Goal: Transaction & Acquisition: Book appointment/travel/reservation

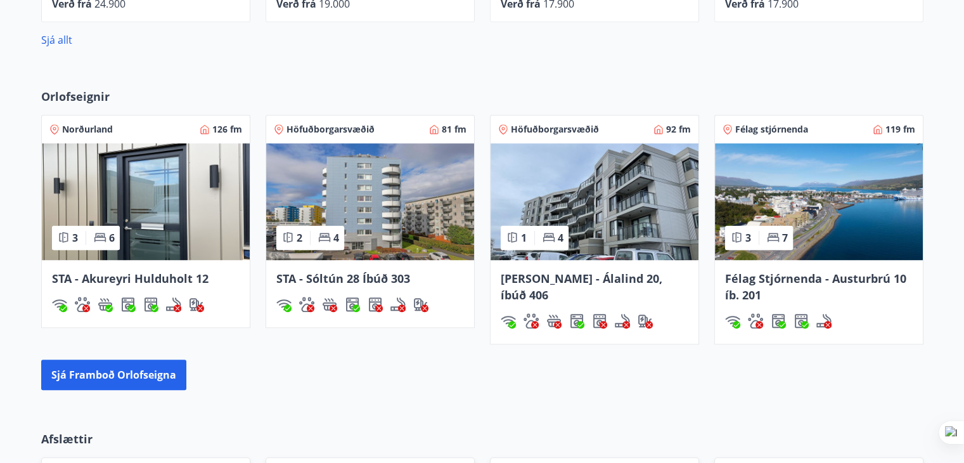
scroll to position [824, 0]
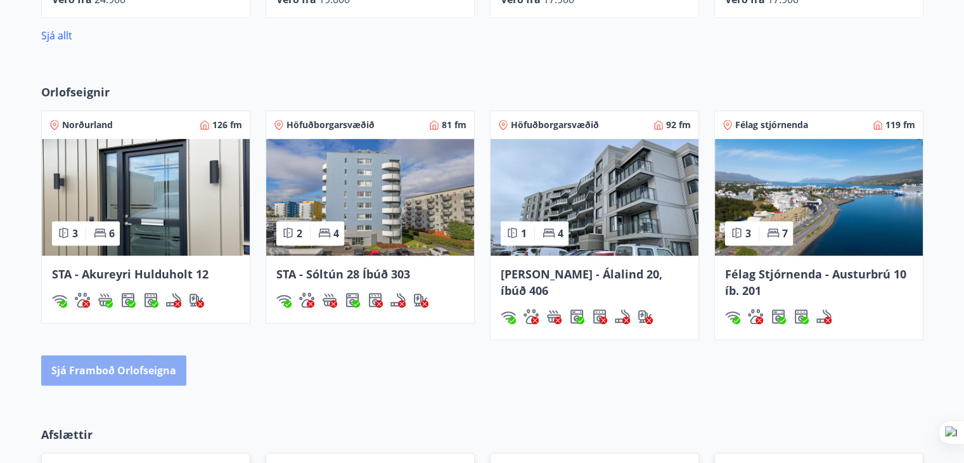
click at [115, 368] on button "Sjá framboð orlofseigna" at bounding box center [113, 370] width 145 height 30
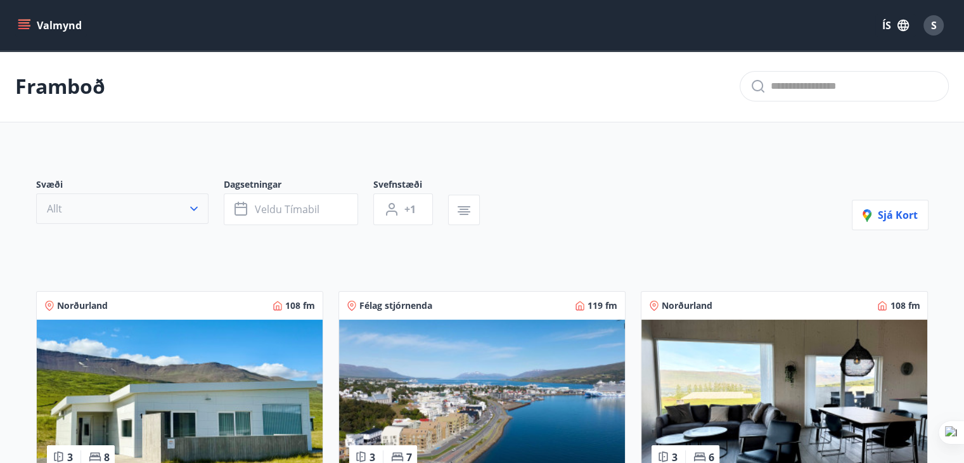
click at [191, 208] on icon "button" at bounding box center [194, 209] width 8 height 4
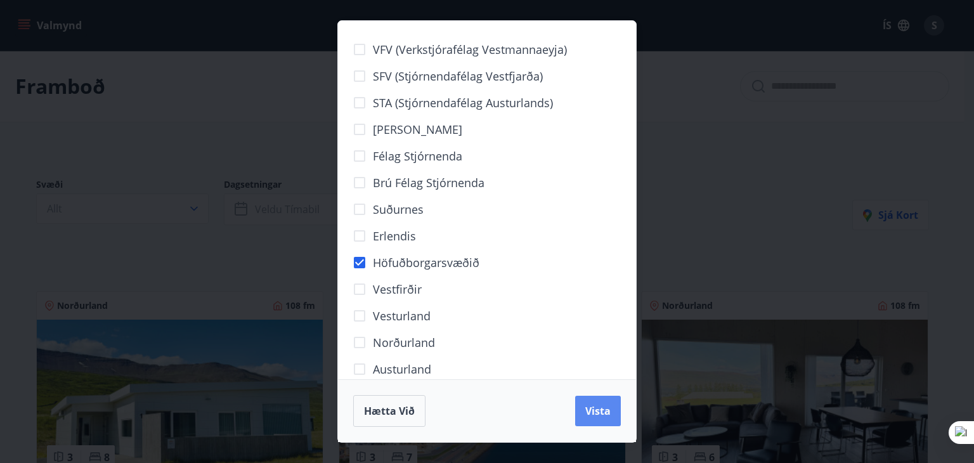
click at [607, 406] on span "Vista" at bounding box center [597, 411] width 25 height 14
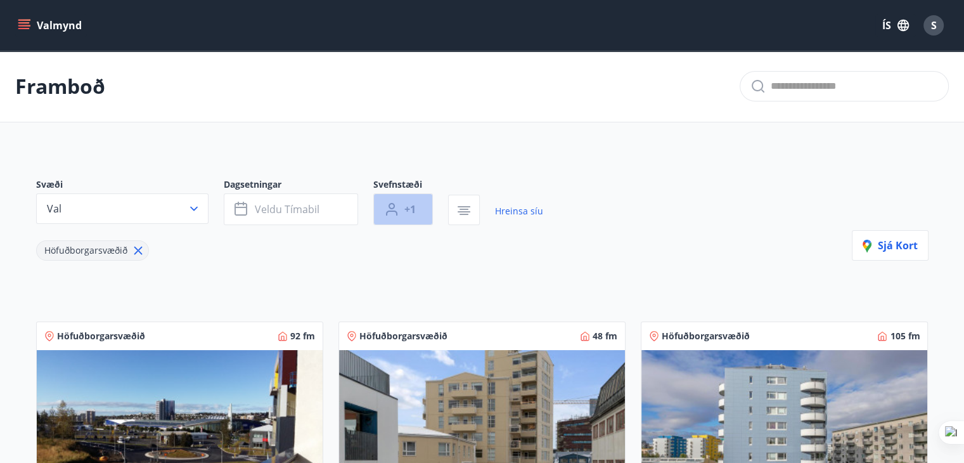
click at [418, 203] on button "+1" at bounding box center [403, 209] width 60 height 32
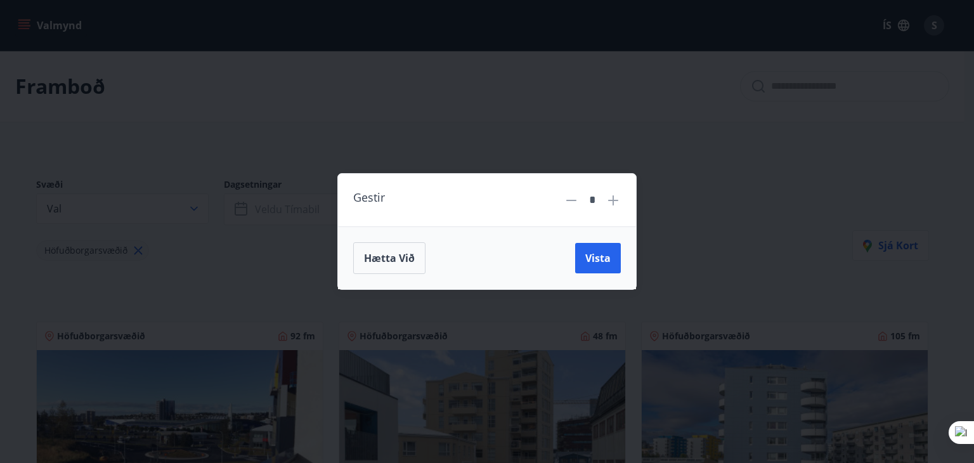
click at [611, 203] on icon at bounding box center [612, 200] width 15 height 15
click at [613, 202] on icon at bounding box center [613, 200] width 10 height 10
type input "*"
drag, startPoint x: 607, startPoint y: 249, endPoint x: 590, endPoint y: 254, distance: 17.2
click at [607, 250] on button "Vista" at bounding box center [598, 258] width 46 height 30
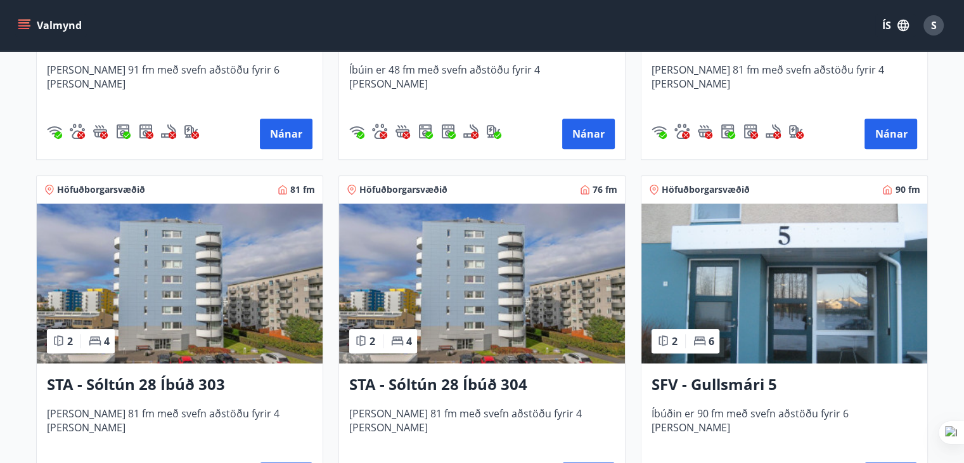
scroll to position [507, 0]
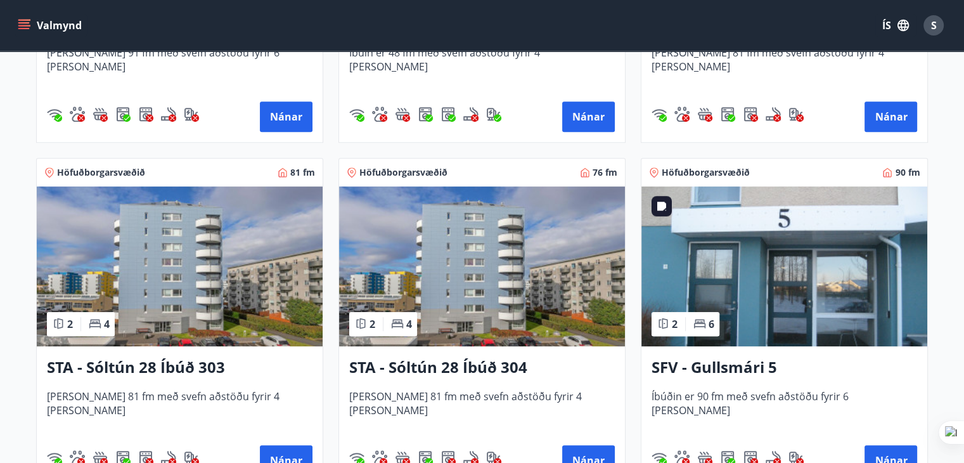
click at [799, 304] on img at bounding box center [784, 266] width 286 height 160
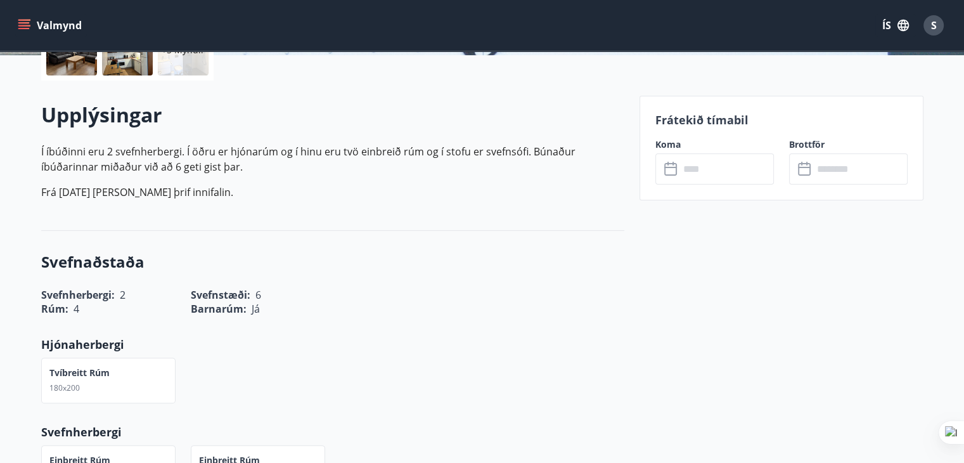
scroll to position [444, 0]
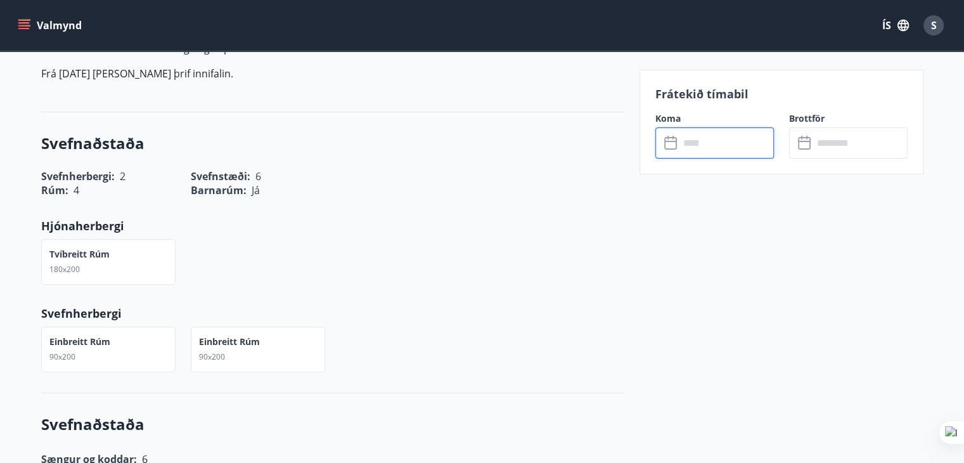
click at [752, 146] on input "text" at bounding box center [726, 142] width 94 height 31
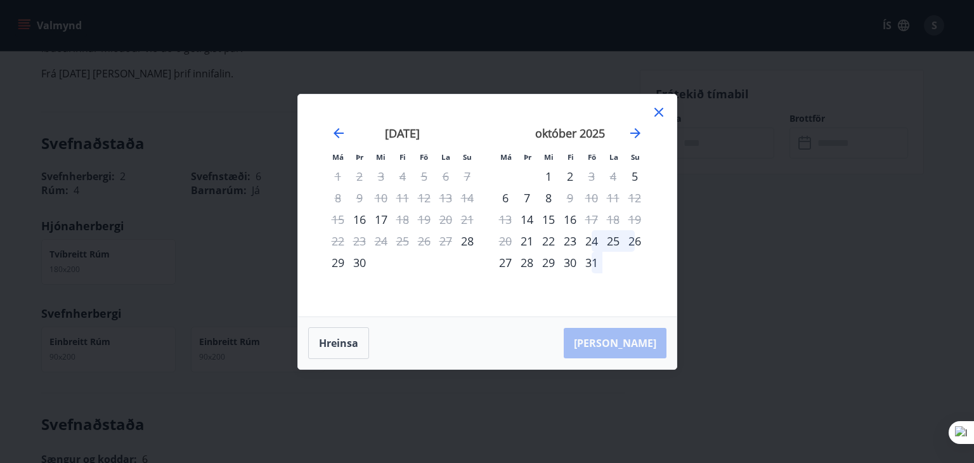
click at [657, 110] on icon at bounding box center [658, 112] width 9 height 9
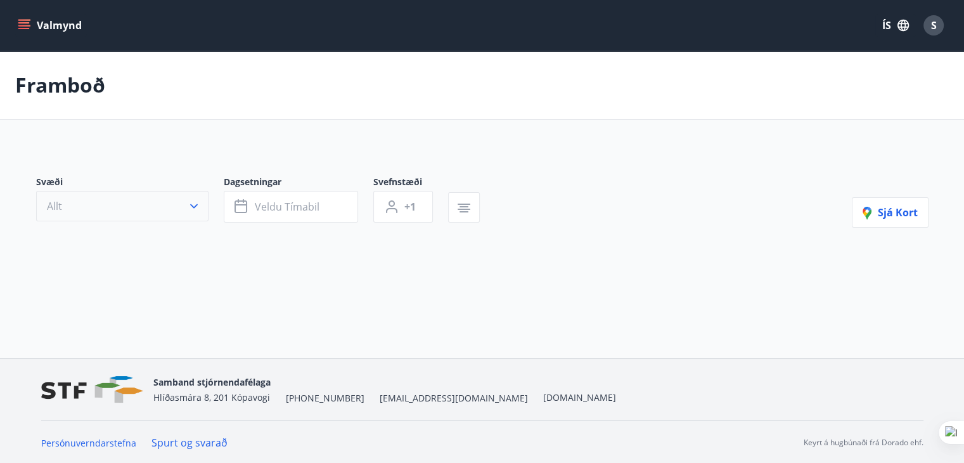
type input "*"
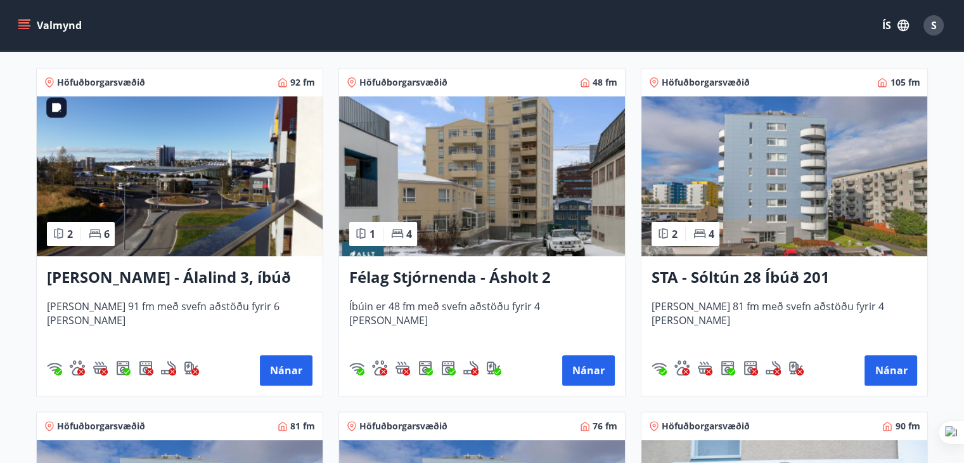
scroll to position [507, 0]
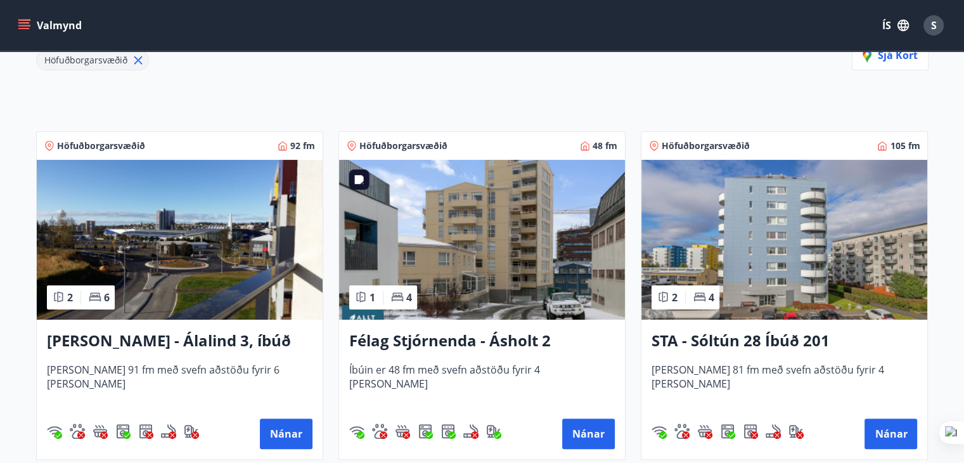
click at [494, 253] on img at bounding box center [482, 240] width 286 height 160
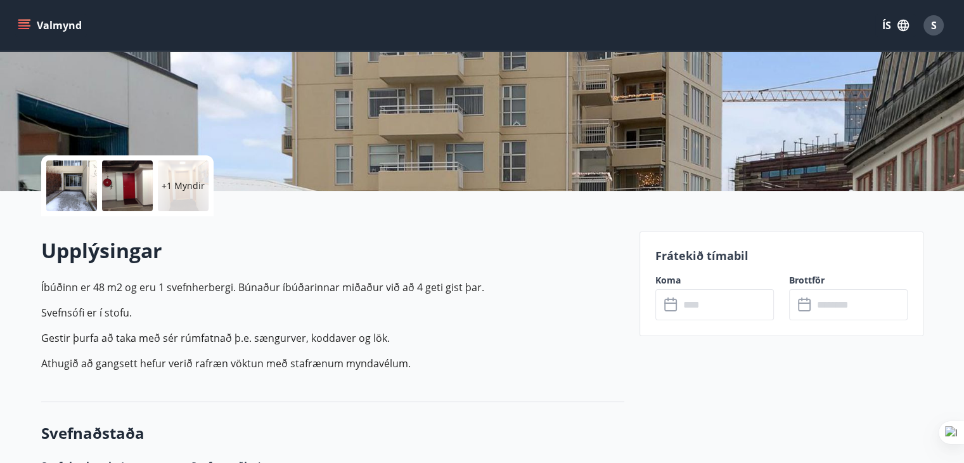
scroll to position [190, 0]
click at [719, 307] on input "text" at bounding box center [726, 303] width 94 height 31
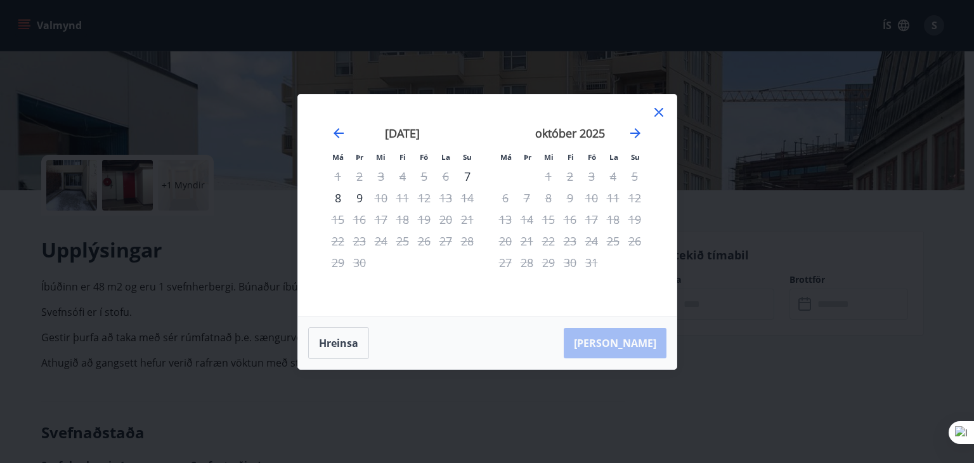
click at [655, 108] on icon at bounding box center [658, 112] width 9 height 9
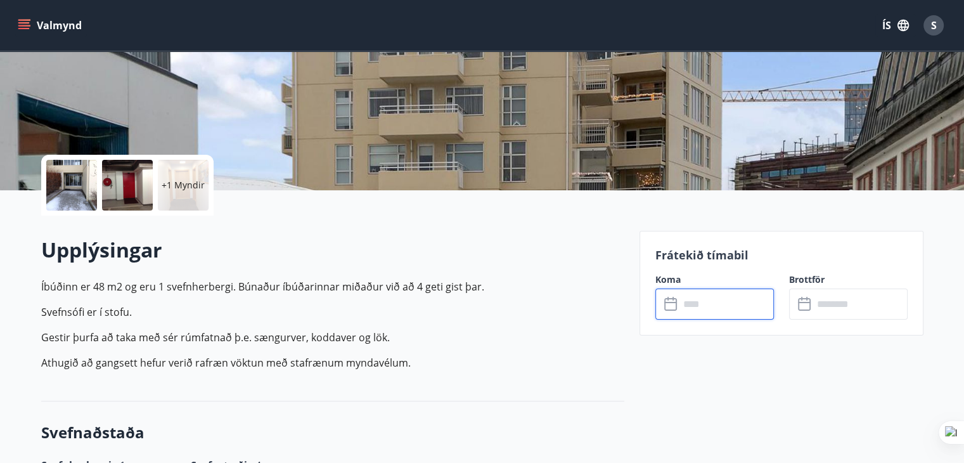
click at [830, 304] on input "text" at bounding box center [860, 303] width 94 height 31
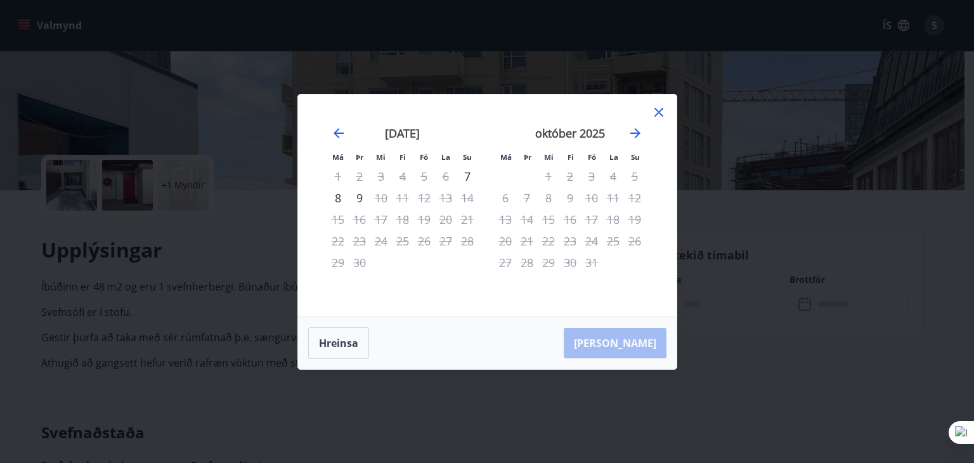
click at [657, 113] on icon at bounding box center [658, 112] width 9 height 9
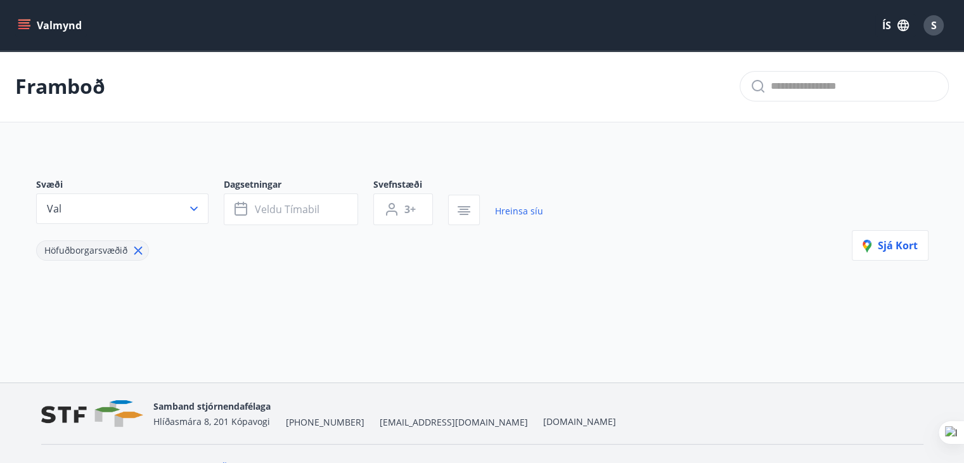
type input "*"
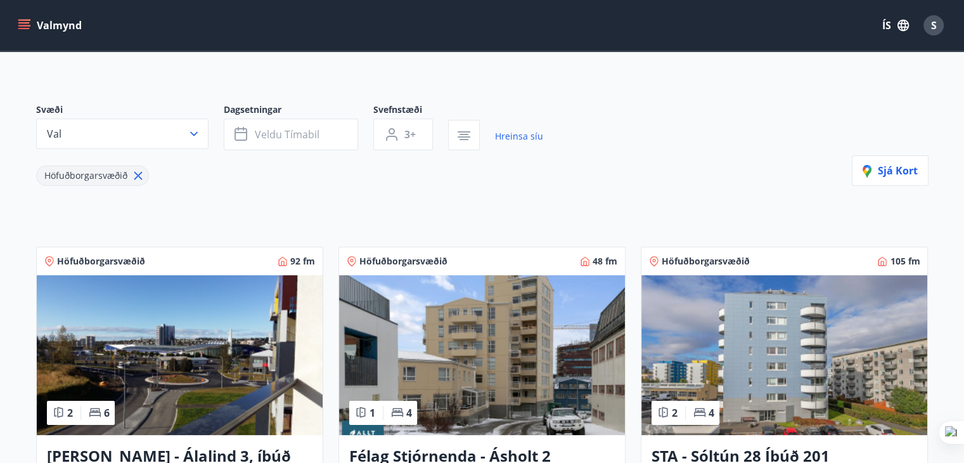
scroll to position [254, 0]
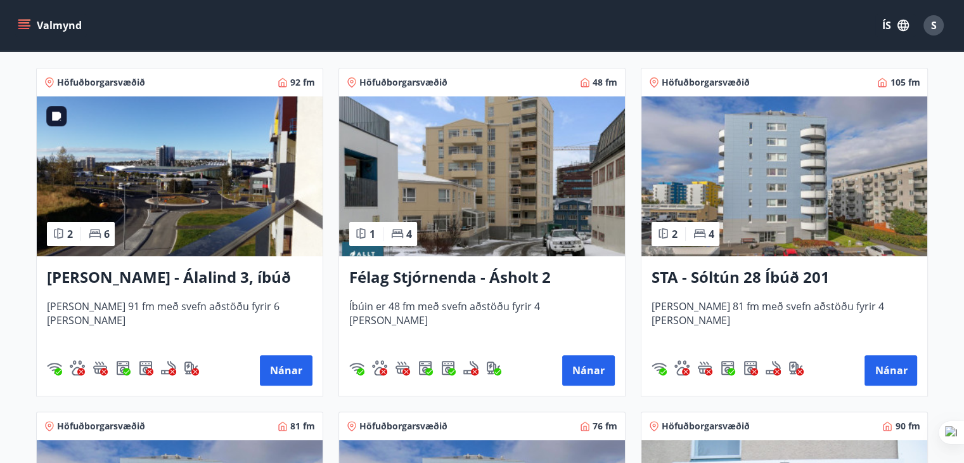
click at [167, 205] on img at bounding box center [180, 176] width 286 height 160
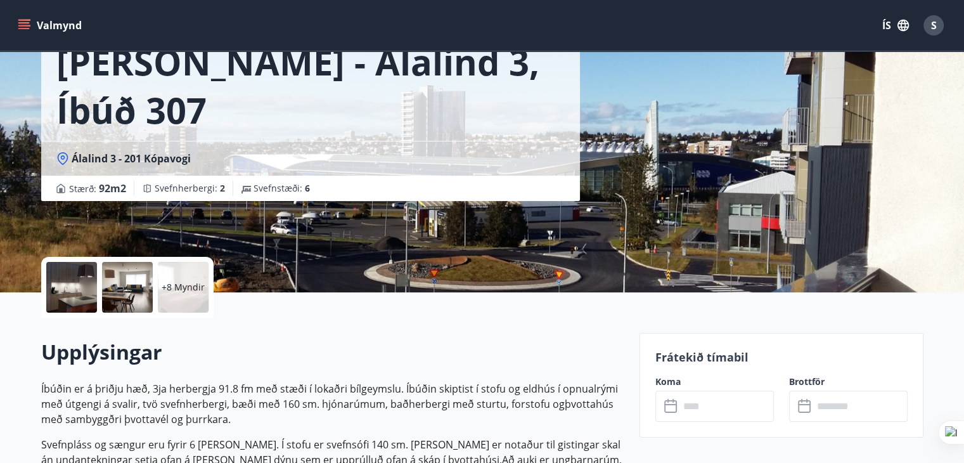
scroll to position [190, 0]
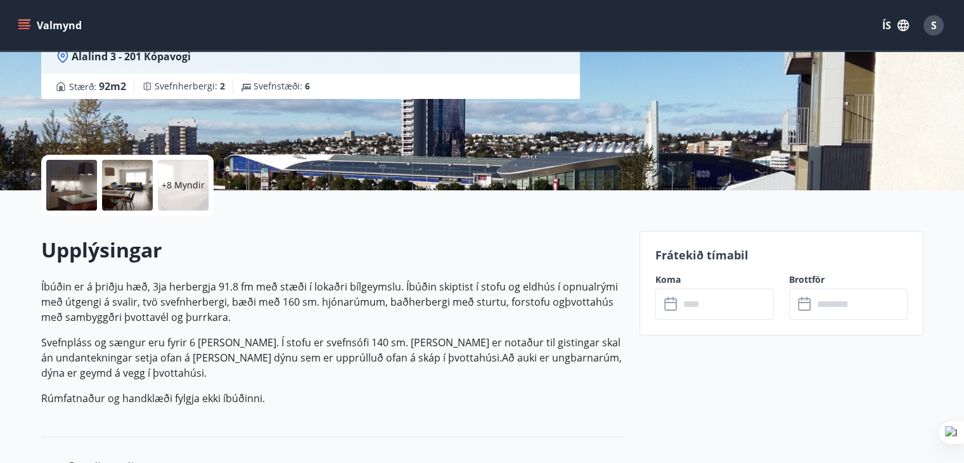
click at [697, 295] on input "text" at bounding box center [726, 303] width 94 height 31
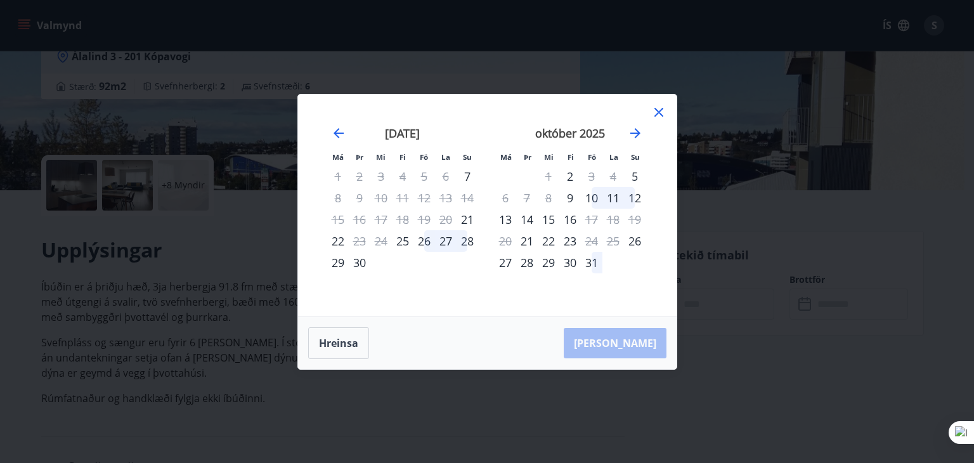
drag, startPoint x: 504, startPoint y: 219, endPoint x: 570, endPoint y: 217, distance: 65.9
click at [570, 217] on tr "13 14 15 16 17 18 19" at bounding box center [569, 220] width 151 height 22
click at [505, 216] on div "13" at bounding box center [505, 220] width 22 height 22
click at [568, 217] on div "16" at bounding box center [570, 220] width 22 height 22
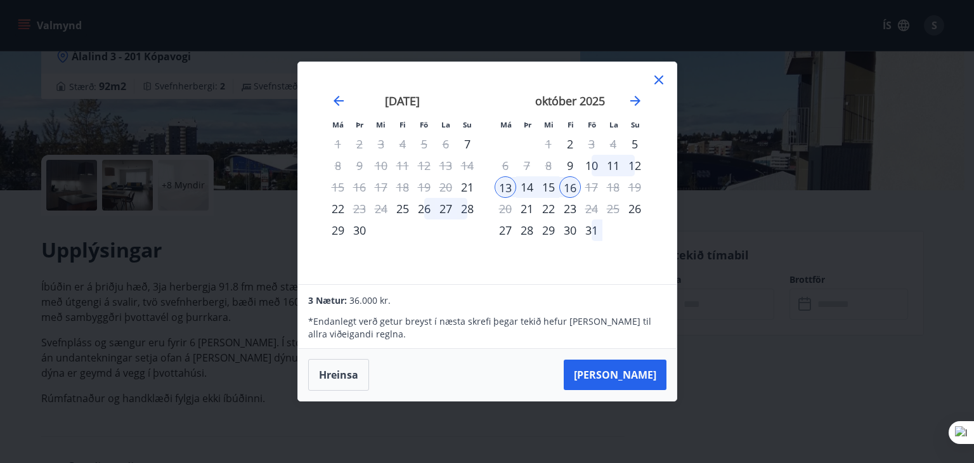
click at [319, 112] on div "september 2025 1 2 3 4 5 6 7 8 9 10 11 12 13 14 15 16 17 18 19 20 21 22 23 24 2…" at bounding box center [402, 181] width 167 height 208
click at [641, 373] on button "[PERSON_NAME]" at bounding box center [614, 374] width 103 height 30
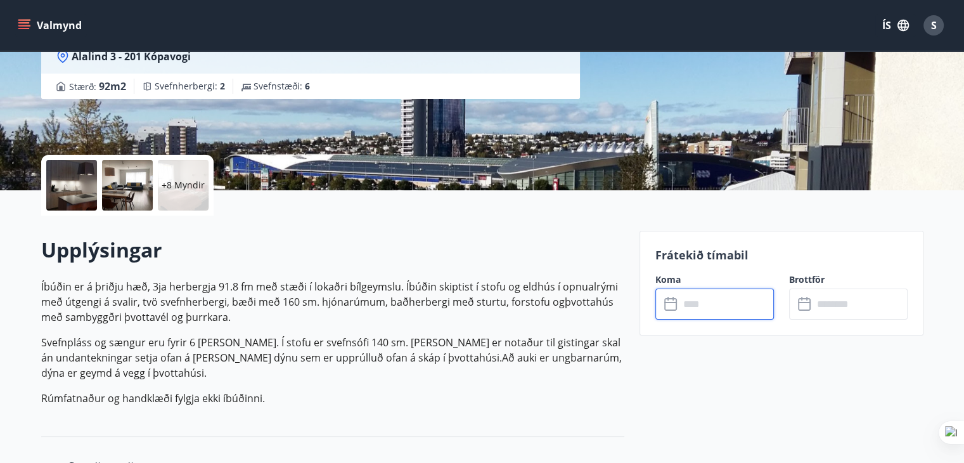
type input "******"
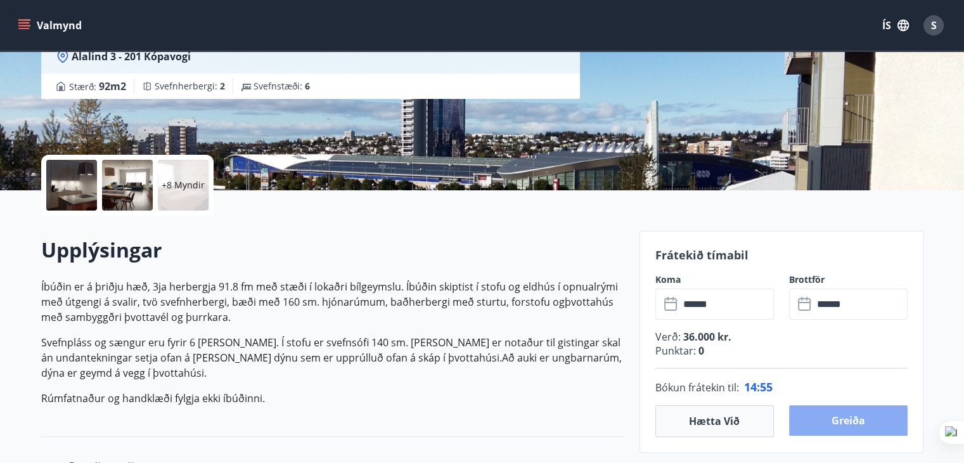
click at [859, 417] on button "Greiða" at bounding box center [848, 420] width 119 height 30
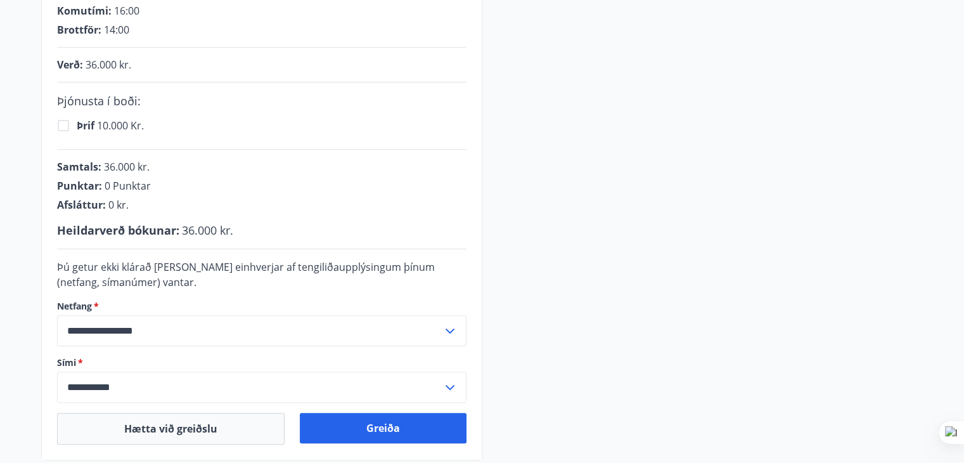
scroll to position [225, 0]
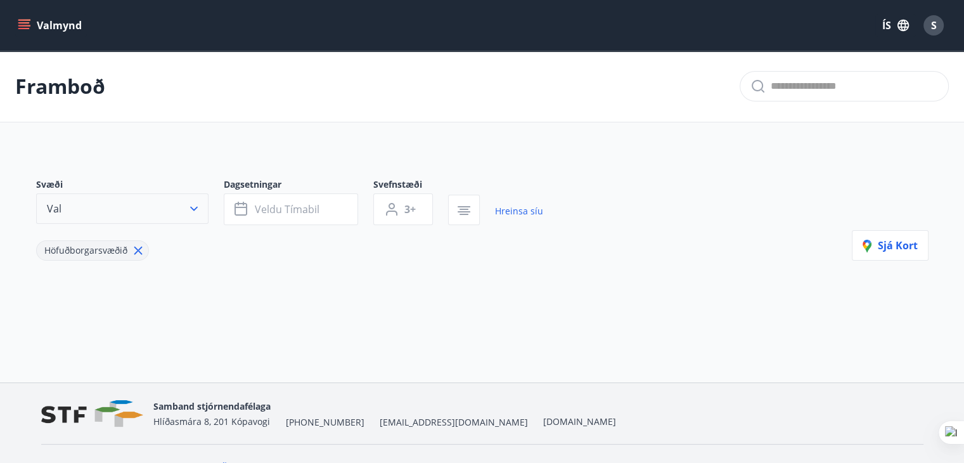
type input "*"
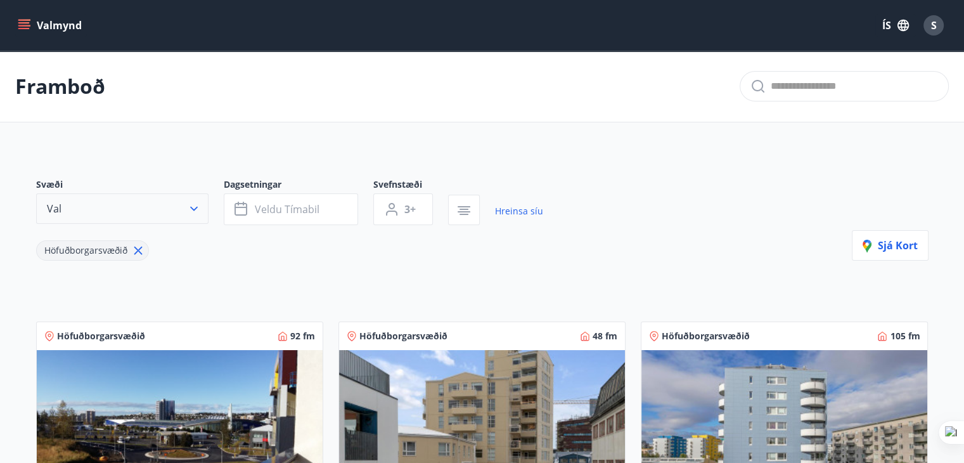
click at [196, 207] on icon "button" at bounding box center [194, 209] width 8 height 4
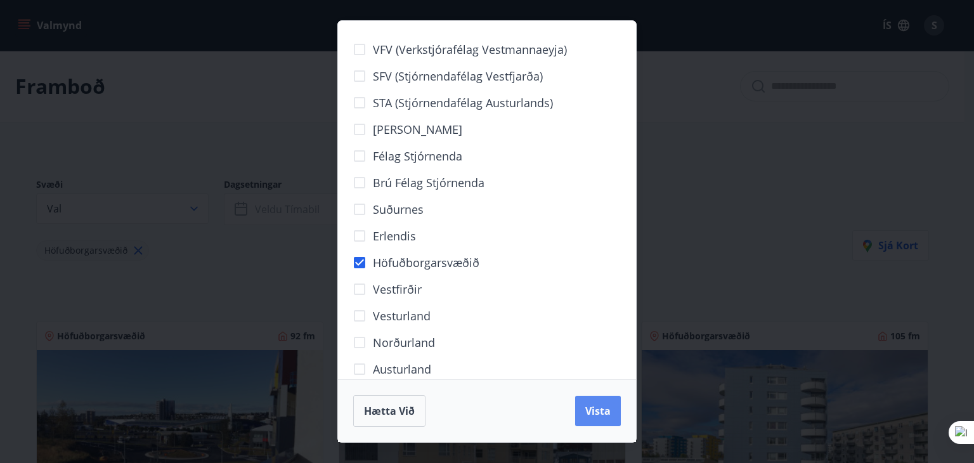
click at [605, 407] on span "Vista" at bounding box center [597, 411] width 25 height 14
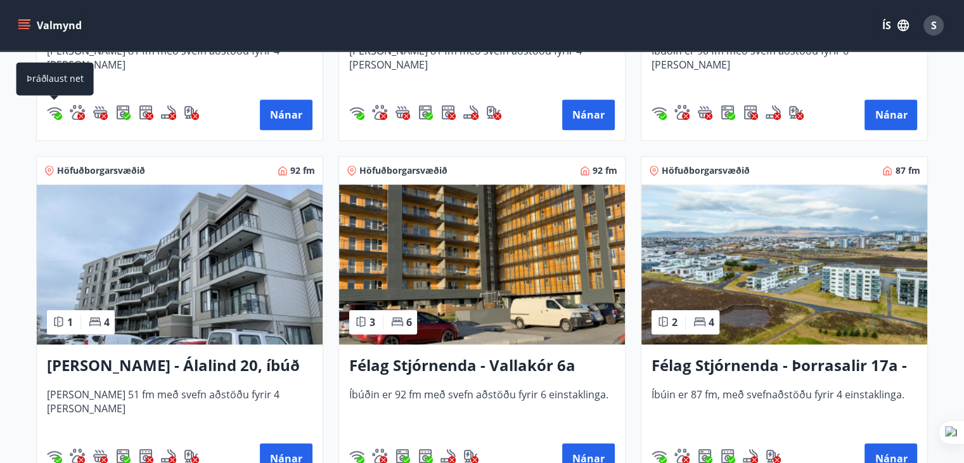
scroll to position [887, 0]
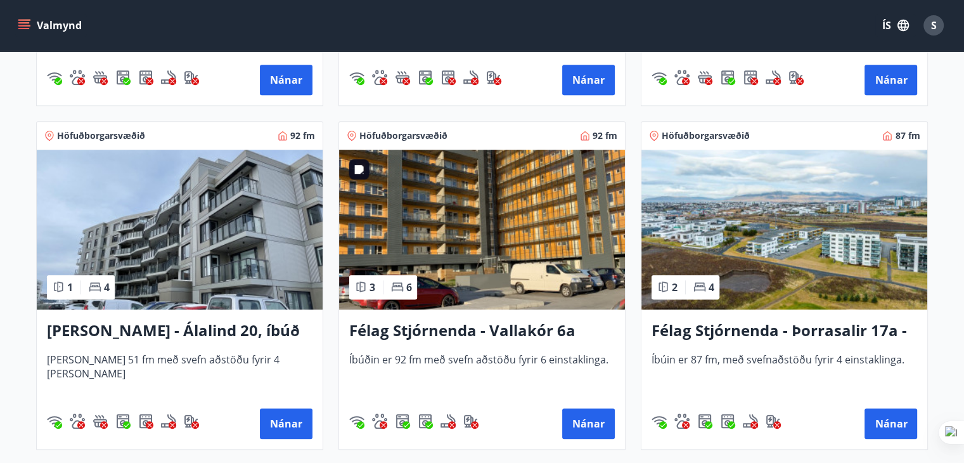
click at [464, 233] on img at bounding box center [482, 230] width 286 height 160
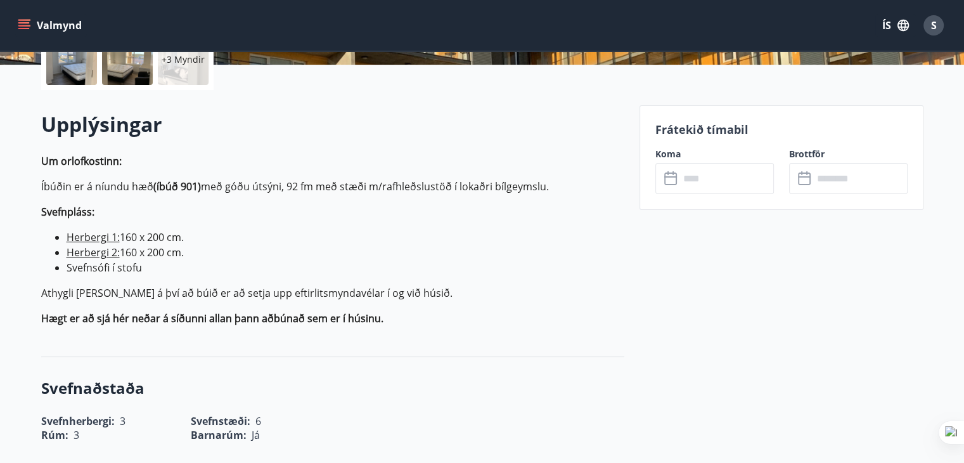
scroll to position [317, 0]
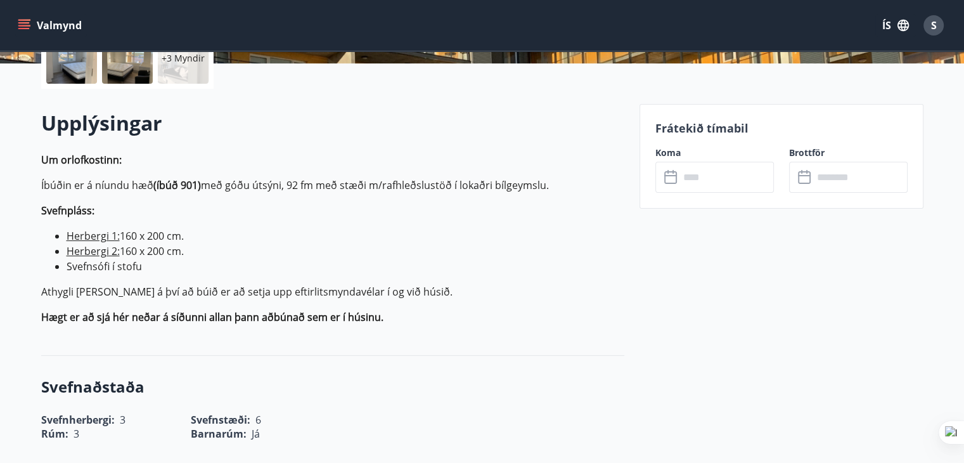
click at [710, 176] on input "text" at bounding box center [726, 177] width 94 height 31
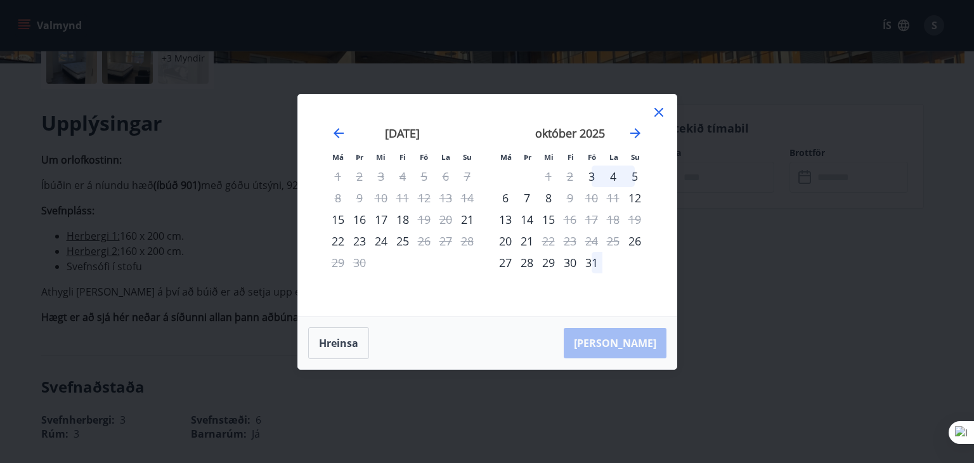
click at [660, 112] on icon at bounding box center [658, 112] width 15 height 15
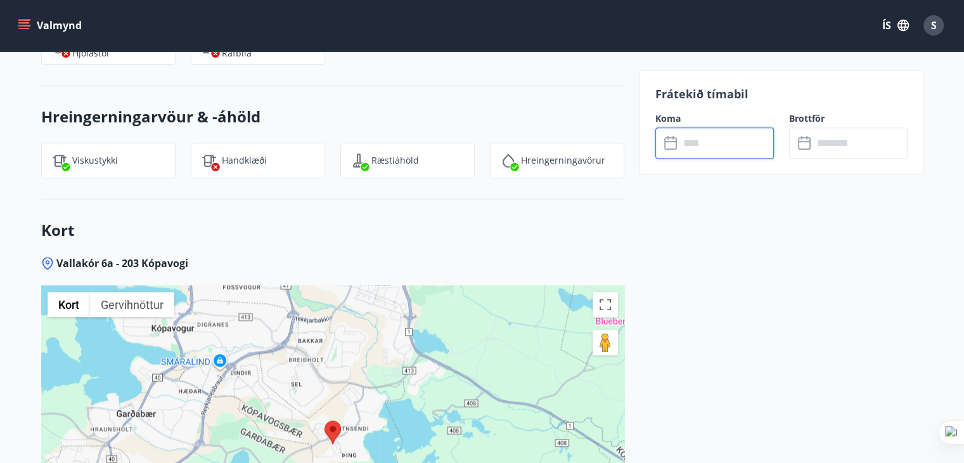
scroll to position [1585, 0]
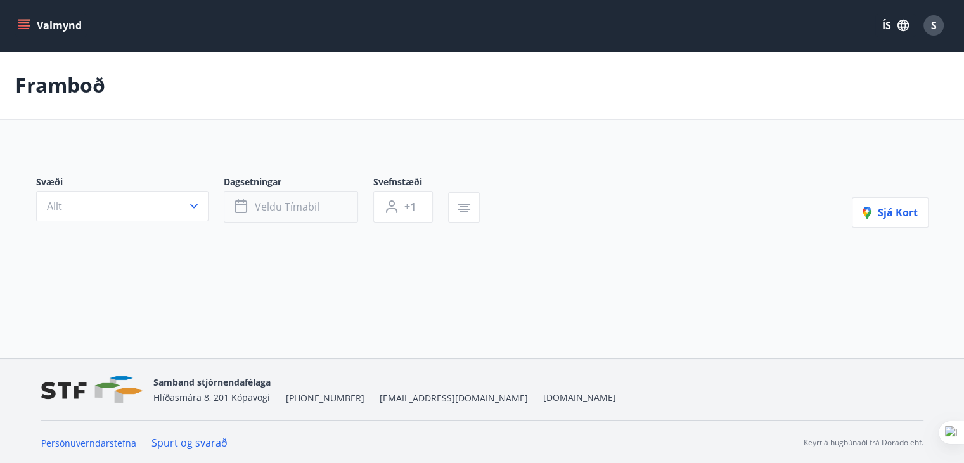
type input "*"
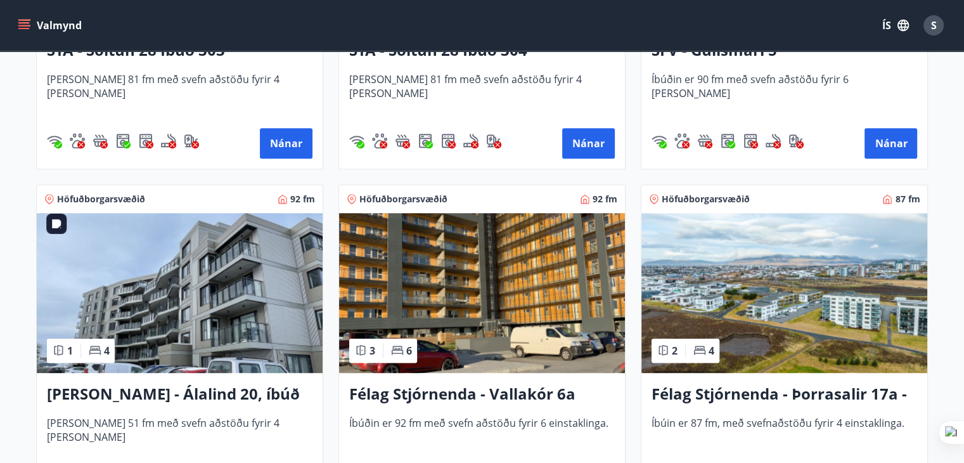
scroll to position [887, 0]
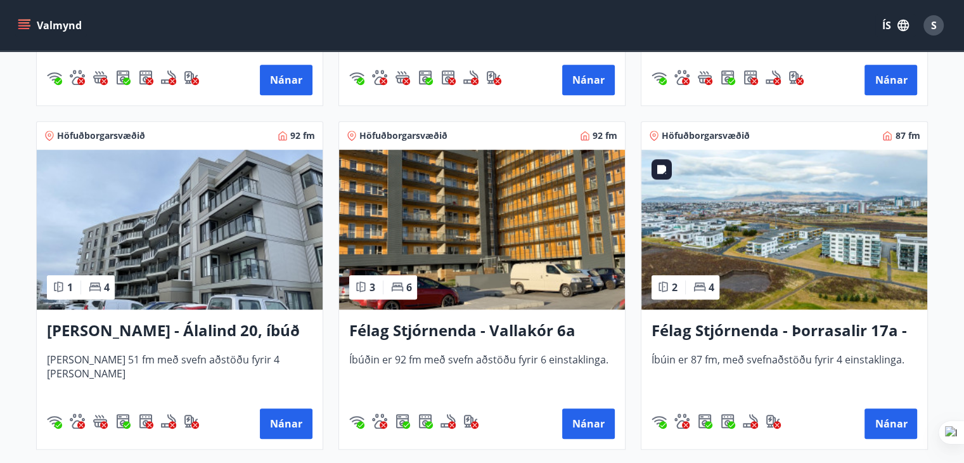
click at [790, 233] on img at bounding box center [784, 230] width 286 height 160
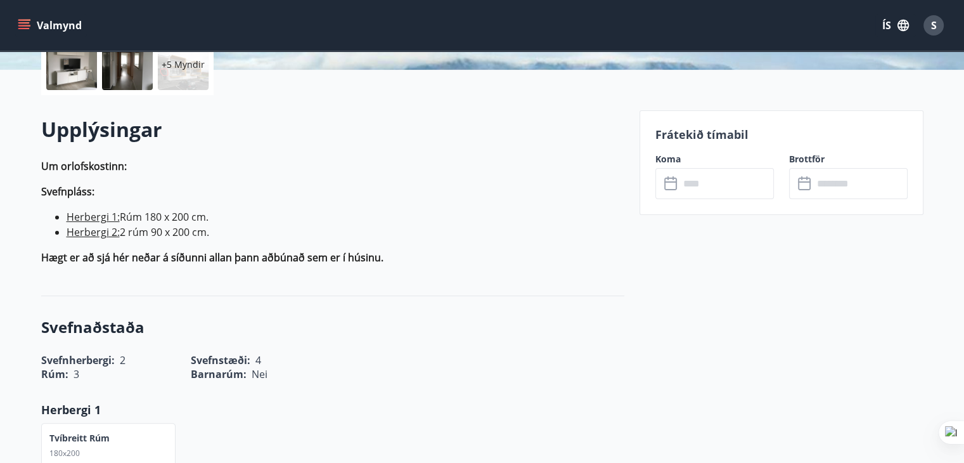
scroll to position [317, 0]
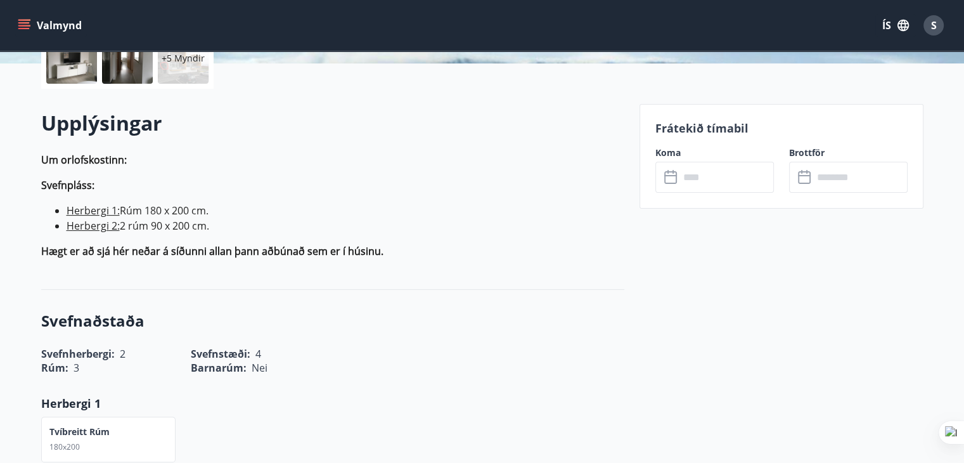
click at [724, 179] on input "text" at bounding box center [726, 177] width 94 height 31
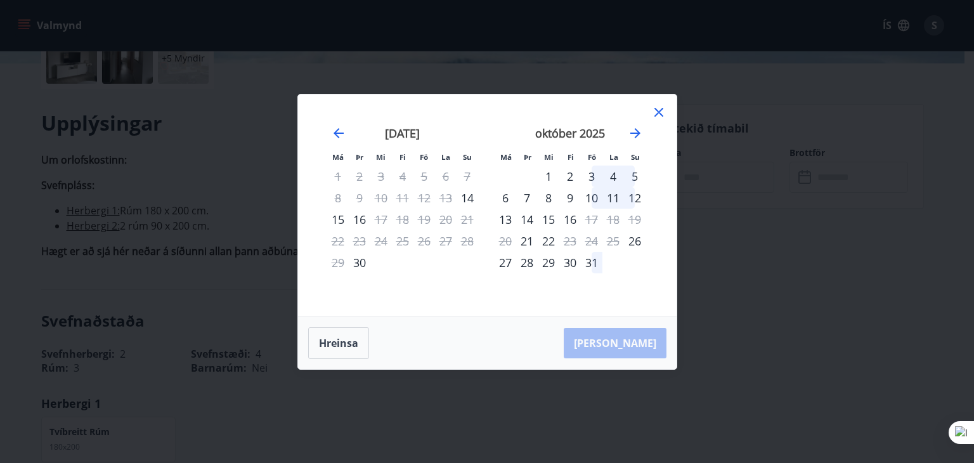
click at [503, 217] on div "13" at bounding box center [505, 220] width 22 height 22
click at [570, 216] on div "16" at bounding box center [570, 220] width 22 height 22
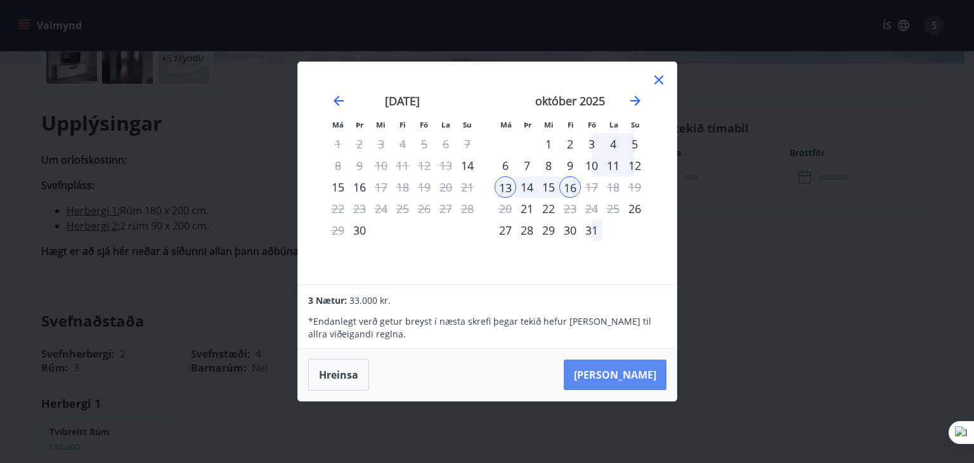
click at [639, 371] on button "[PERSON_NAME]" at bounding box center [614, 374] width 103 height 30
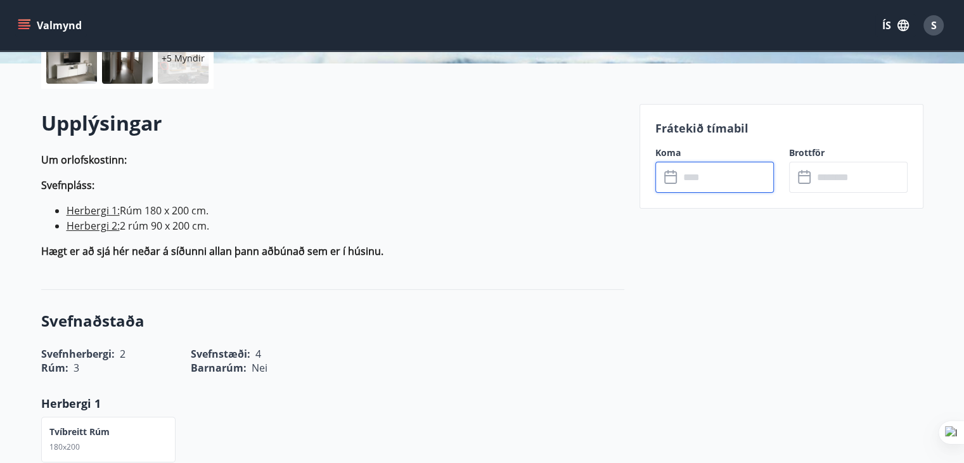
type input "******"
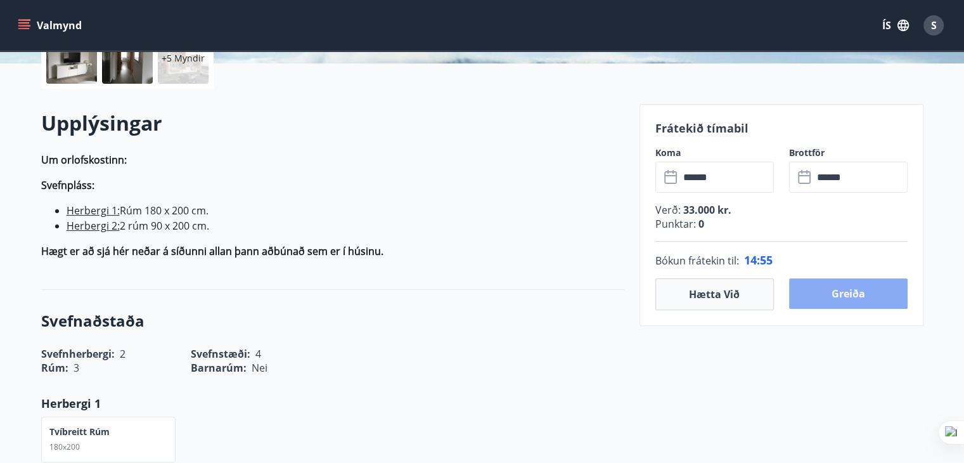
click at [839, 292] on button "Greiða" at bounding box center [848, 293] width 119 height 30
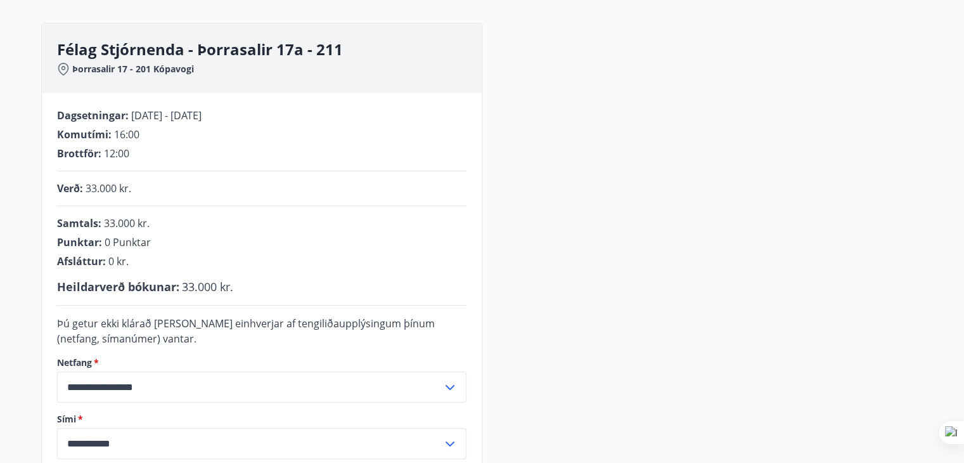
scroll to position [184, 0]
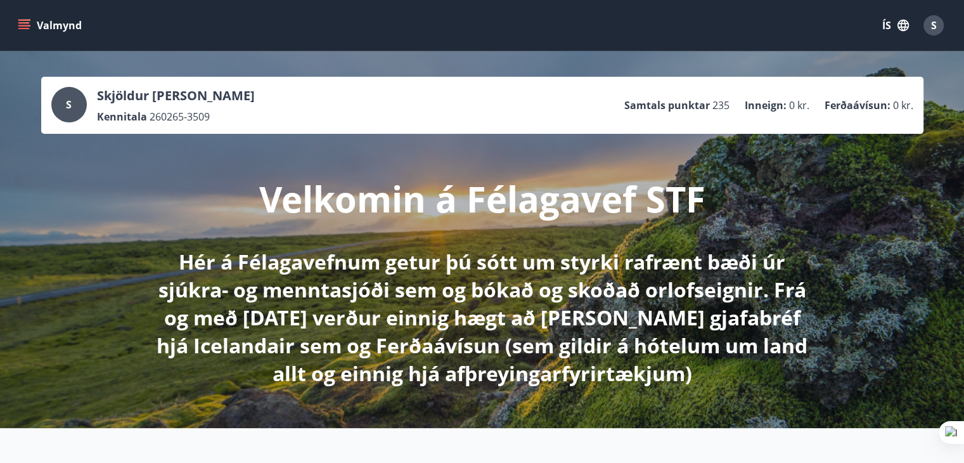
click at [25, 22] on icon "menu" at bounding box center [24, 25] width 13 height 13
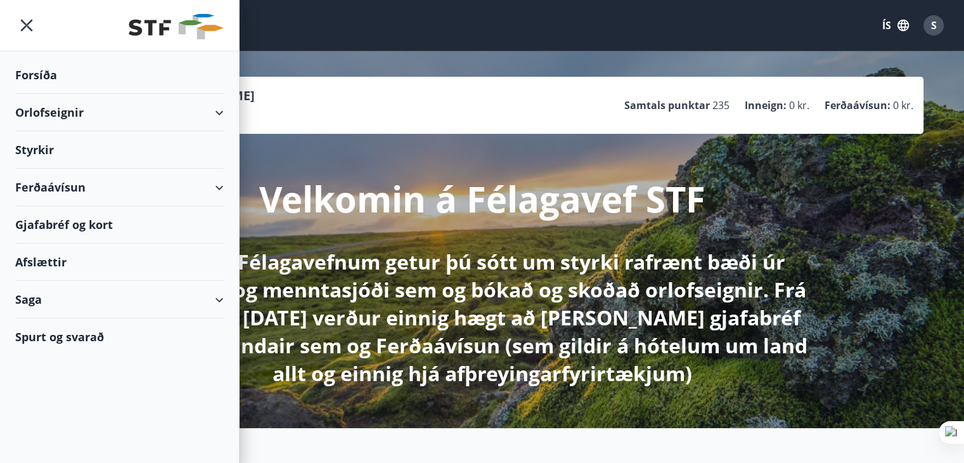
click at [32, 113] on div "Orlofseignir" at bounding box center [119, 112] width 209 height 37
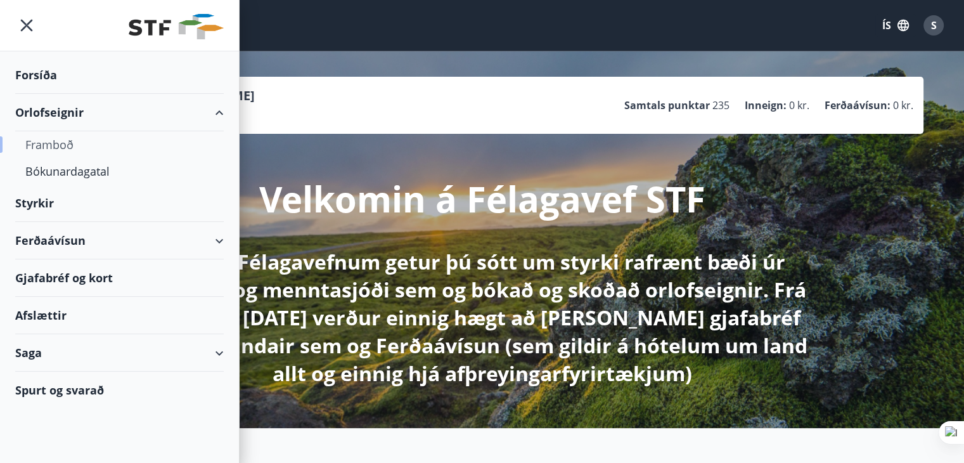
click at [40, 138] on div "Framboð" at bounding box center [119, 144] width 188 height 27
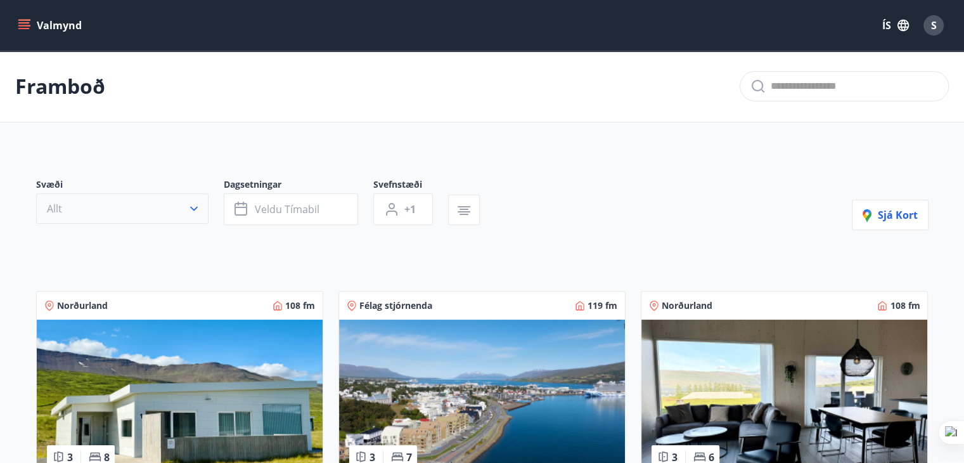
click at [196, 209] on icon "button" at bounding box center [194, 208] width 13 height 13
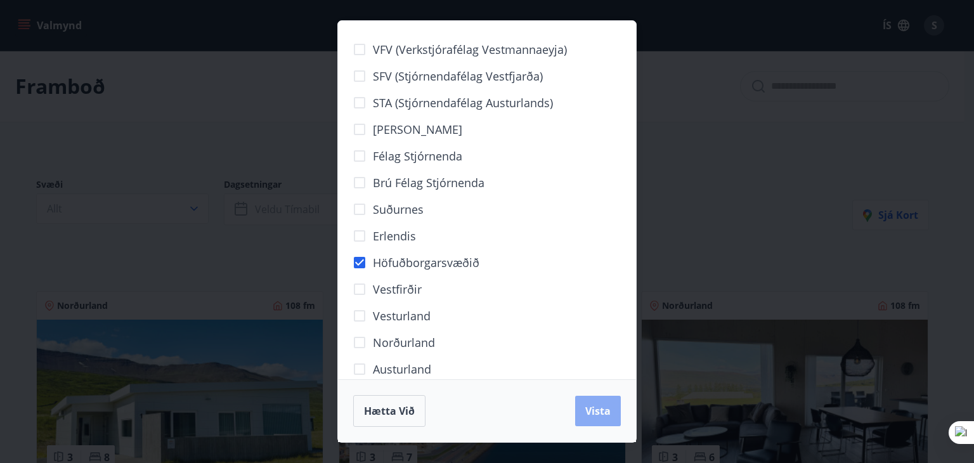
click at [610, 414] on button "Vista" at bounding box center [598, 411] width 46 height 30
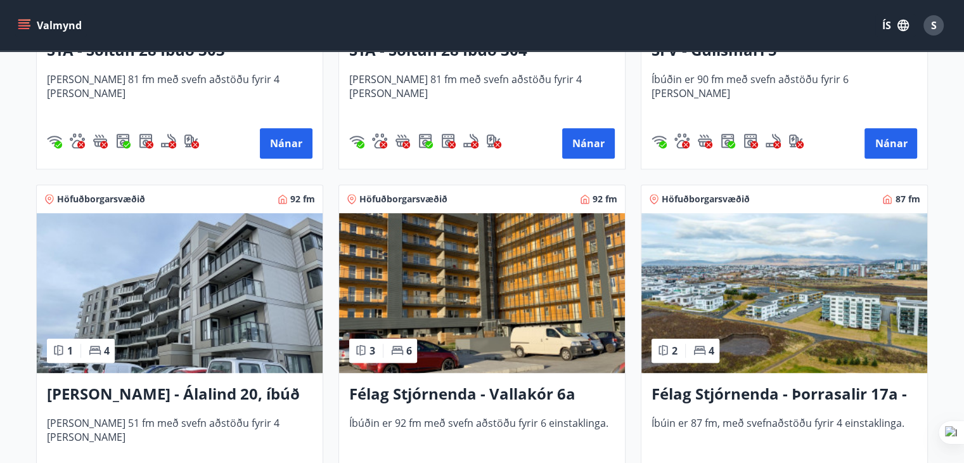
scroll to position [634, 0]
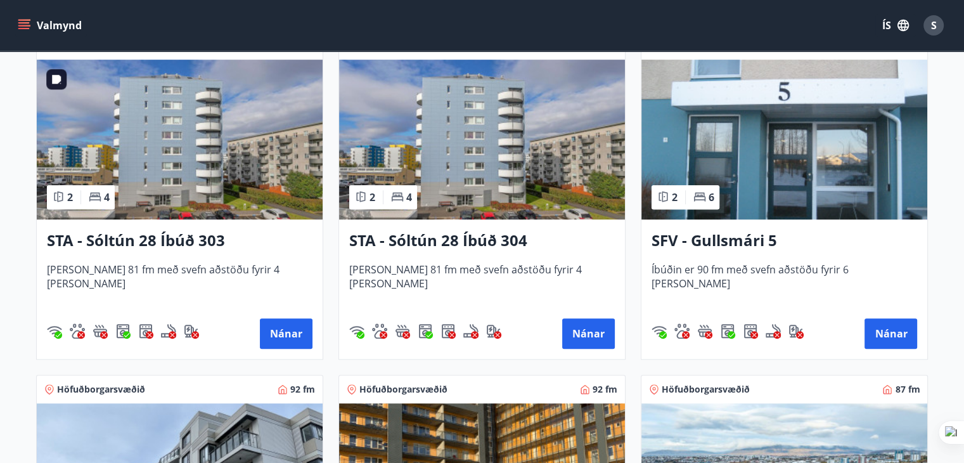
click at [146, 181] on img at bounding box center [180, 140] width 286 height 160
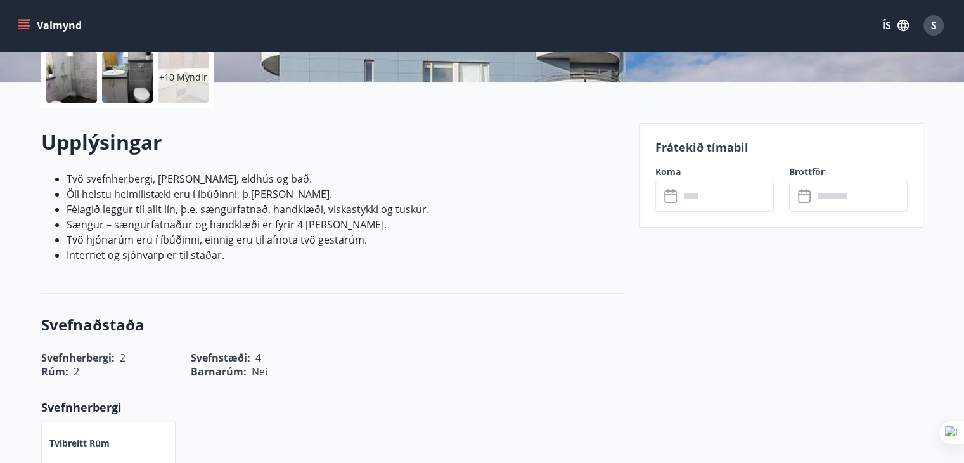
scroll to position [317, 0]
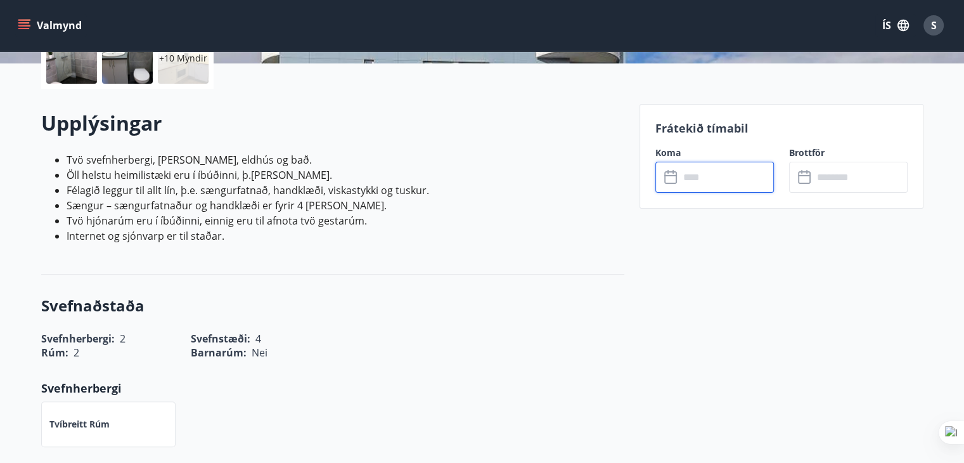
click at [720, 183] on input "text" at bounding box center [726, 177] width 94 height 31
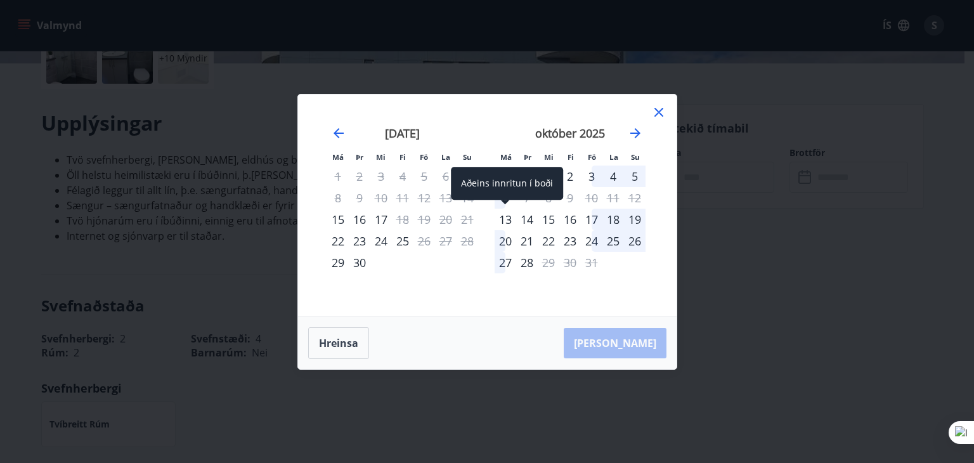
click at [503, 218] on div "13" at bounding box center [505, 220] width 22 height 22
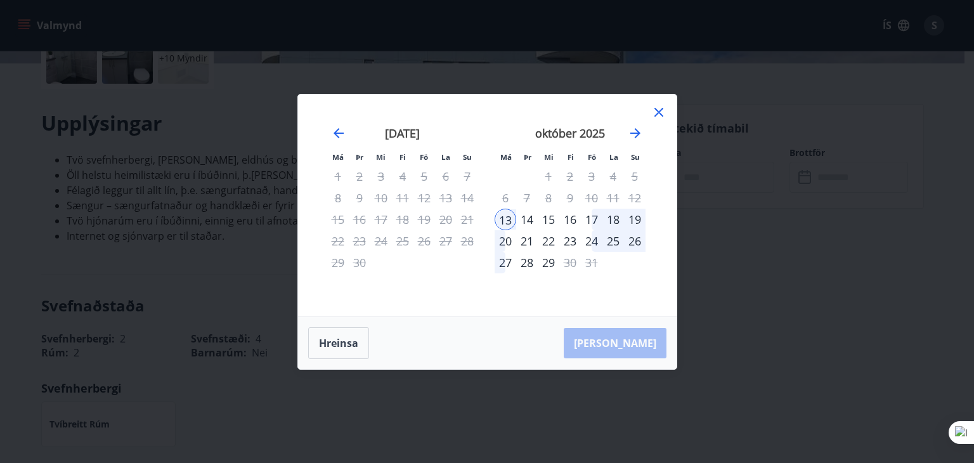
click at [591, 216] on div "17" at bounding box center [592, 220] width 22 height 22
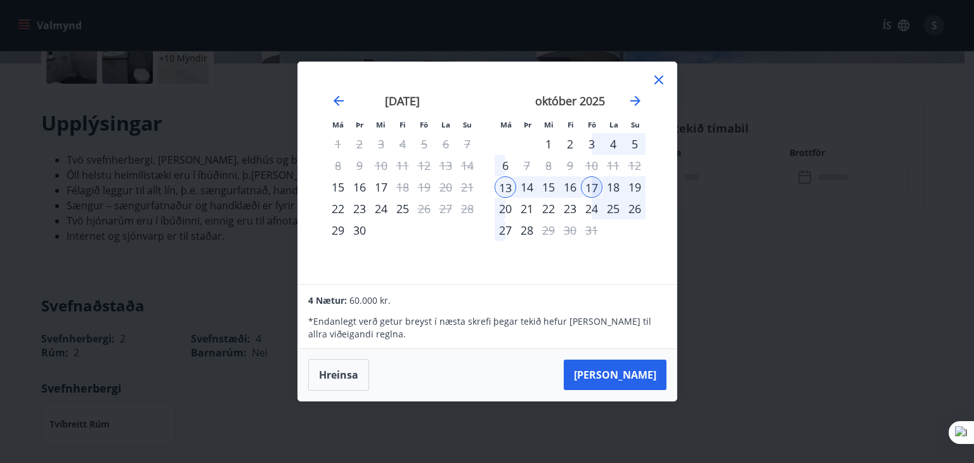
click at [657, 79] on icon at bounding box center [658, 79] width 9 height 9
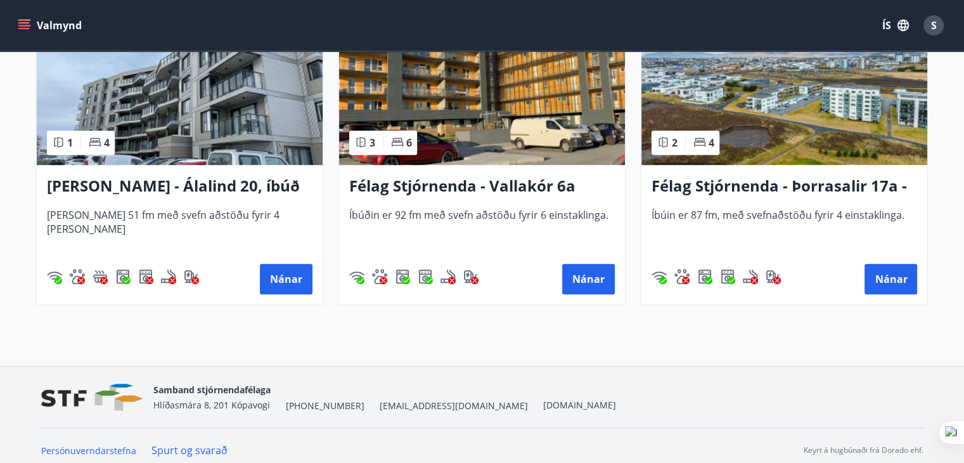
scroll to position [1041, 0]
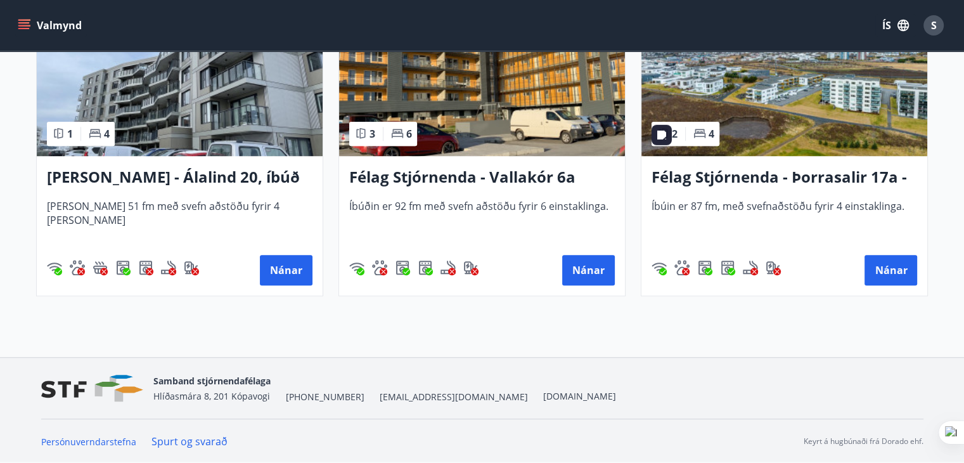
click at [805, 123] on img at bounding box center [784, 76] width 286 height 160
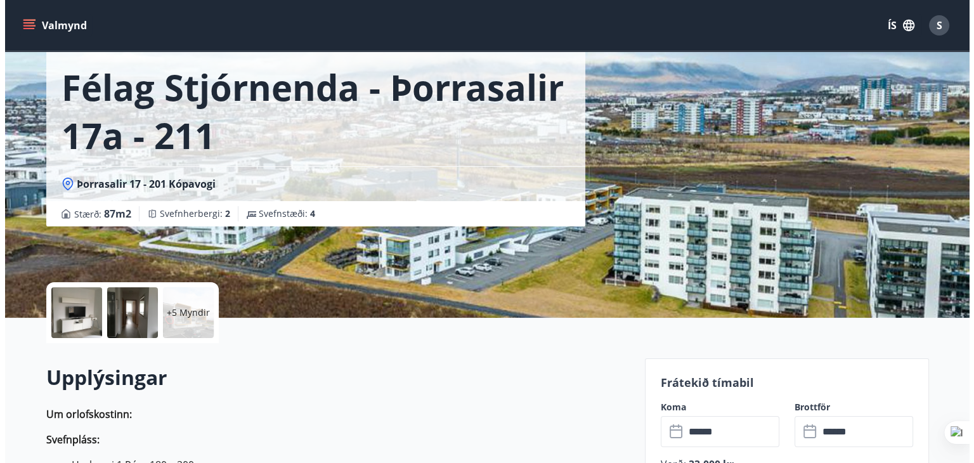
scroll to position [63, 0]
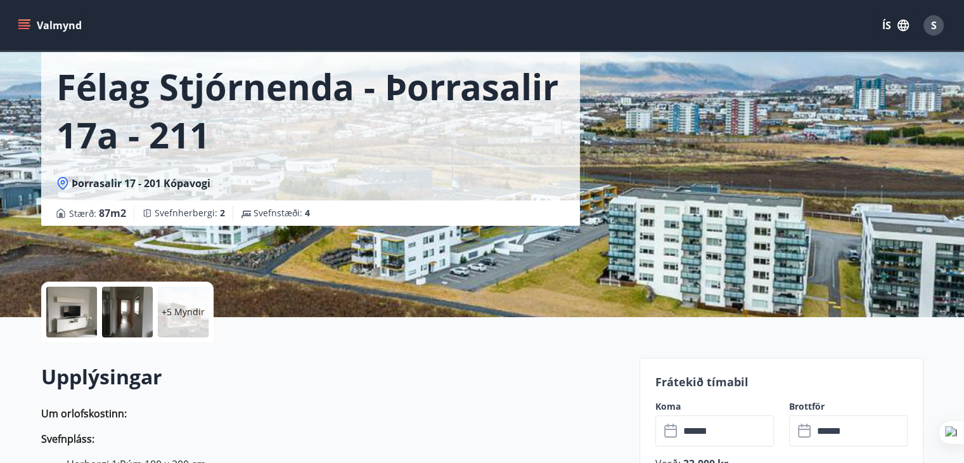
click at [81, 311] on div at bounding box center [71, 311] width 51 height 51
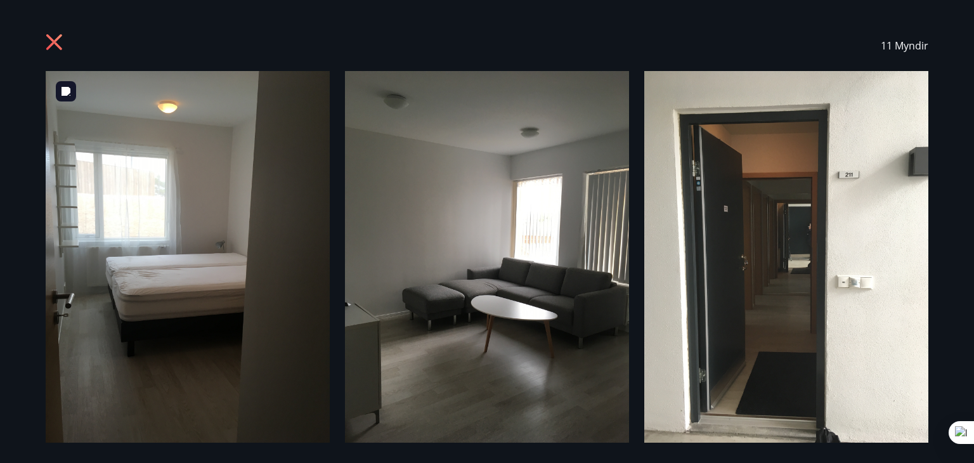
click at [195, 219] on img at bounding box center [188, 260] width 284 height 378
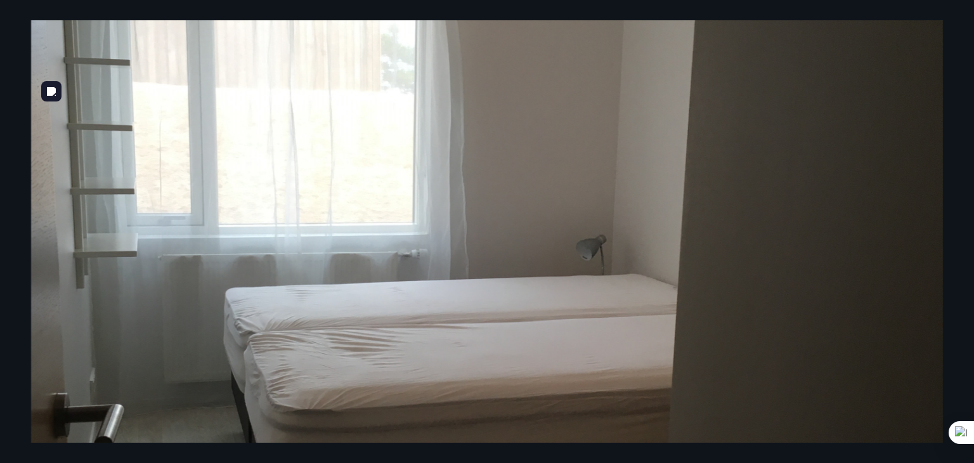
scroll to position [317, 0]
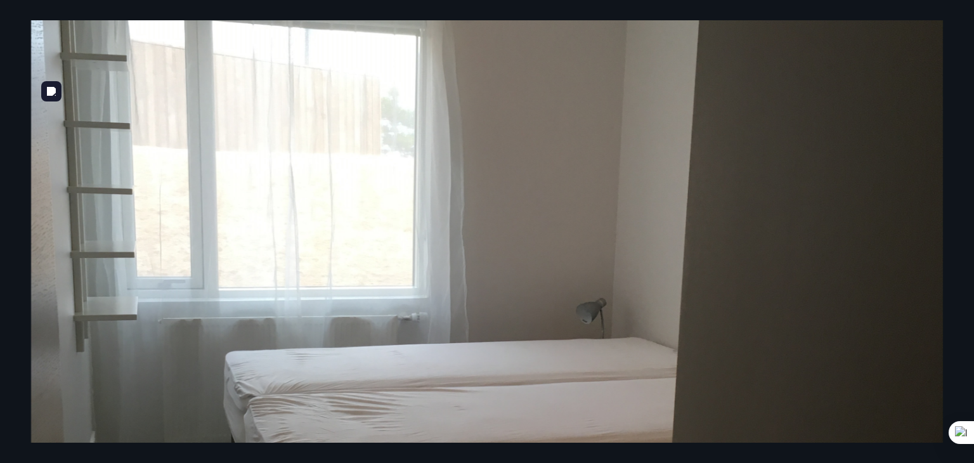
click at [677, 212] on img at bounding box center [486, 361] width 911 height 1215
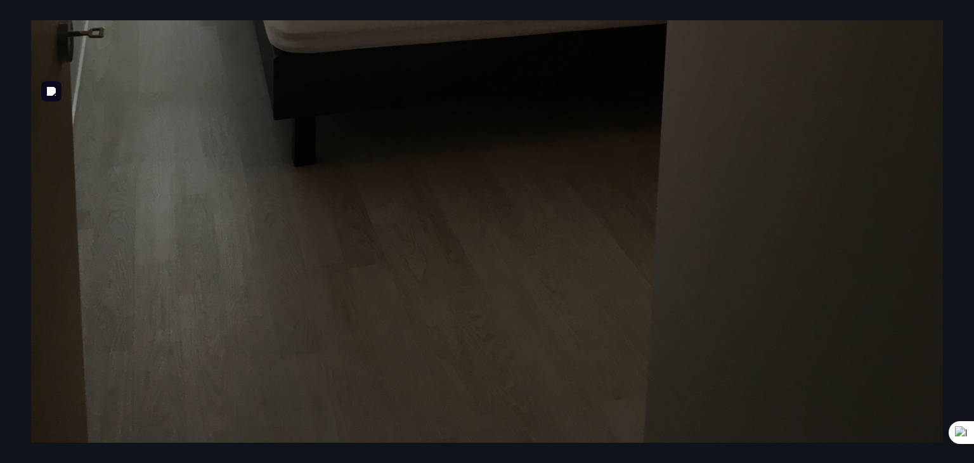
scroll to position [844, 0]
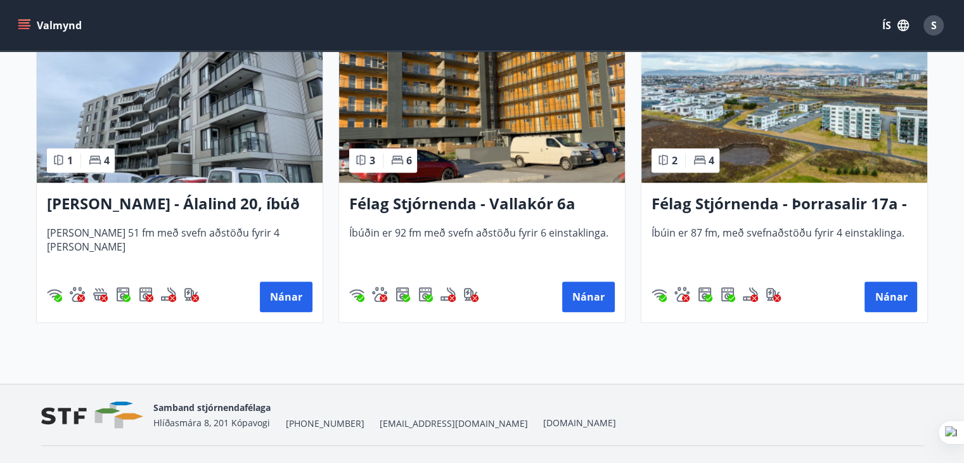
scroll to position [1041, 0]
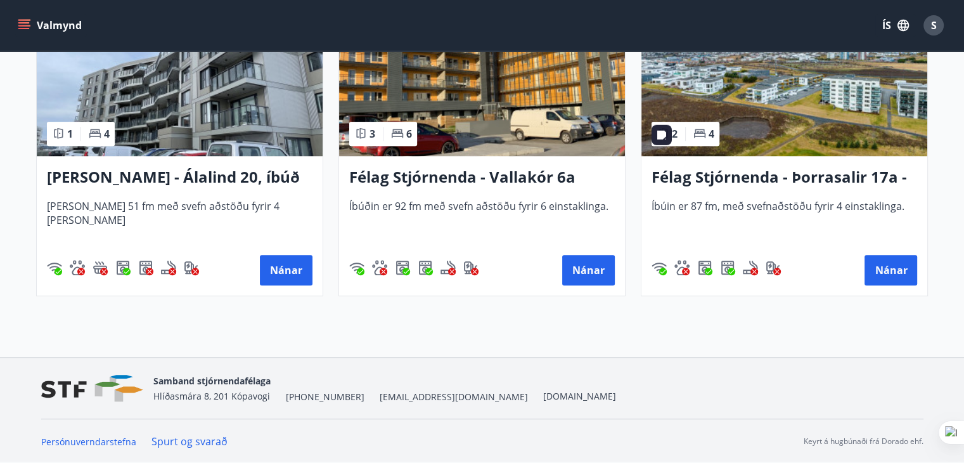
click at [792, 106] on img at bounding box center [784, 76] width 286 height 160
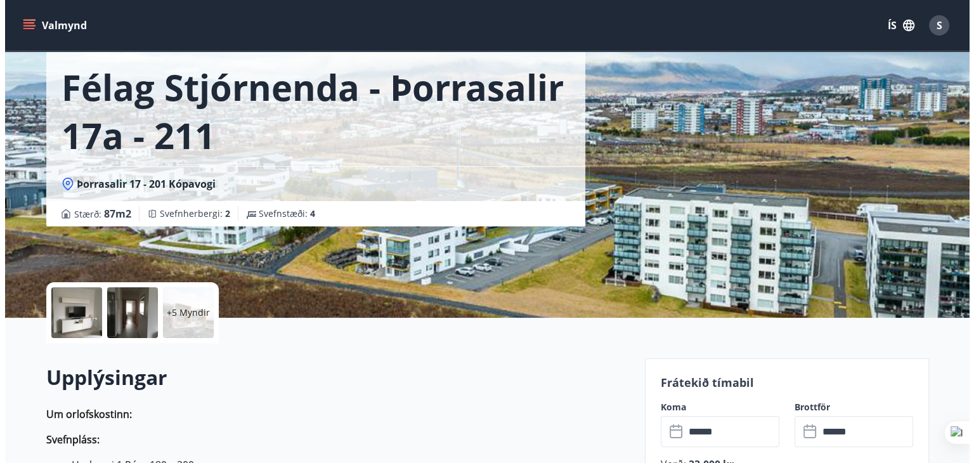
scroll to position [63, 0]
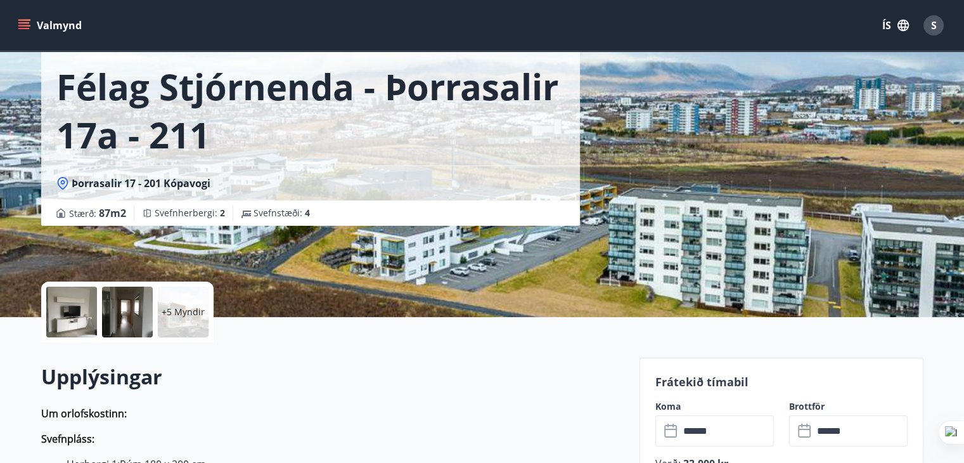
click at [184, 314] on p "+5 Myndir" at bounding box center [183, 312] width 43 height 13
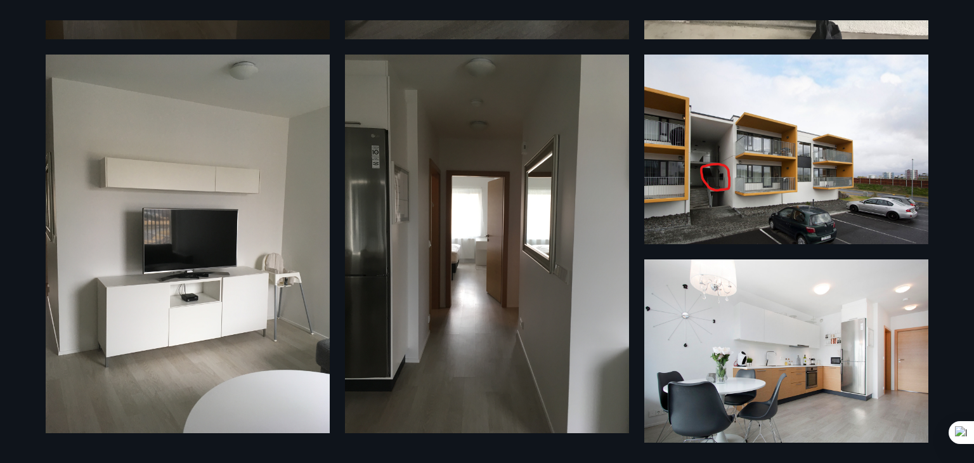
scroll to position [380, 0]
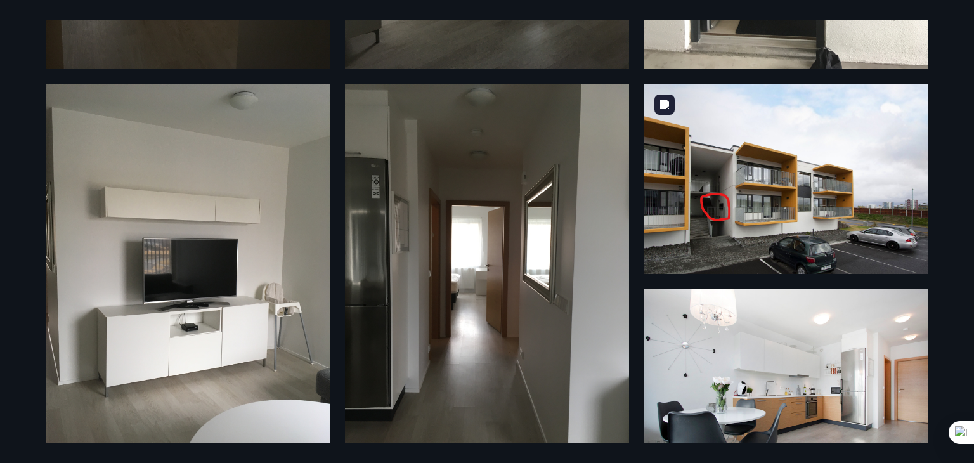
click at [721, 203] on img at bounding box center [786, 179] width 284 height 190
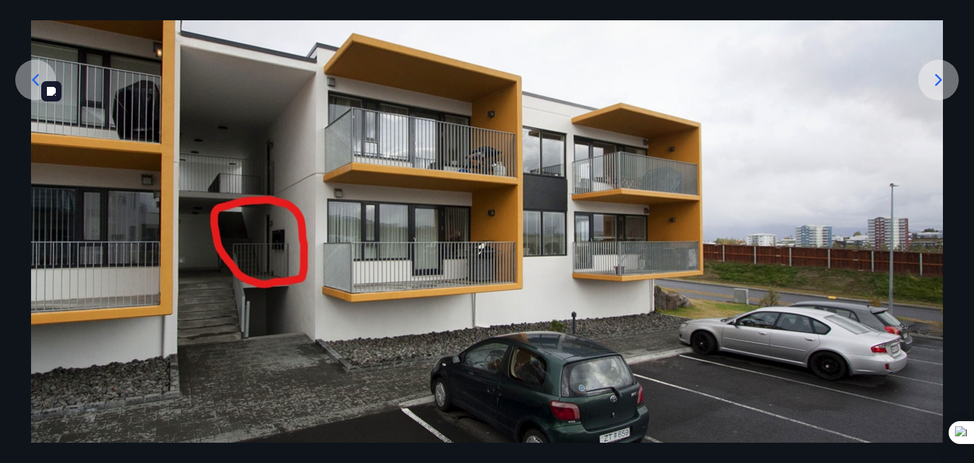
scroll to position [236, 0]
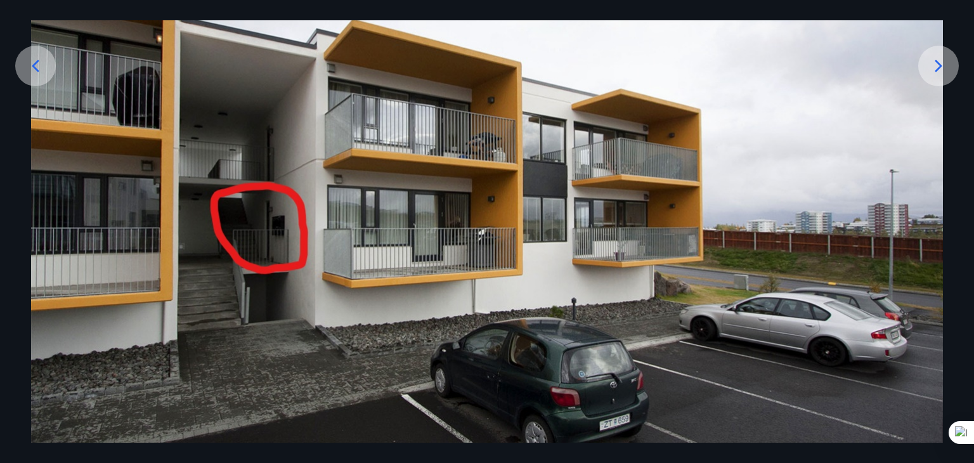
click at [0, 91] on div at bounding box center [487, 139] width 974 height 608
click at [31, 66] on icon at bounding box center [35, 66] width 20 height 20
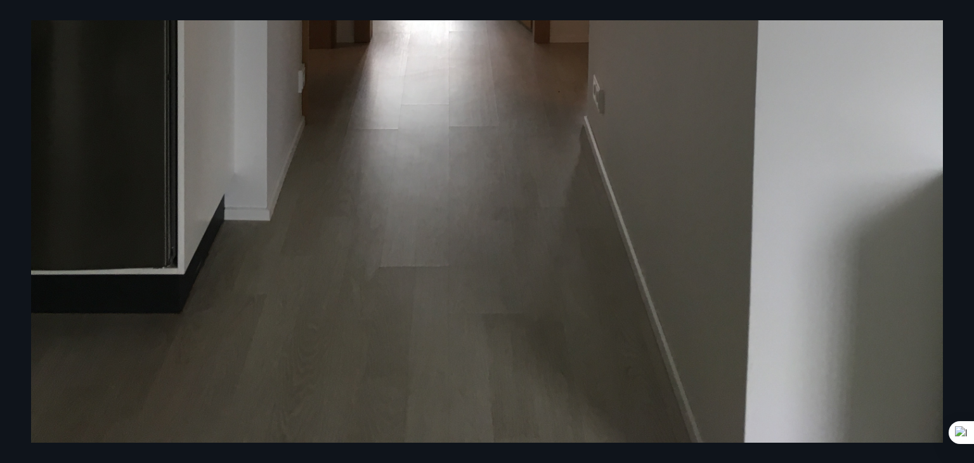
scroll to position [844, 0]
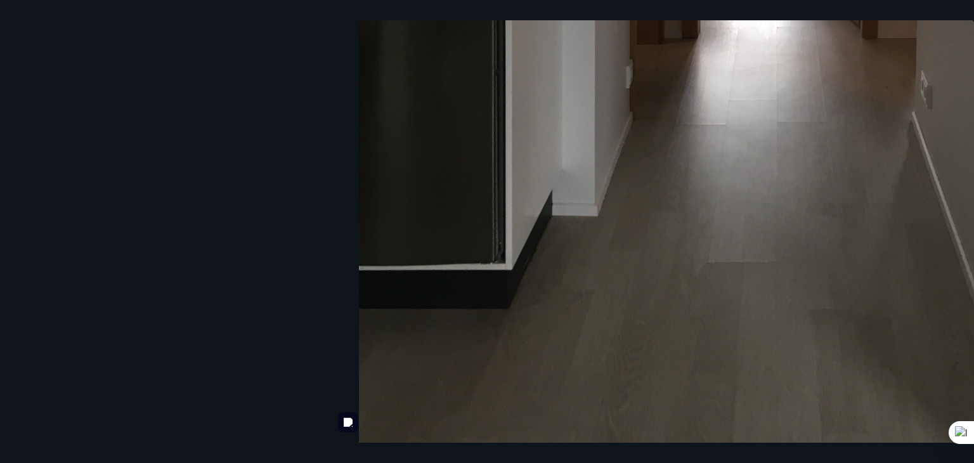
drag, startPoint x: 76, startPoint y: 127, endPoint x: 424, endPoint y: 150, distance: 348.7
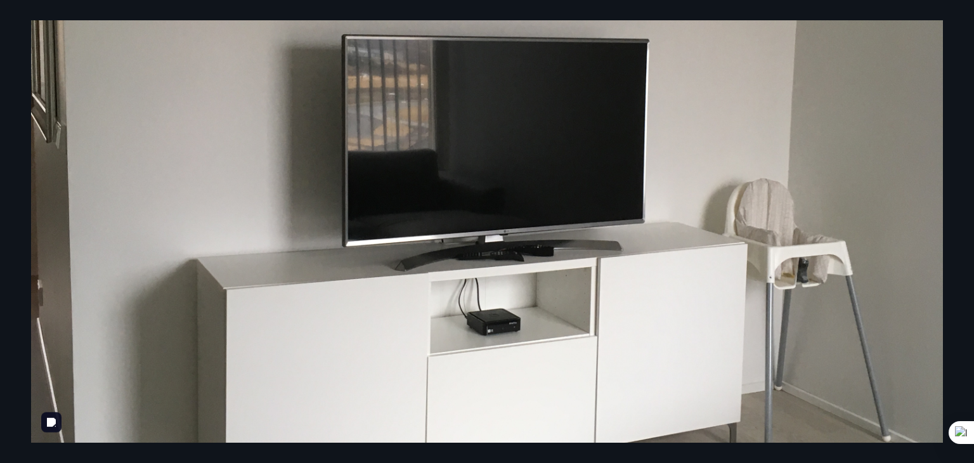
scroll to position [653, 0]
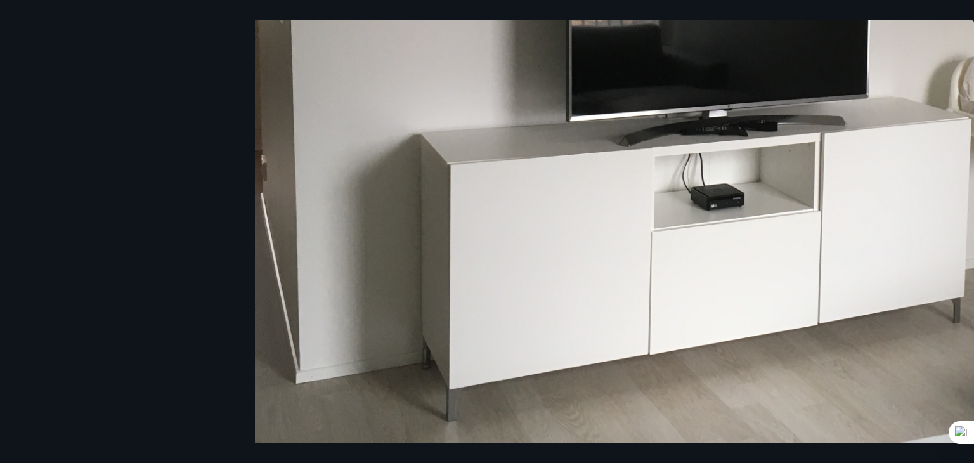
drag, startPoint x: 167, startPoint y: 158, endPoint x: 744, endPoint y: 146, distance: 577.5
click at [648, 152] on img at bounding box center [710, 25] width 911 height 1215
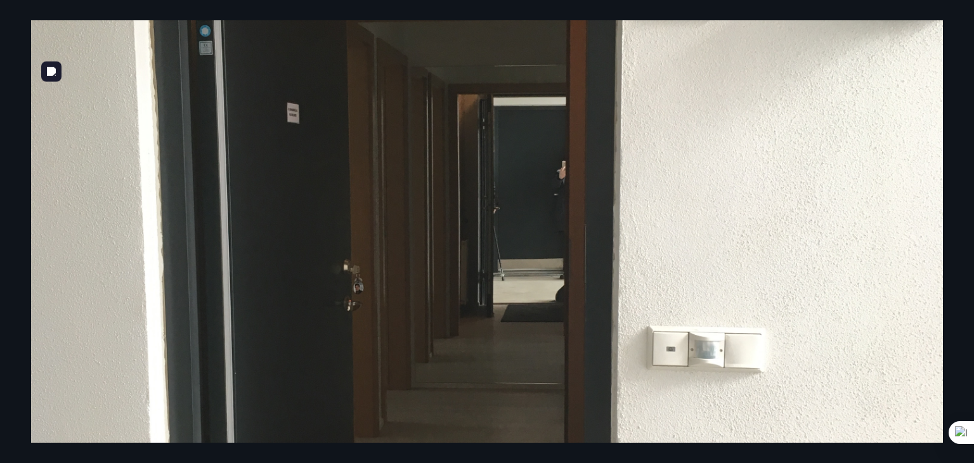
scroll to position [527, 0]
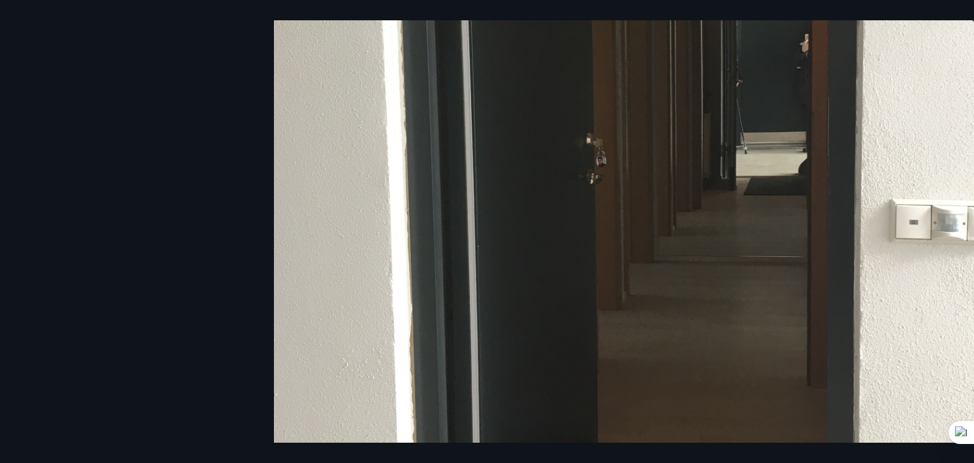
drag, startPoint x: 96, startPoint y: 197, endPoint x: 694, endPoint y: 184, distance: 597.9
click at [682, 184] on img at bounding box center [729, 151] width 911 height 1215
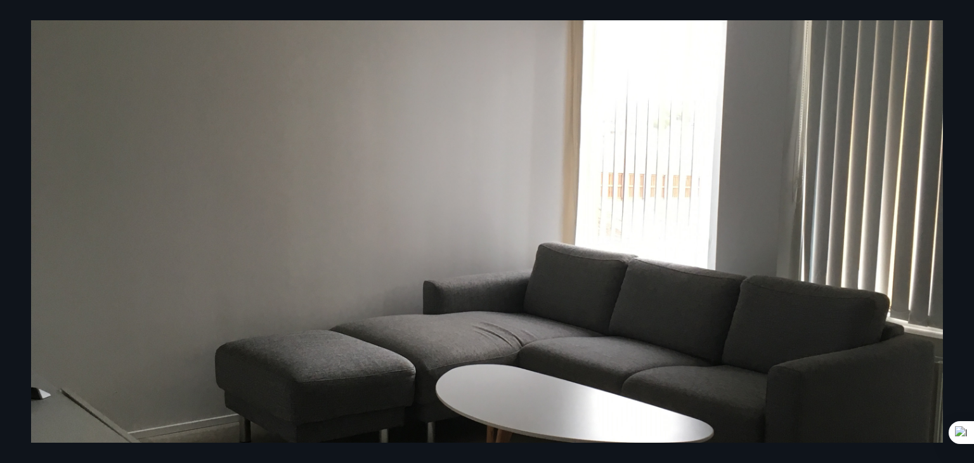
scroll to position [400, 0]
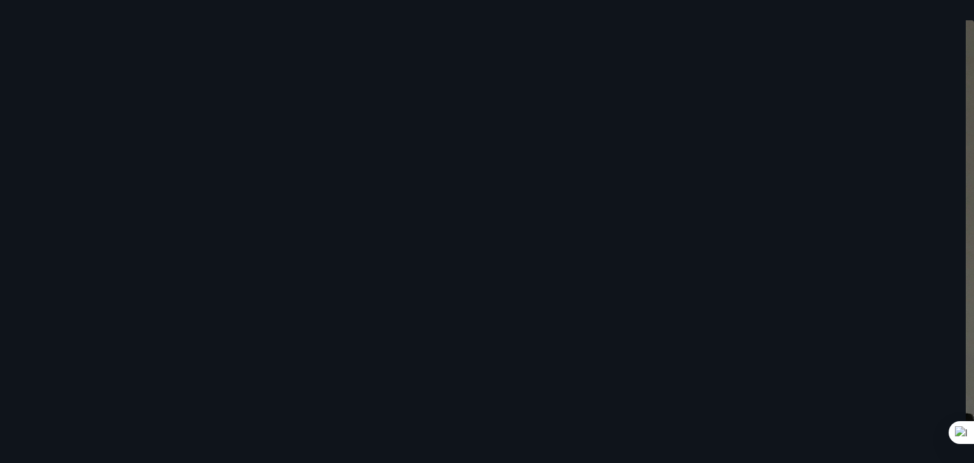
drag, startPoint x: 19, startPoint y: 311, endPoint x: 950, endPoint y: 244, distance: 933.5
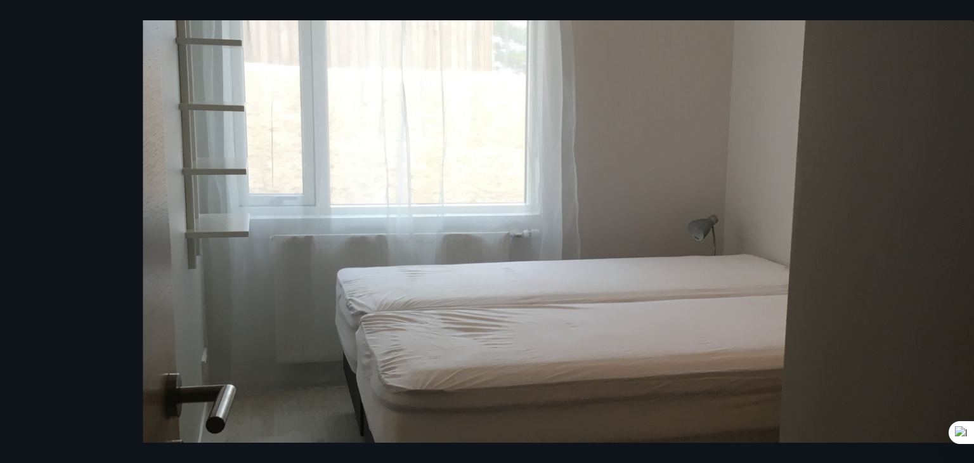
drag, startPoint x: 569, startPoint y: 286, endPoint x: 923, endPoint y: 252, distance: 356.0
click at [868, 255] on img at bounding box center [598, 278] width 911 height 1215
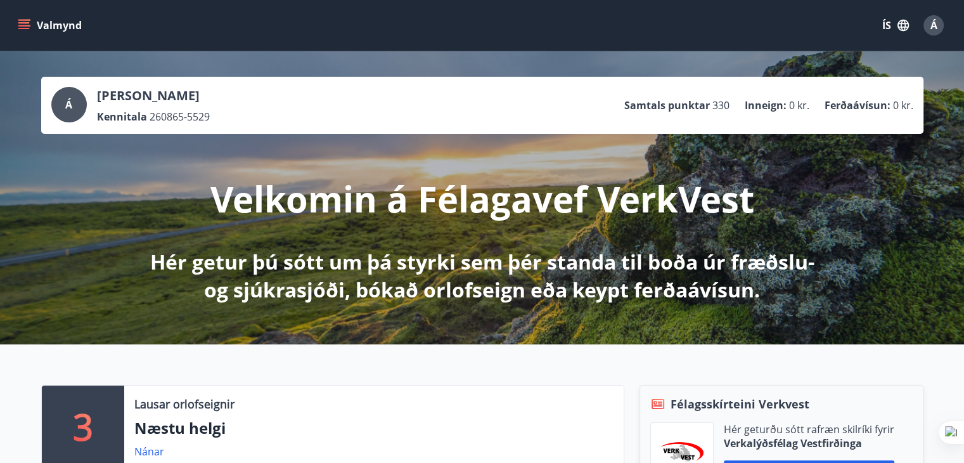
click at [25, 27] on icon "menu" at bounding box center [24, 25] width 13 height 13
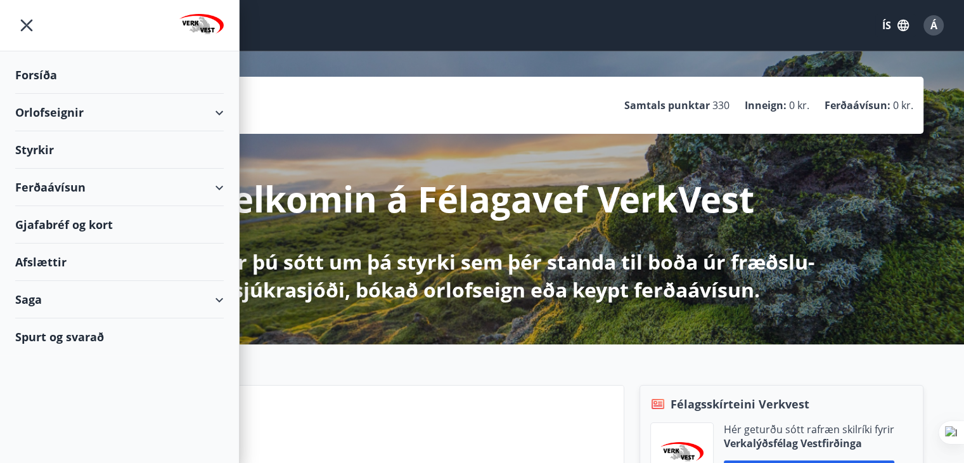
click at [48, 108] on div "Orlofseignir" at bounding box center [119, 112] width 209 height 37
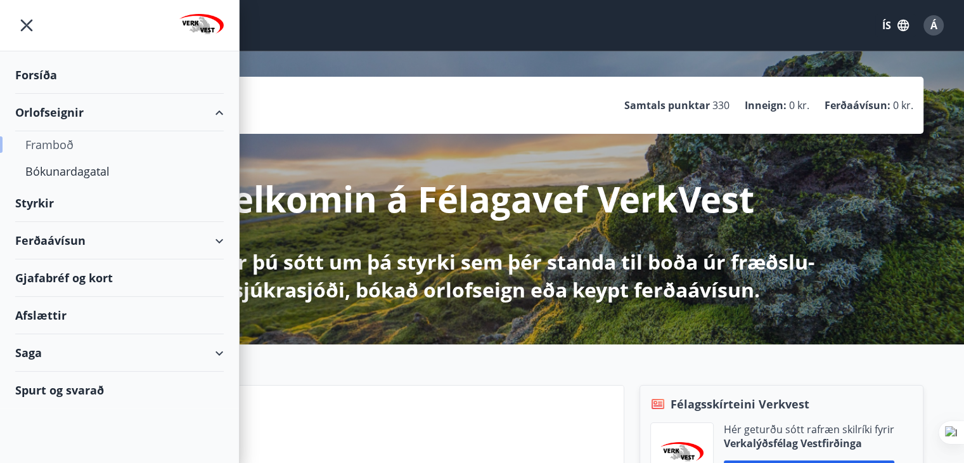
click at [49, 140] on div "Framboð" at bounding box center [119, 144] width 188 height 27
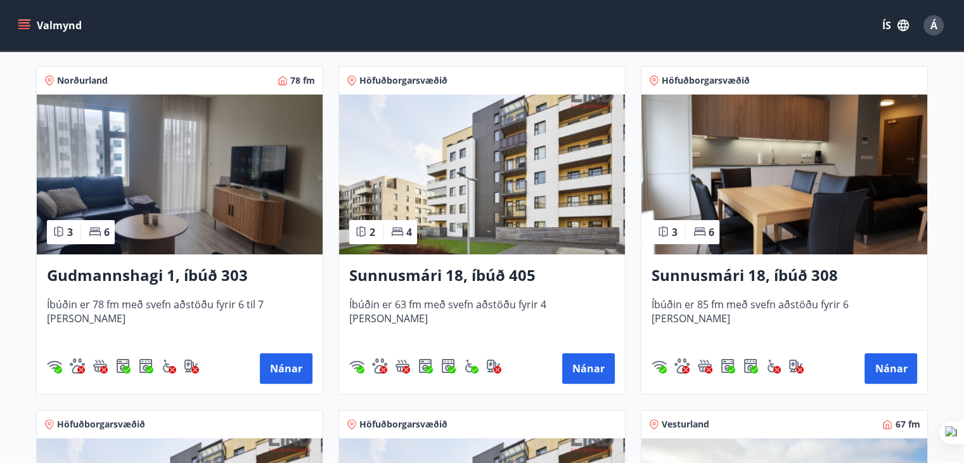
scroll to position [254, 0]
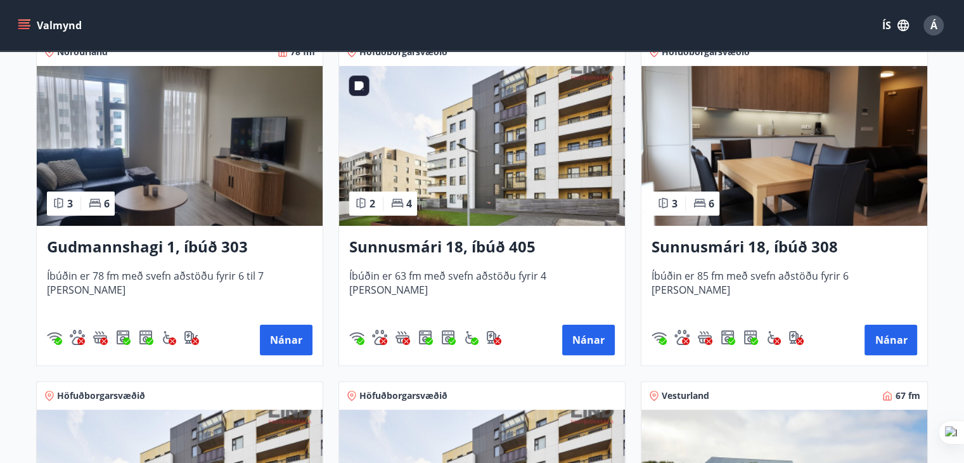
click at [446, 143] on img at bounding box center [482, 146] width 286 height 160
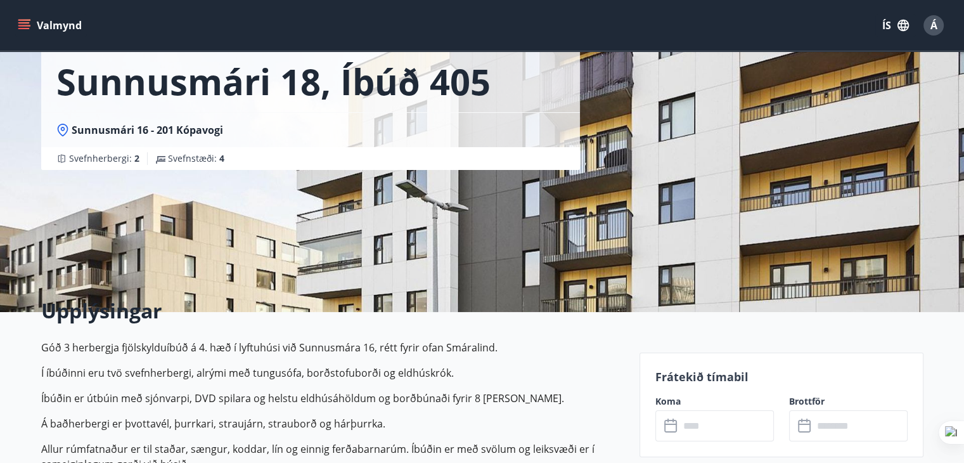
scroll to position [190, 0]
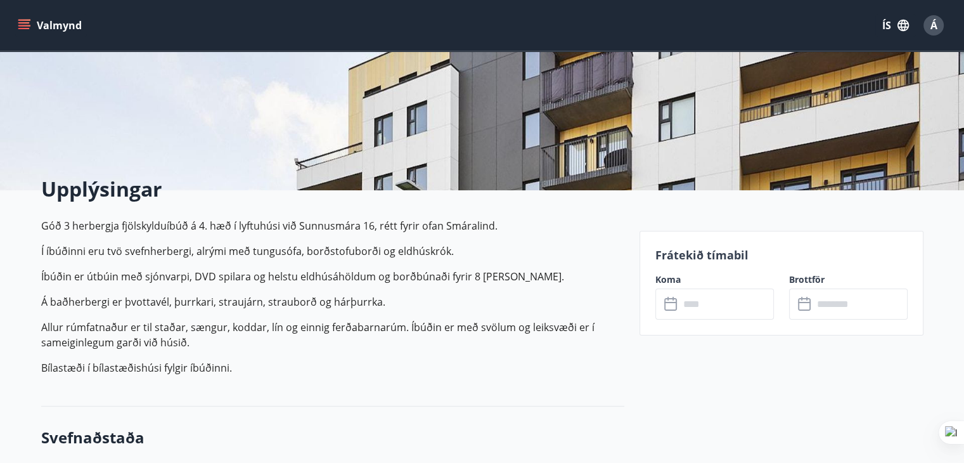
click at [711, 307] on input "text" at bounding box center [726, 303] width 94 height 31
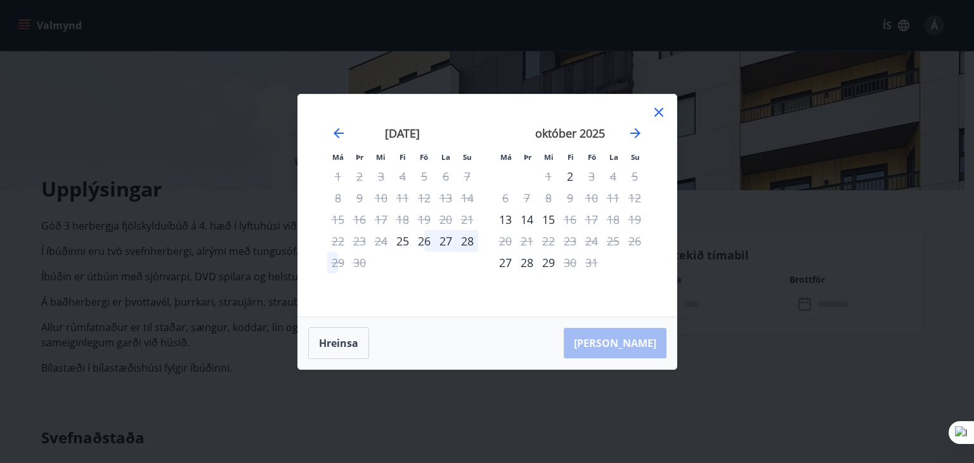
click at [657, 110] on icon at bounding box center [658, 112] width 15 height 15
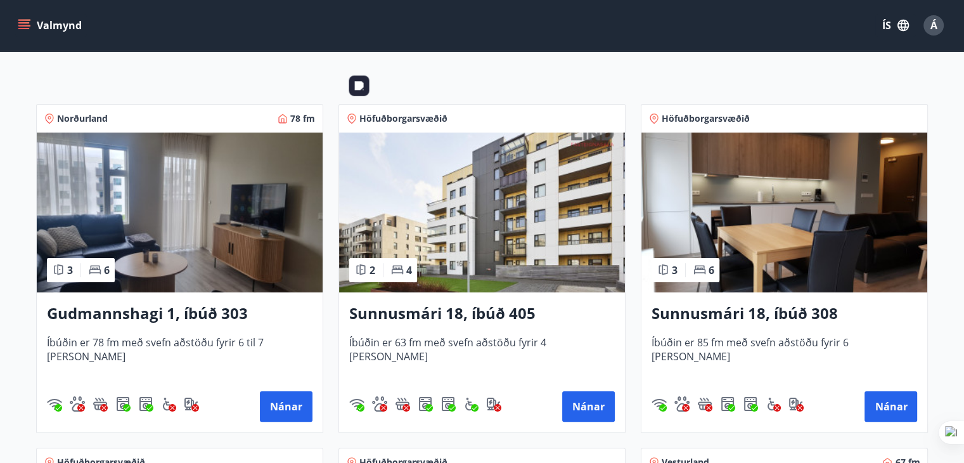
scroll to position [254, 0]
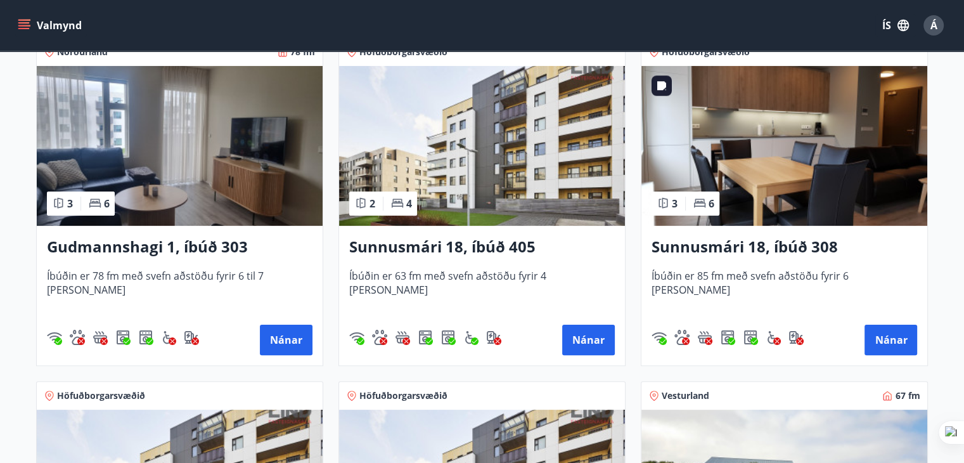
click at [740, 151] on img at bounding box center [784, 146] width 286 height 160
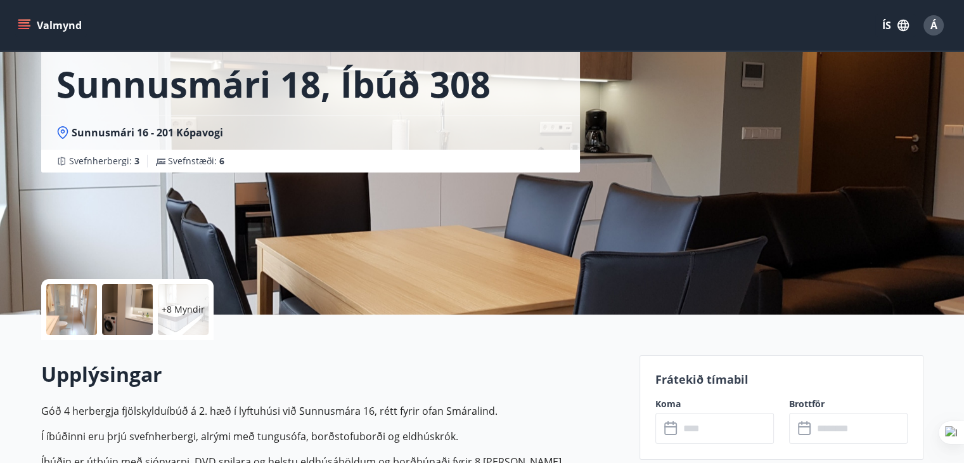
scroll to position [254, 0]
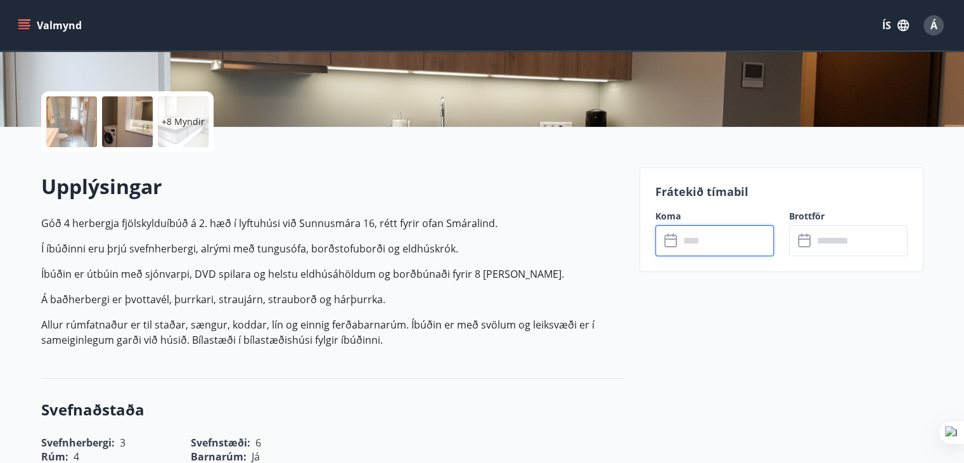
click at [726, 239] on input "text" at bounding box center [726, 240] width 94 height 31
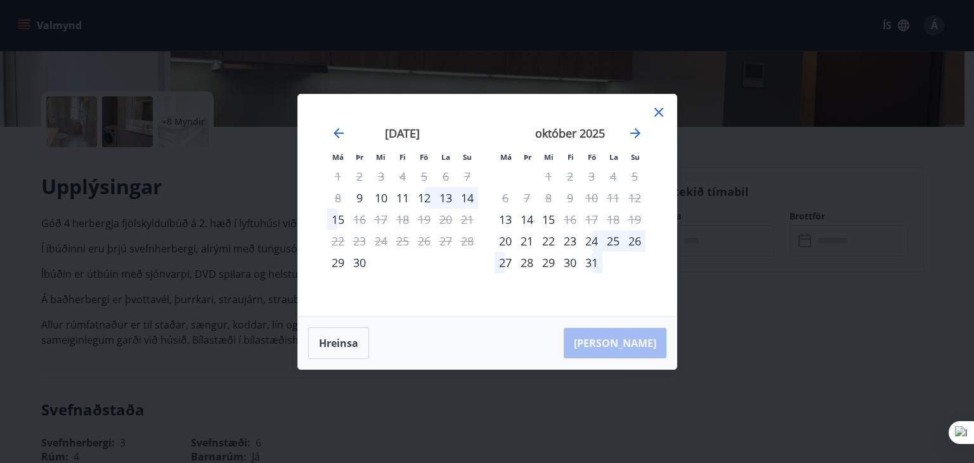
click at [661, 110] on icon at bounding box center [658, 112] width 15 height 15
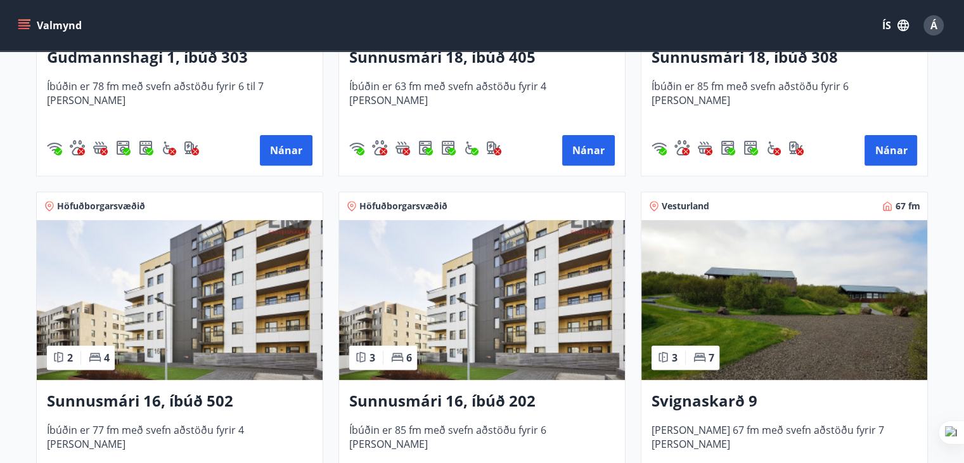
scroll to position [445, 0]
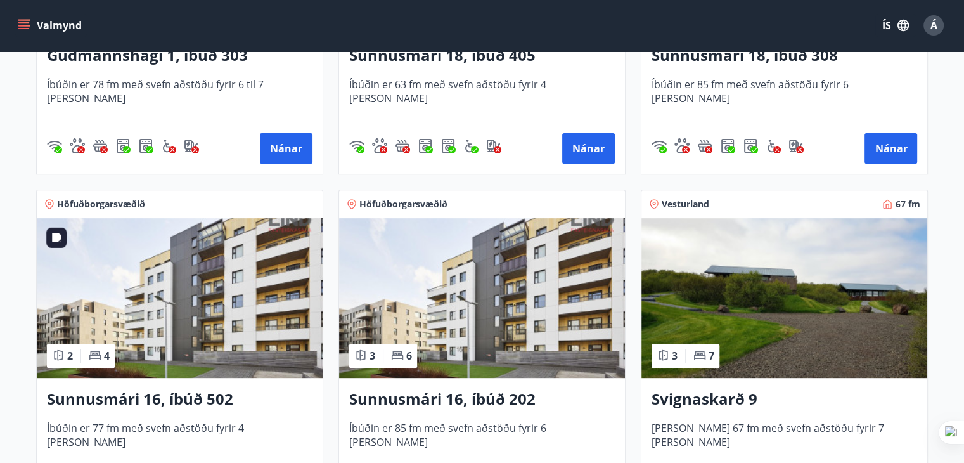
click at [220, 264] on img at bounding box center [180, 298] width 286 height 160
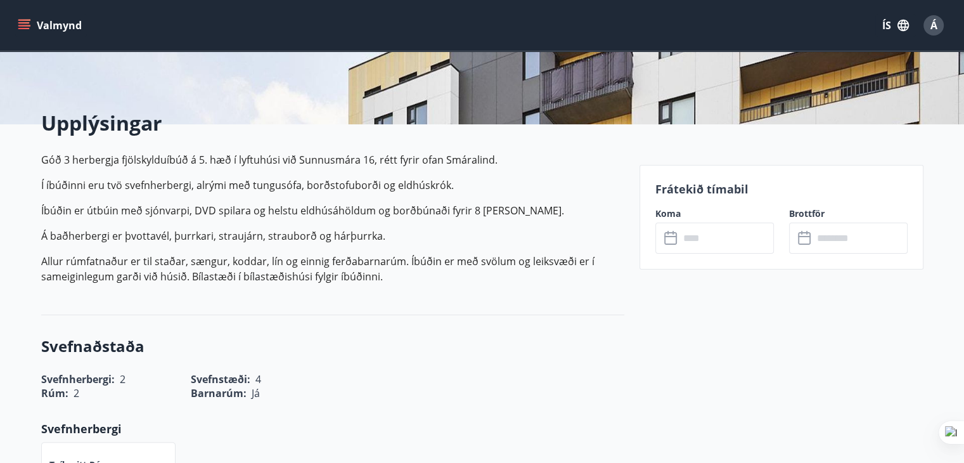
scroll to position [380, 0]
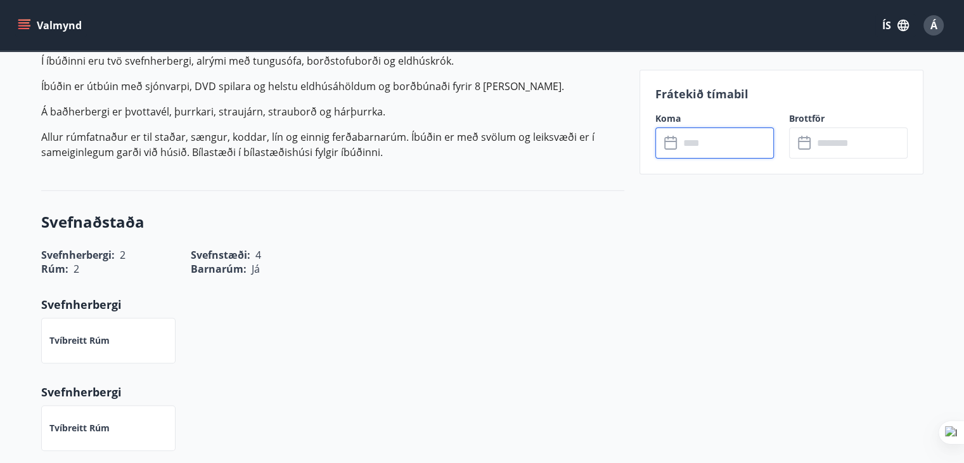
click at [718, 143] on input "text" at bounding box center [726, 142] width 94 height 31
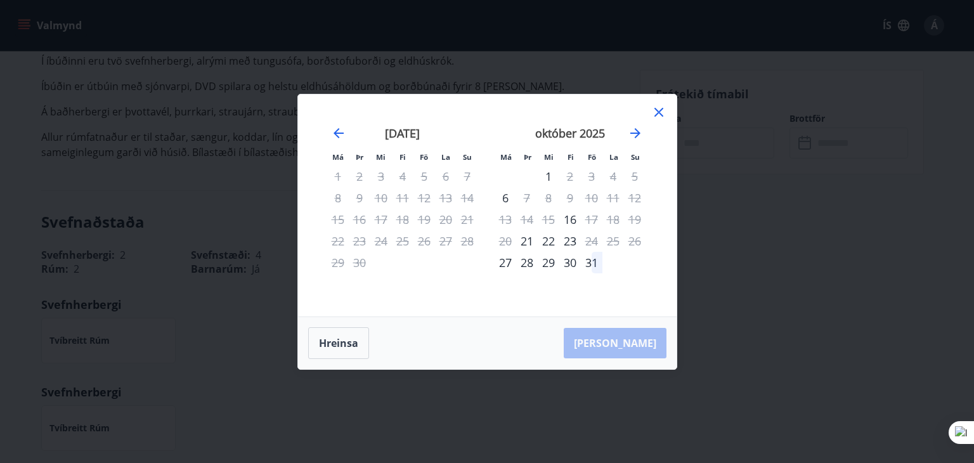
click at [659, 110] on icon at bounding box center [658, 112] width 15 height 15
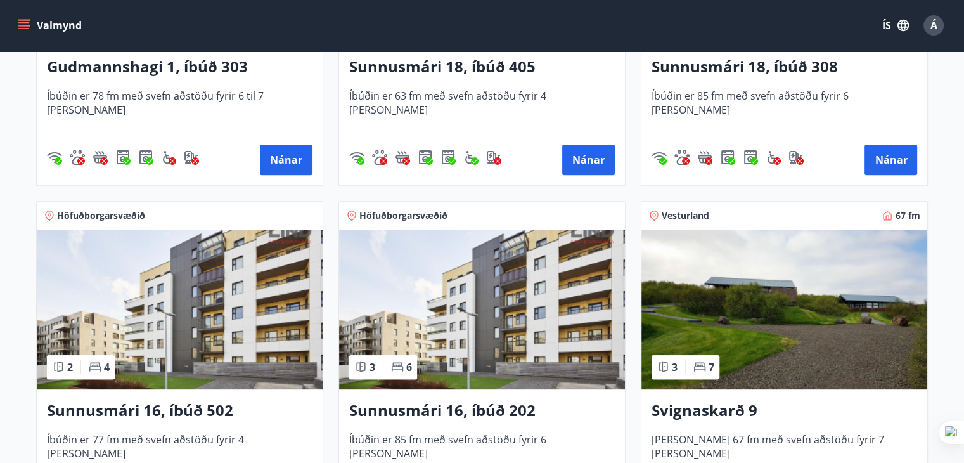
scroll to position [507, 0]
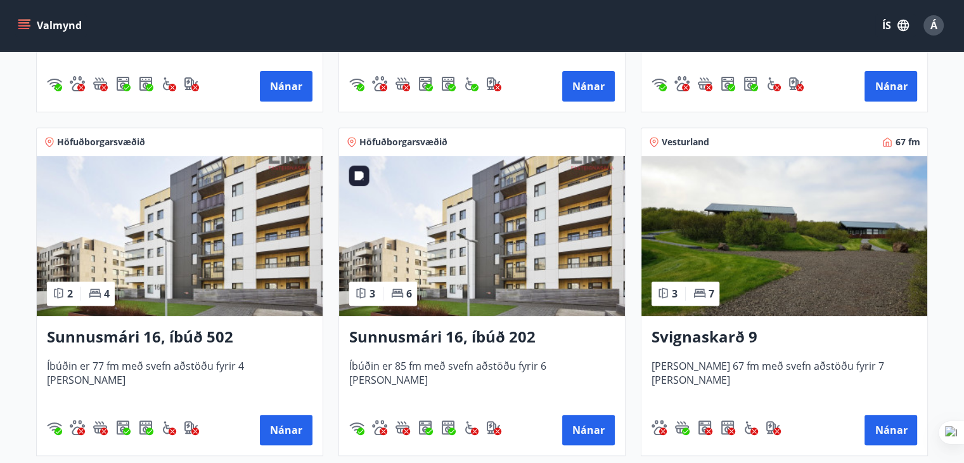
click at [446, 226] on img at bounding box center [482, 236] width 286 height 160
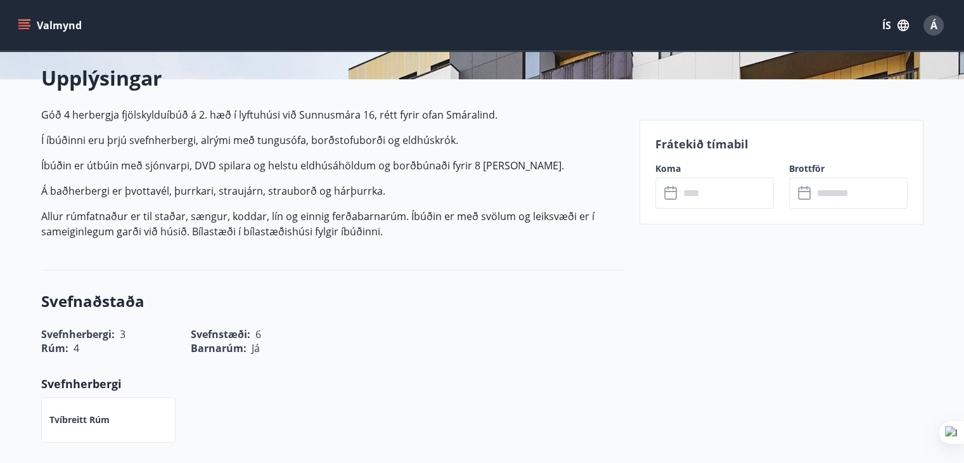
scroll to position [317, 0]
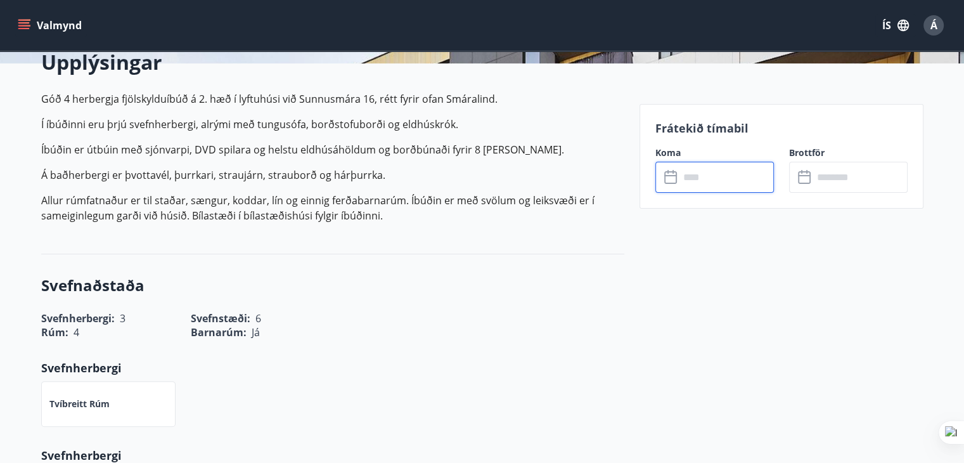
click at [703, 171] on input "text" at bounding box center [726, 177] width 94 height 31
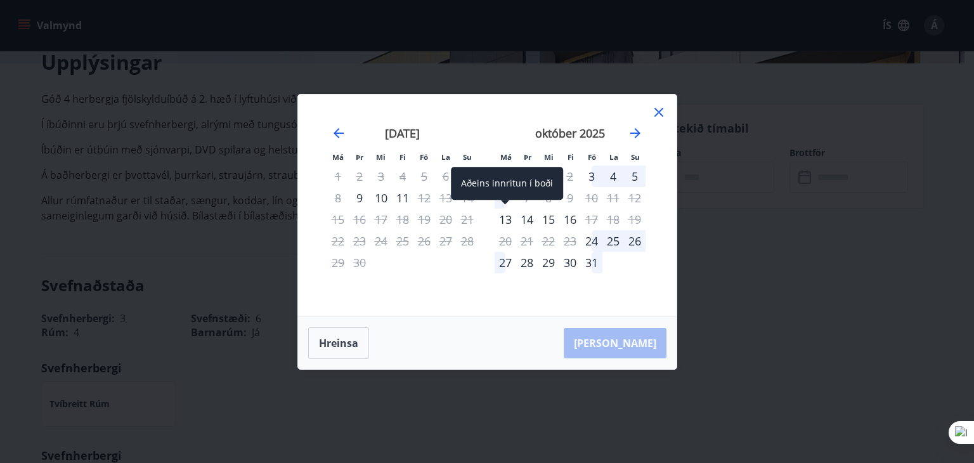
drag, startPoint x: 506, startPoint y: 217, endPoint x: 520, endPoint y: 219, distance: 13.4
click at [506, 217] on div "13" at bounding box center [505, 220] width 22 height 22
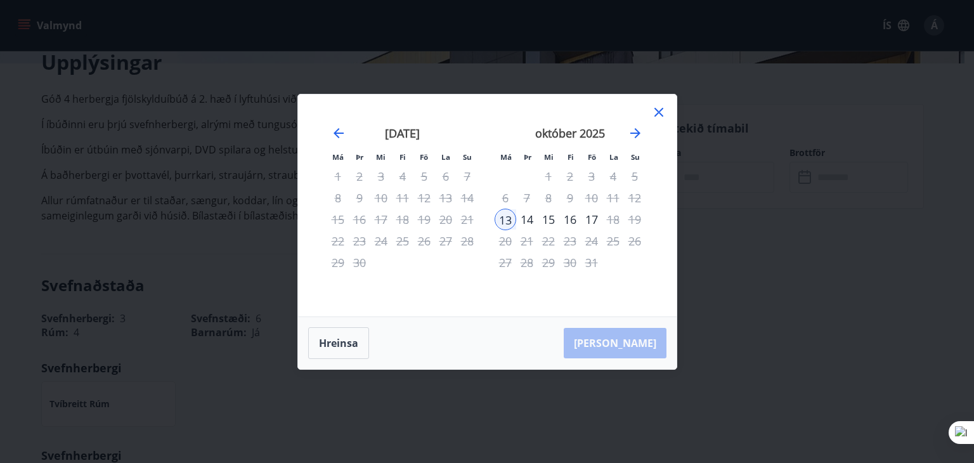
click at [570, 217] on div "16" at bounding box center [570, 220] width 22 height 22
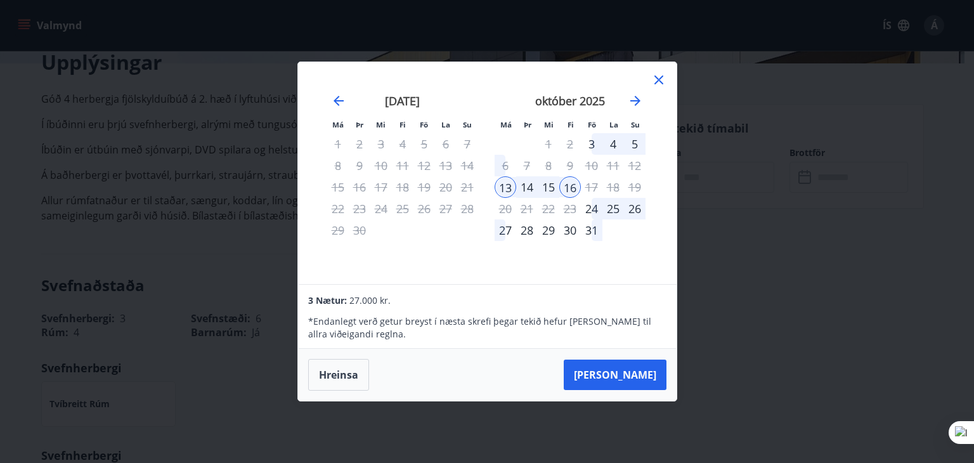
click at [659, 77] on icon at bounding box center [658, 79] width 15 height 15
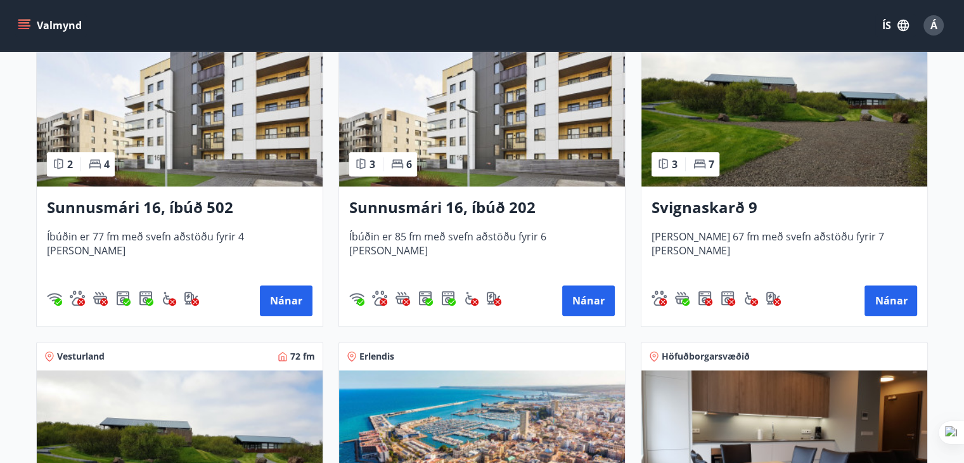
scroll to position [761, 0]
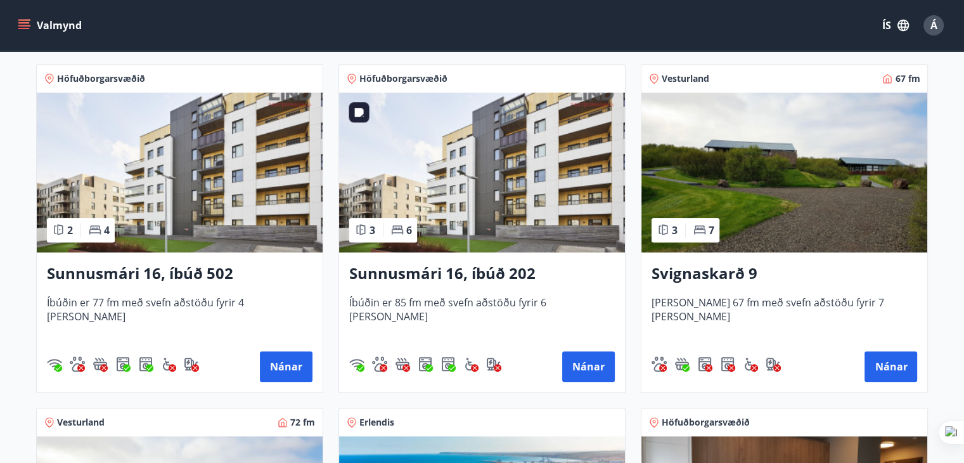
click at [469, 178] on img at bounding box center [482, 173] width 286 height 160
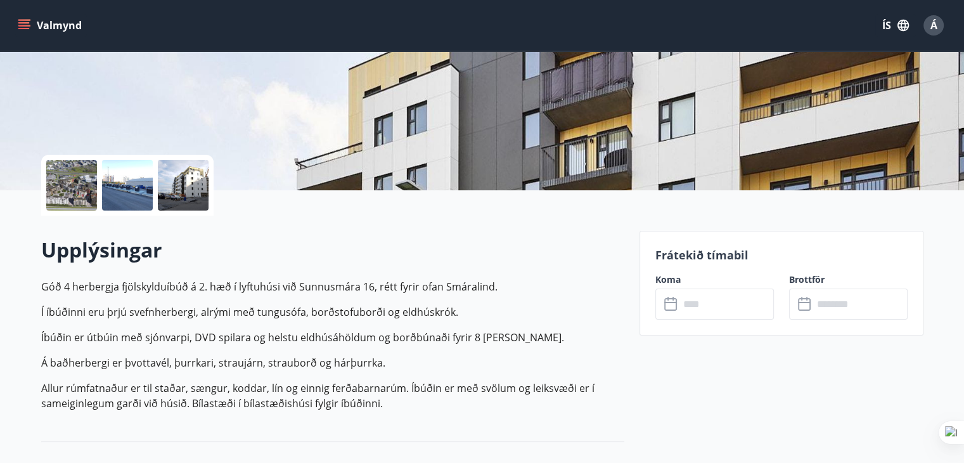
scroll to position [317, 0]
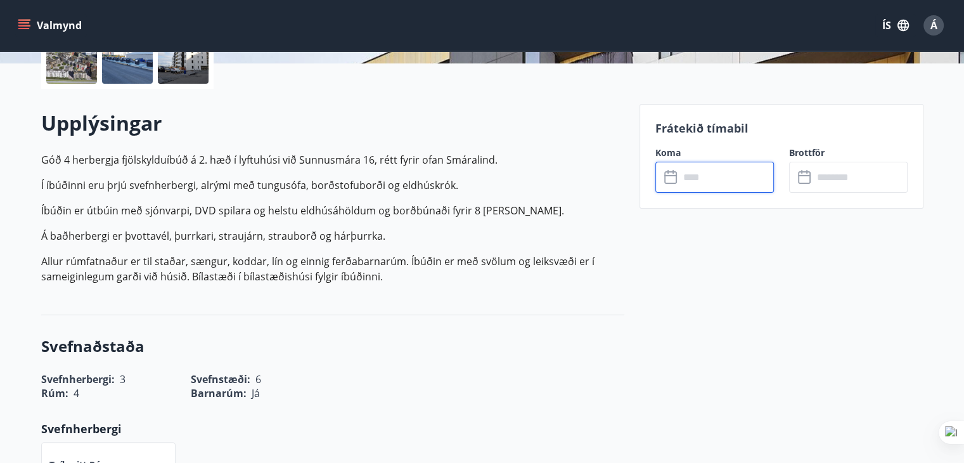
click at [722, 176] on input "text" at bounding box center [726, 177] width 94 height 31
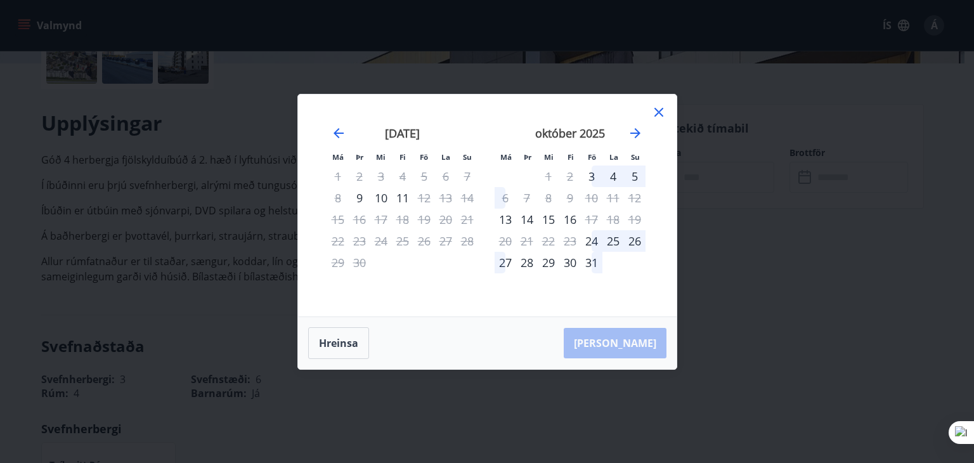
click at [659, 113] on icon at bounding box center [658, 112] width 9 height 9
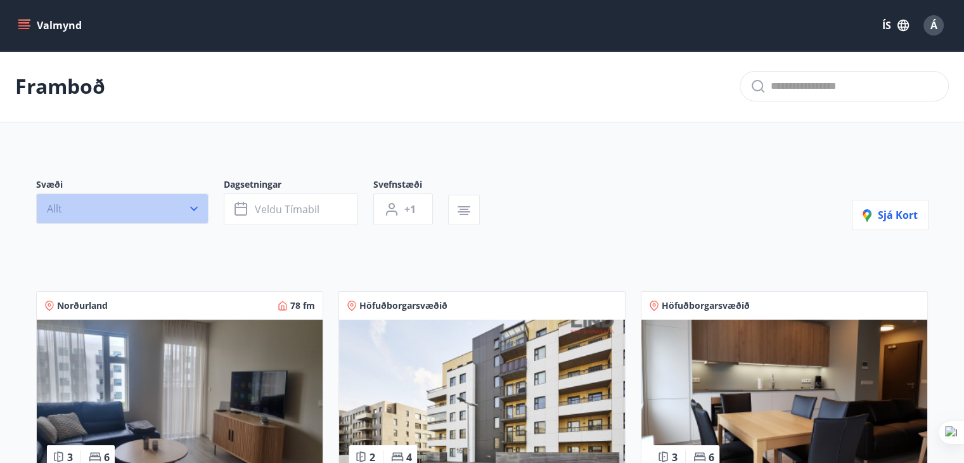
click at [191, 210] on icon "button" at bounding box center [194, 208] width 13 height 13
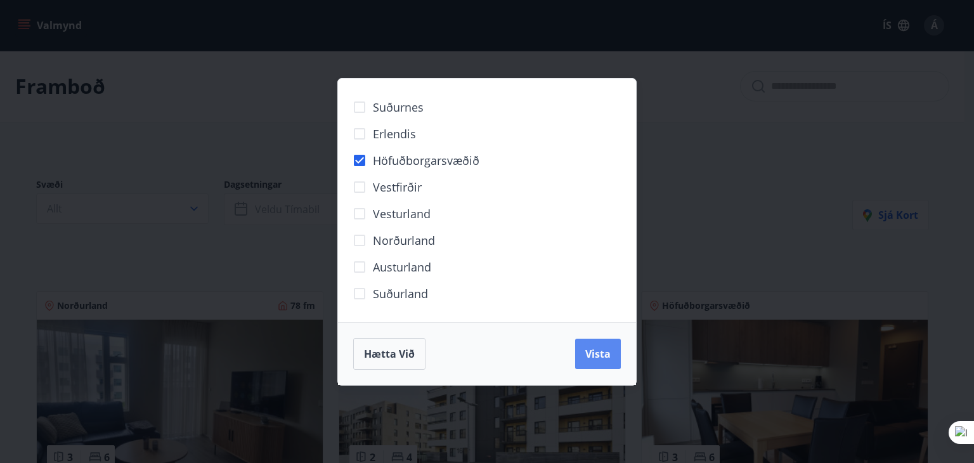
click at [614, 353] on button "Vista" at bounding box center [598, 353] width 46 height 30
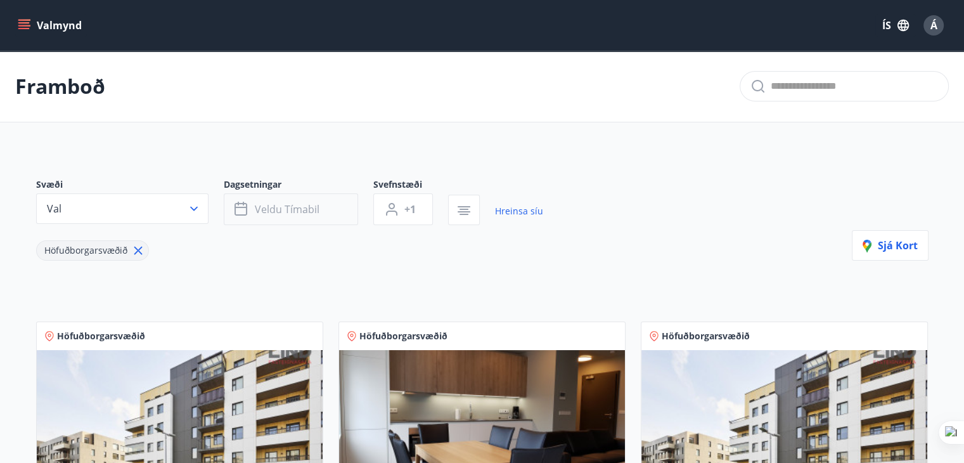
click at [329, 209] on button "Veldu tímabil" at bounding box center [291, 209] width 134 height 32
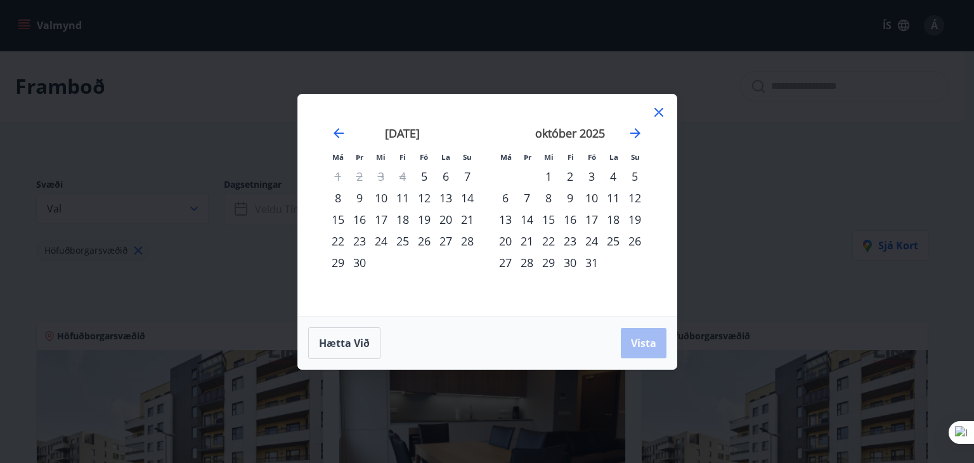
click at [503, 218] on div "13" at bounding box center [505, 220] width 22 height 22
click at [594, 216] on div "17" at bounding box center [592, 220] width 22 height 22
click at [644, 338] on span "Vista" at bounding box center [643, 343] width 25 height 14
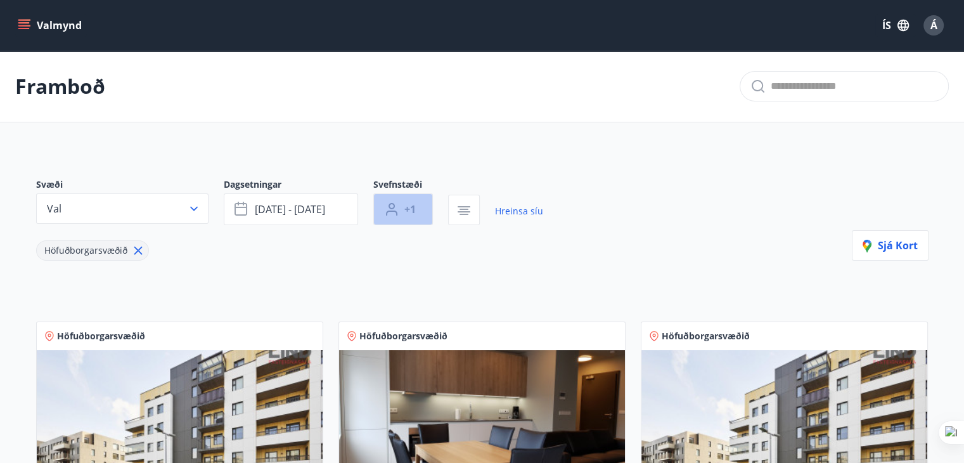
click at [413, 203] on span "+1" at bounding box center [409, 209] width 11 height 14
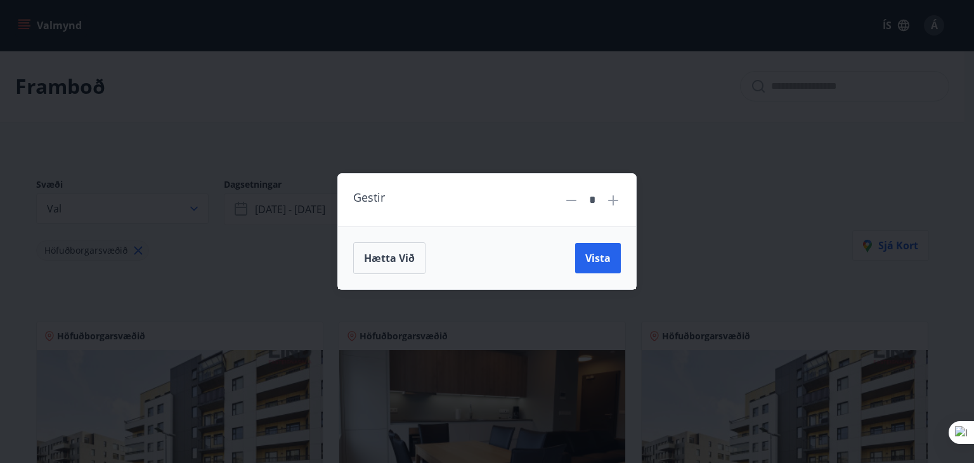
click at [611, 200] on icon at bounding box center [613, 200] width 10 height 10
click at [615, 198] on icon at bounding box center [612, 200] width 15 height 15
type input "*"
click at [603, 254] on span "Vista" at bounding box center [597, 258] width 25 height 14
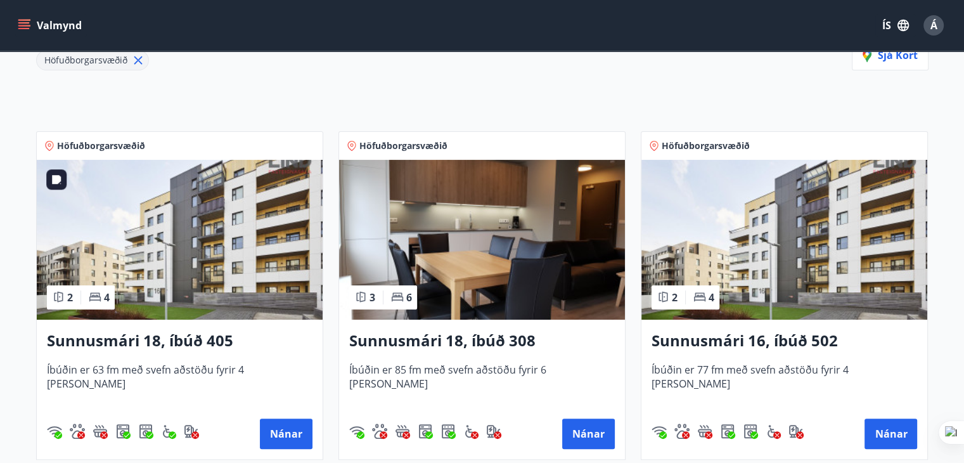
click at [214, 262] on img at bounding box center [180, 240] width 286 height 160
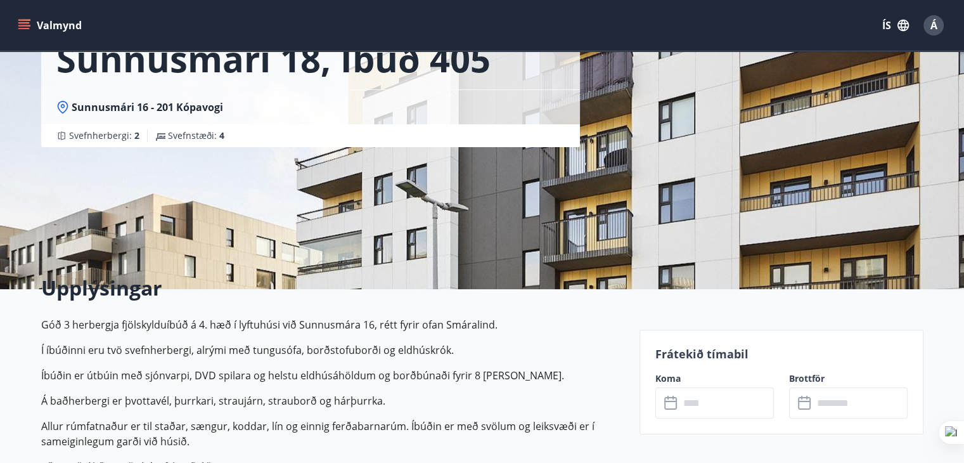
scroll to position [190, 0]
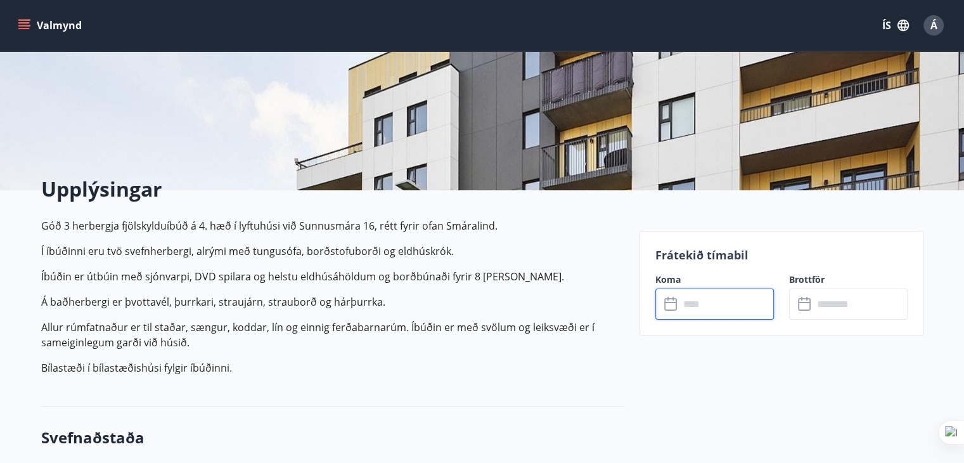
click at [734, 301] on input "text" at bounding box center [726, 303] width 94 height 31
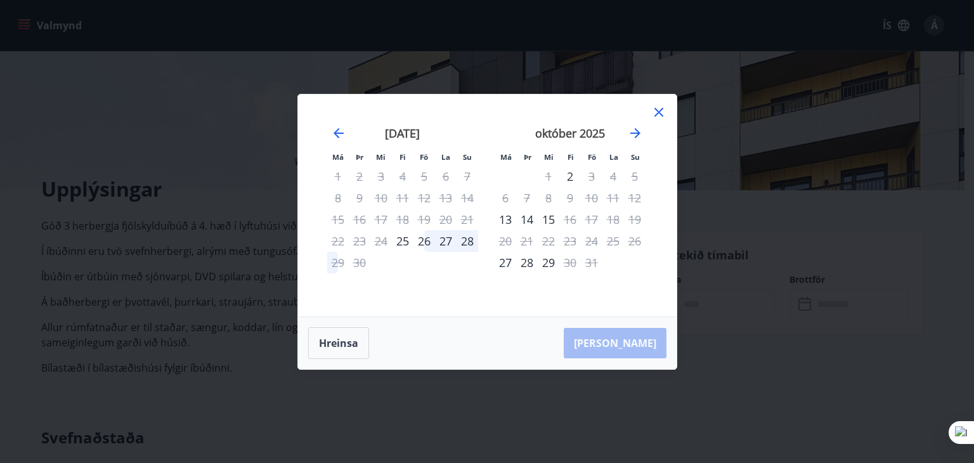
click at [660, 112] on icon at bounding box center [658, 112] width 15 height 15
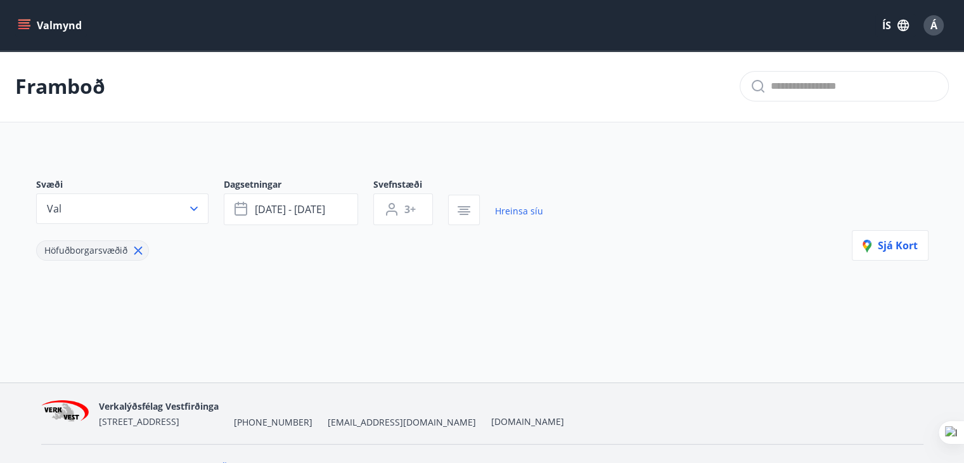
type input "*"
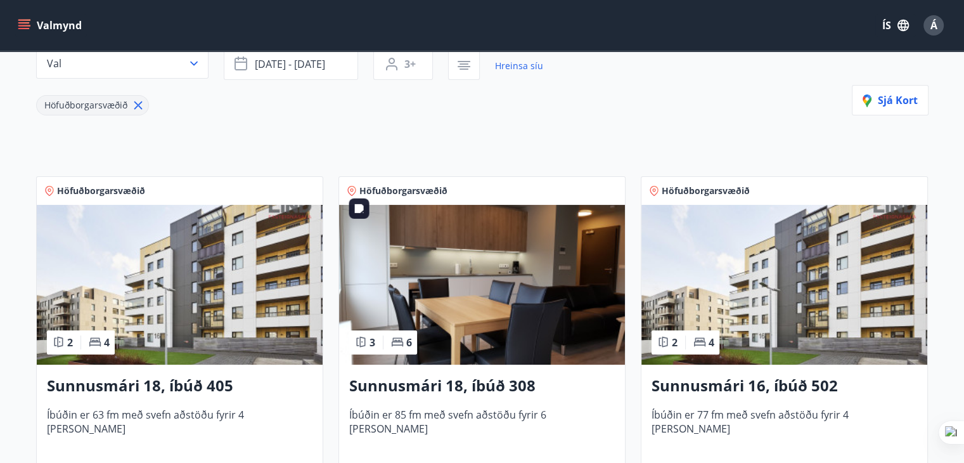
scroll to position [190, 0]
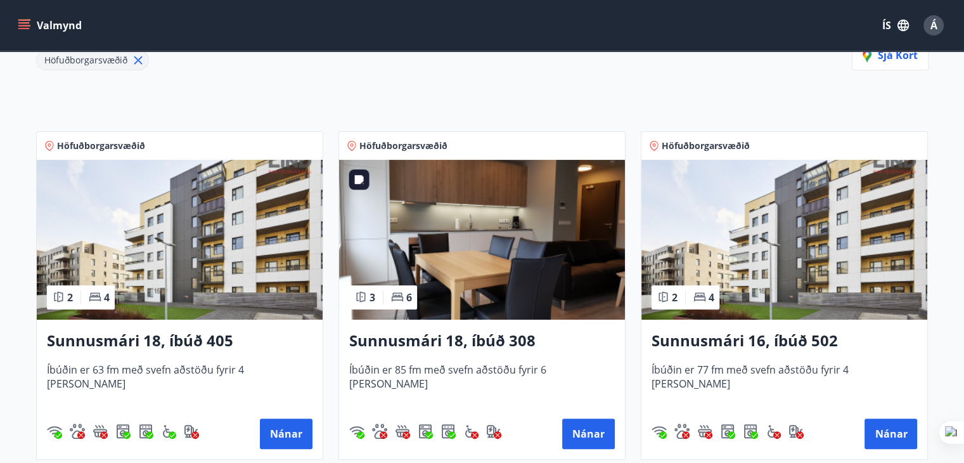
click at [454, 248] on img at bounding box center [482, 240] width 286 height 160
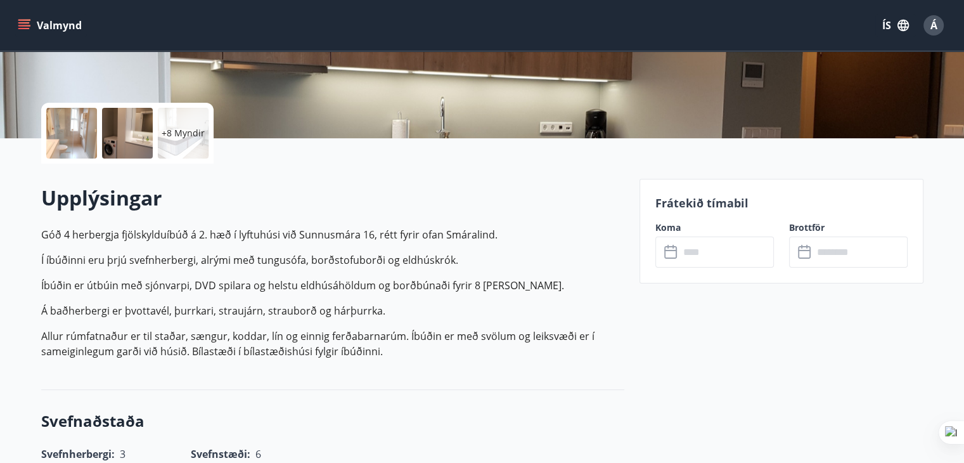
scroll to position [254, 0]
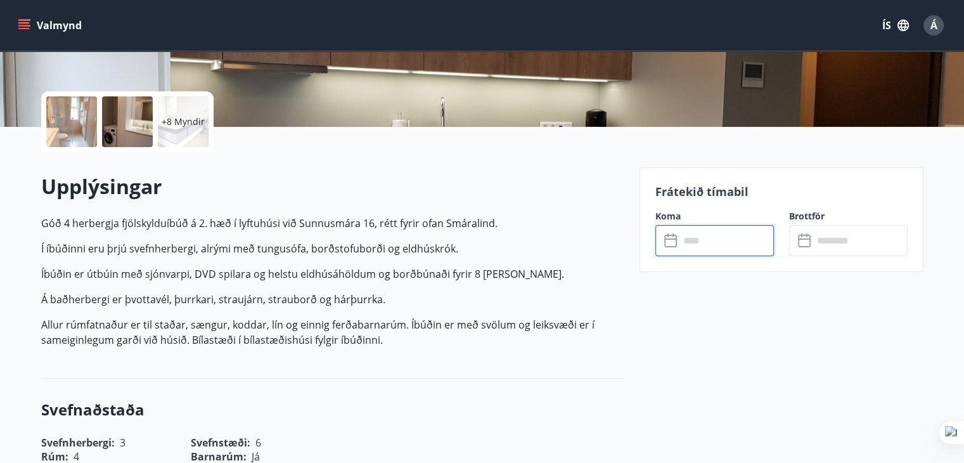
click at [728, 238] on input "text" at bounding box center [726, 240] width 94 height 31
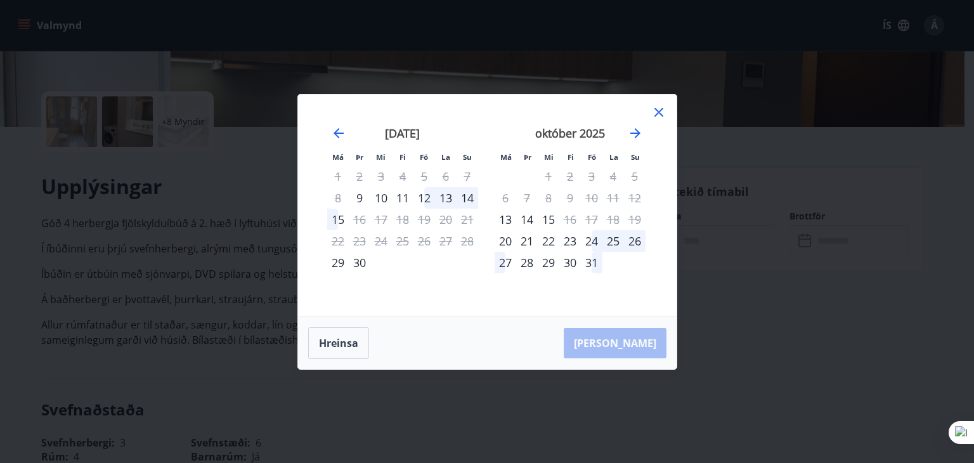
click at [661, 114] on icon at bounding box center [658, 112] width 9 height 9
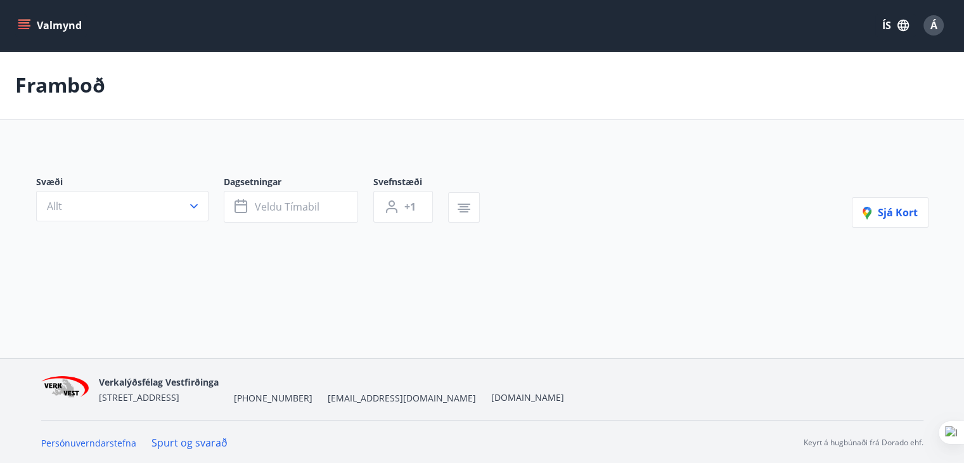
type input "*"
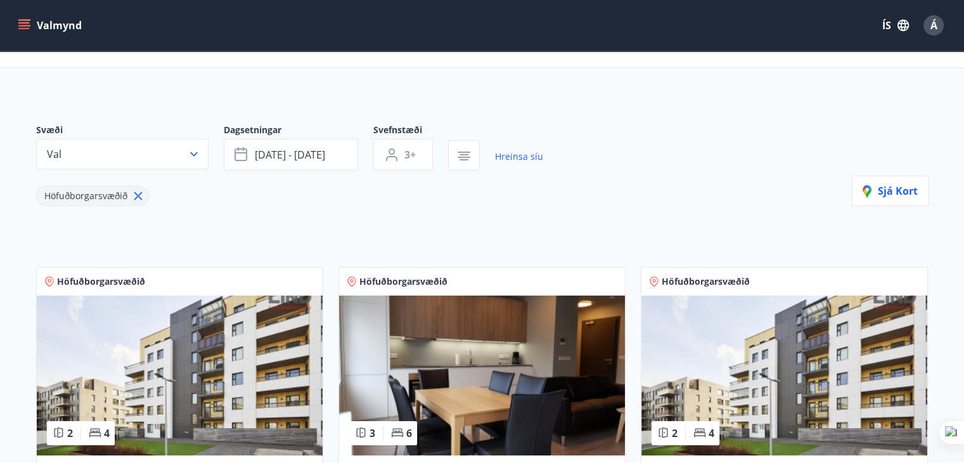
scroll to position [190, 0]
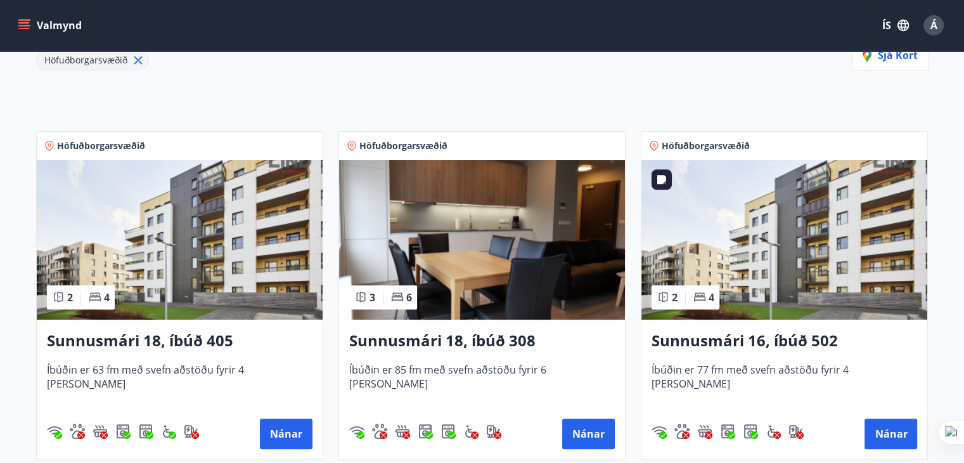
click at [857, 224] on img at bounding box center [784, 240] width 286 height 160
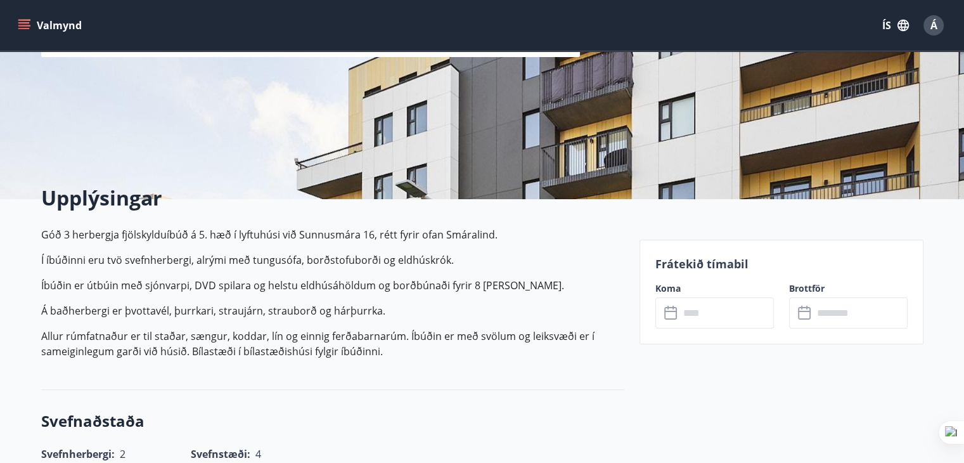
scroll to position [190, 0]
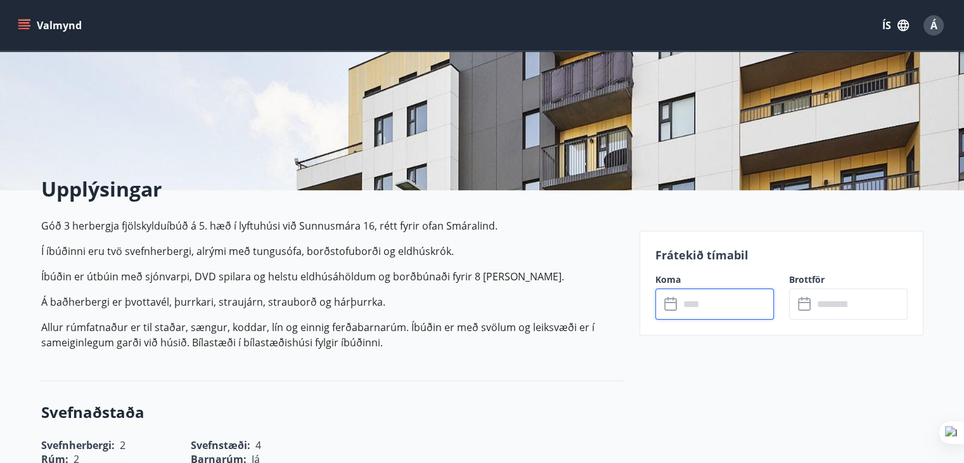
click at [733, 300] on input "text" at bounding box center [726, 303] width 94 height 31
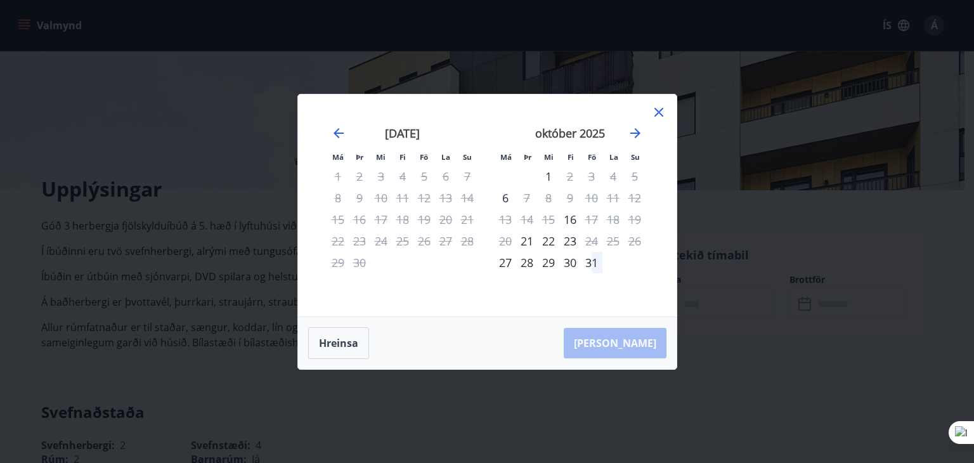
click at [660, 110] on icon at bounding box center [658, 112] width 9 height 9
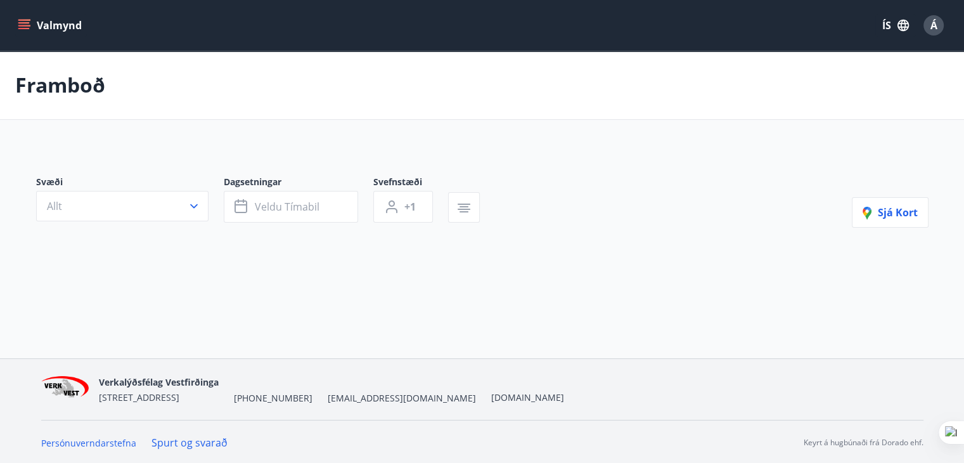
type input "*"
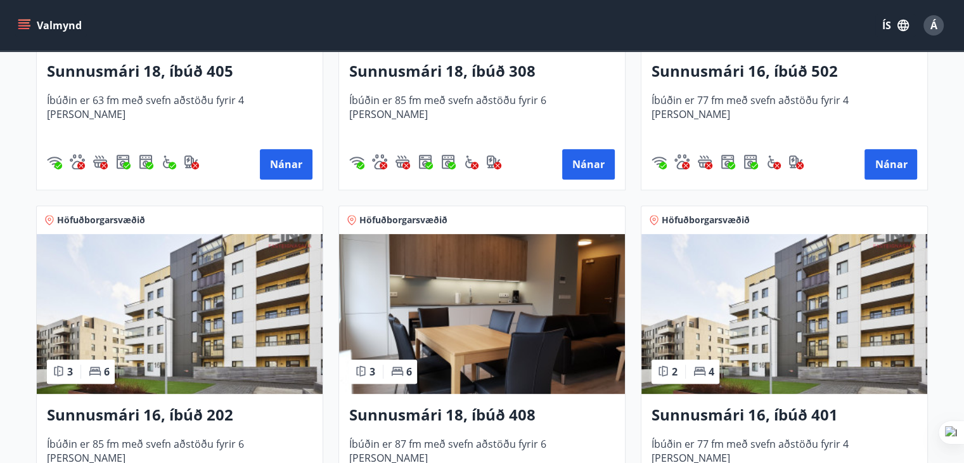
scroll to position [532, 0]
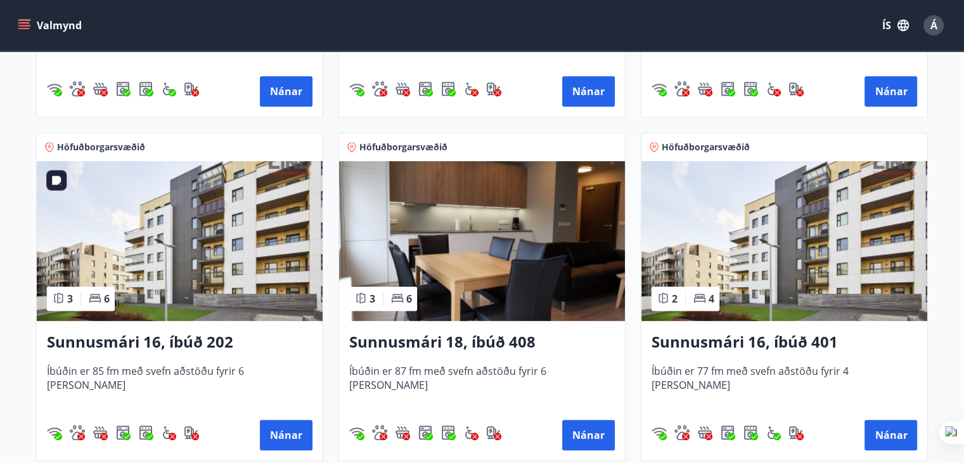
click at [167, 225] on img at bounding box center [180, 241] width 286 height 160
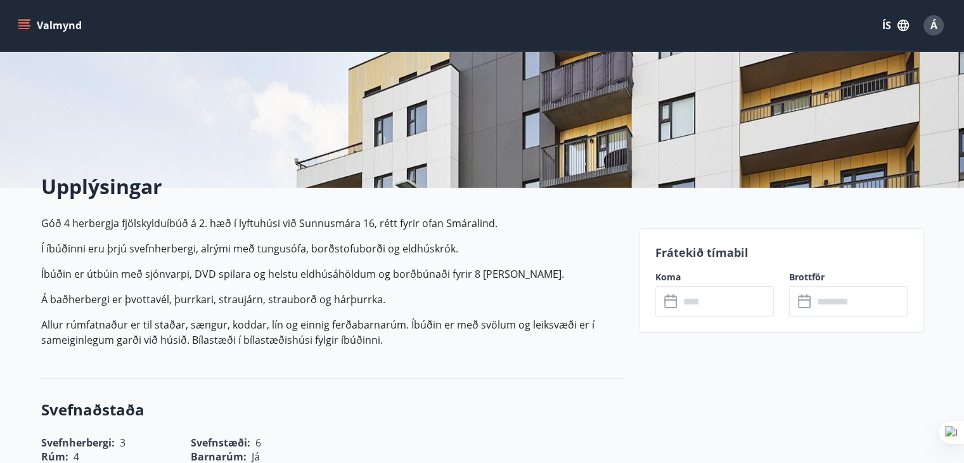
scroll to position [254, 0]
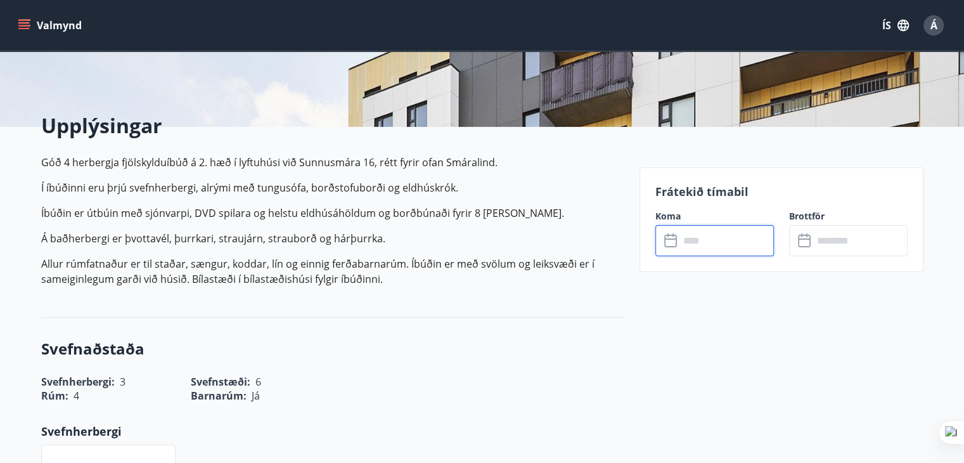
click at [724, 236] on input "text" at bounding box center [726, 240] width 94 height 31
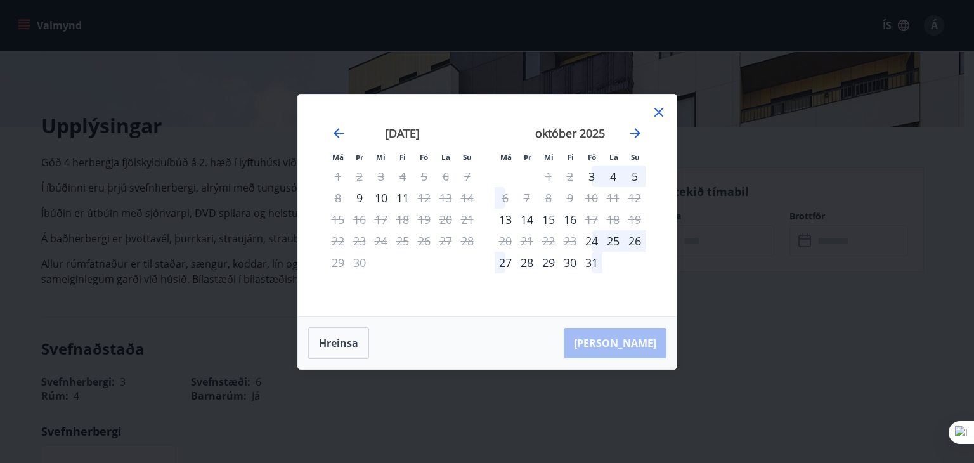
click at [659, 112] on icon at bounding box center [658, 112] width 15 height 15
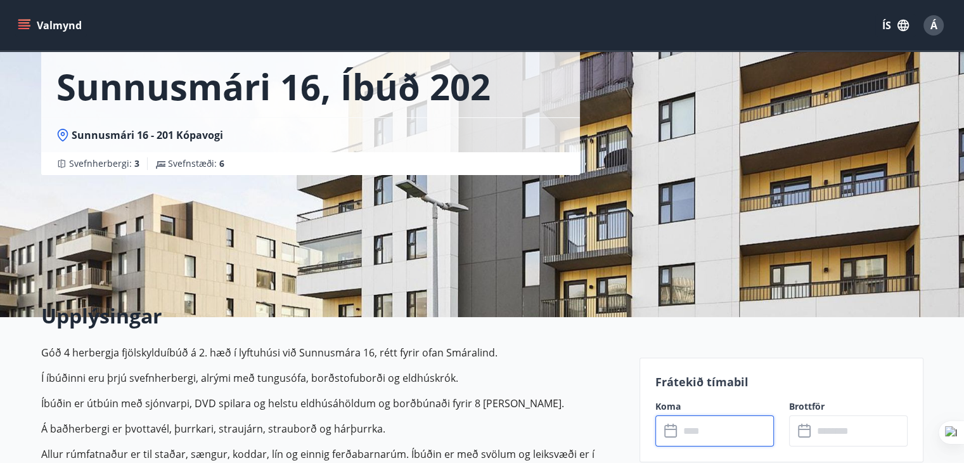
scroll to position [0, 0]
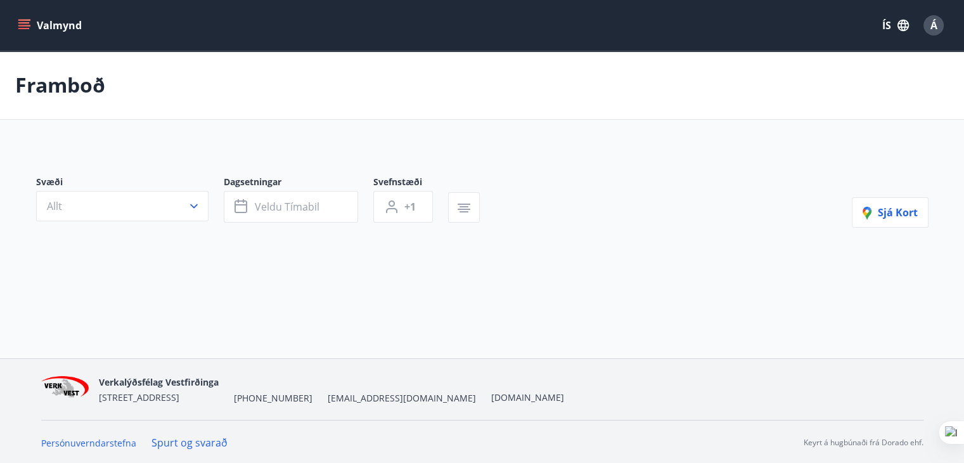
type input "*"
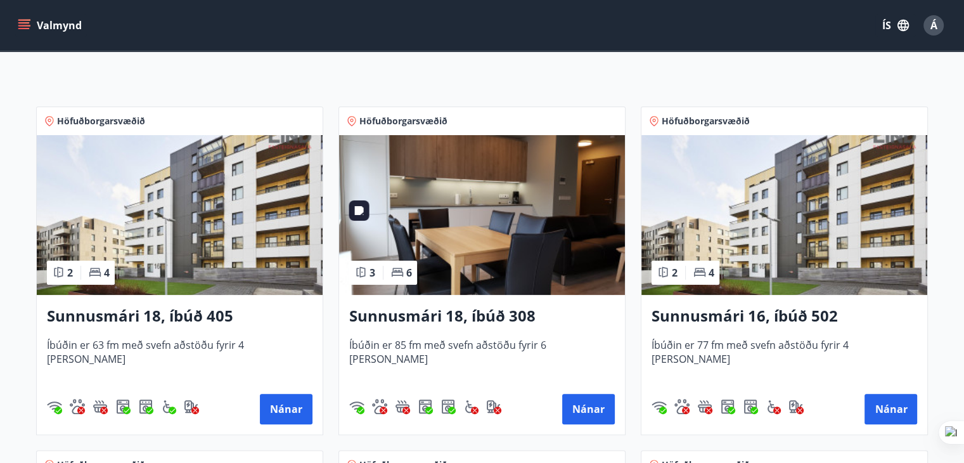
scroll to position [216, 0]
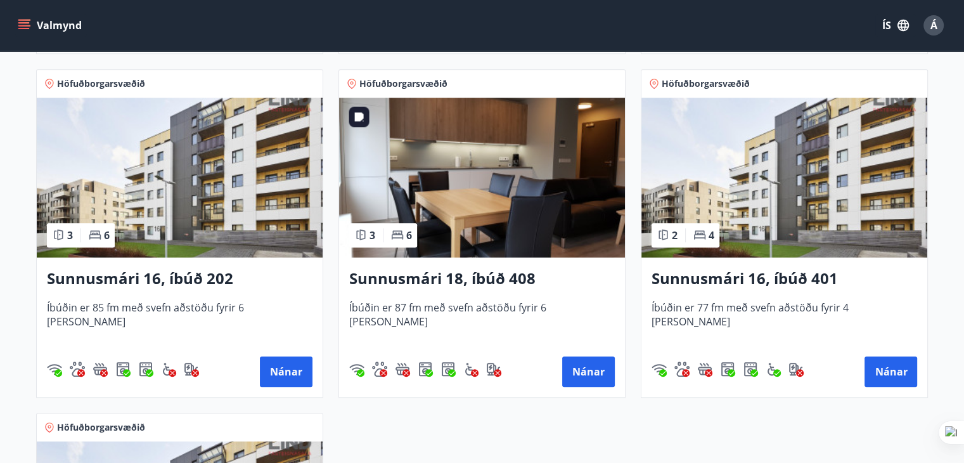
click at [537, 202] on img at bounding box center [482, 178] width 286 height 160
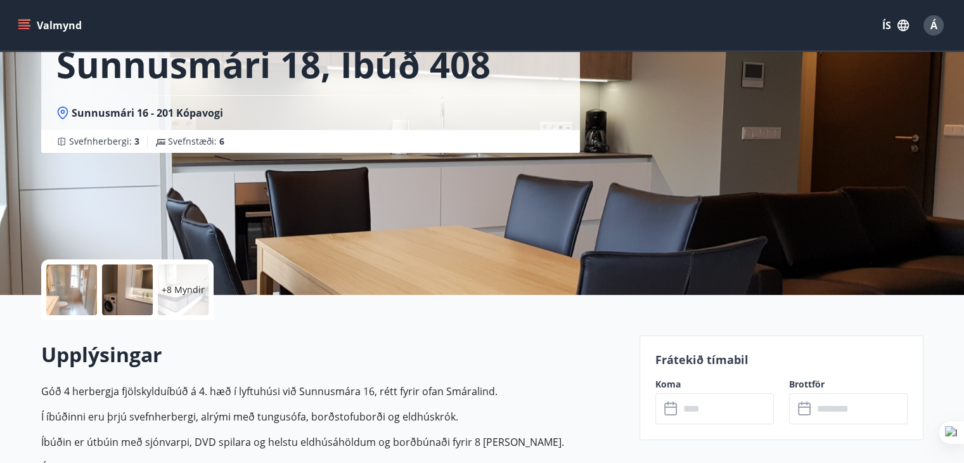
scroll to position [190, 0]
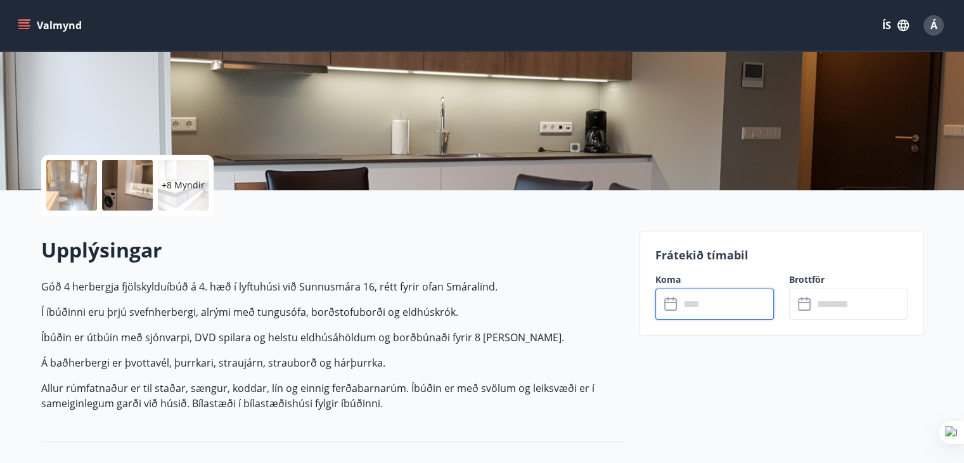
click at [719, 306] on input "text" at bounding box center [726, 303] width 94 height 31
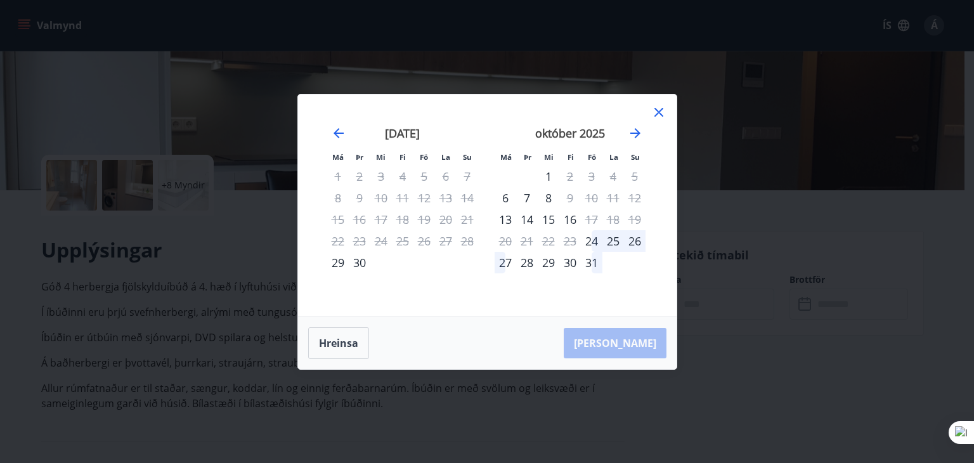
click at [659, 109] on icon at bounding box center [658, 112] width 15 height 15
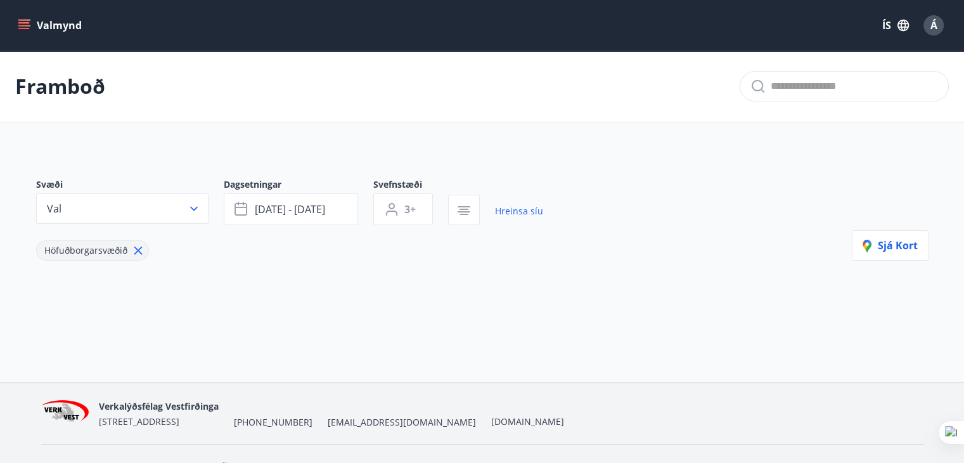
type input "*"
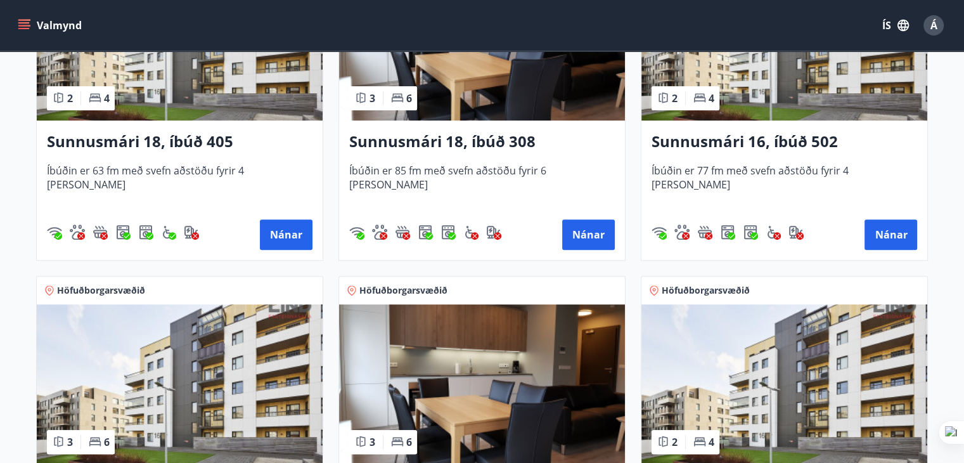
scroll to position [507, 0]
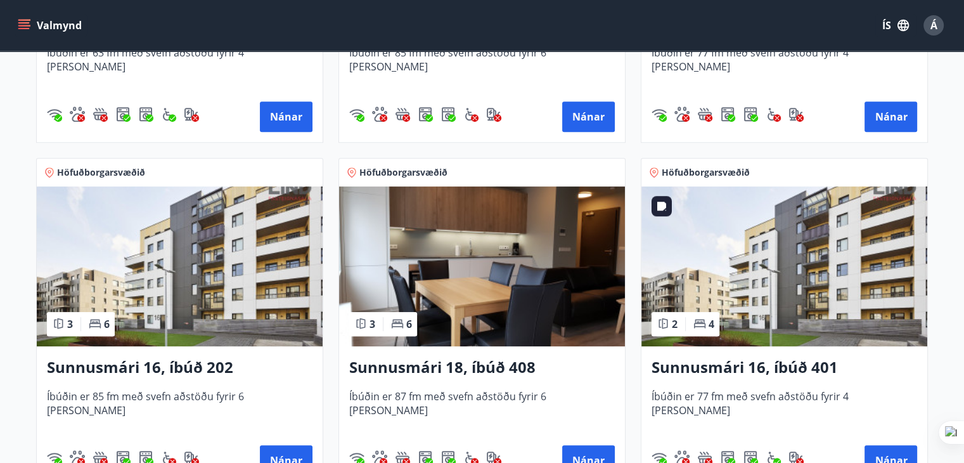
click at [763, 259] on img at bounding box center [784, 266] width 286 height 160
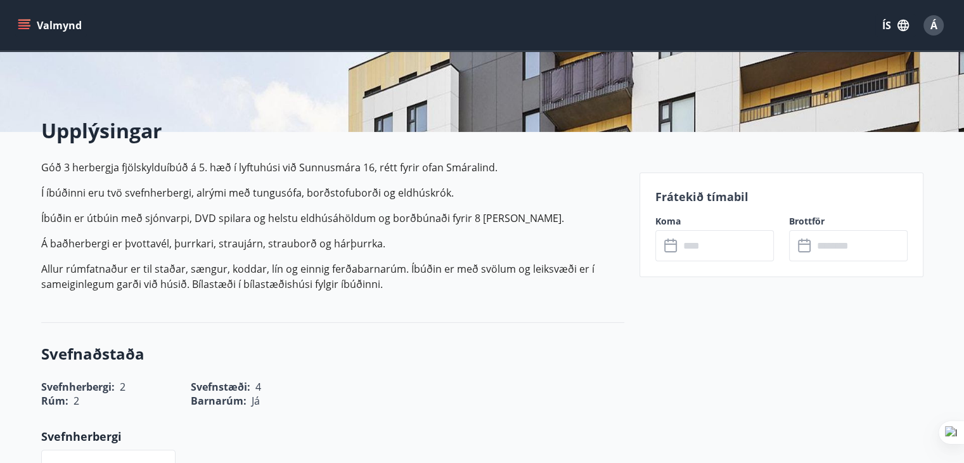
scroll to position [254, 0]
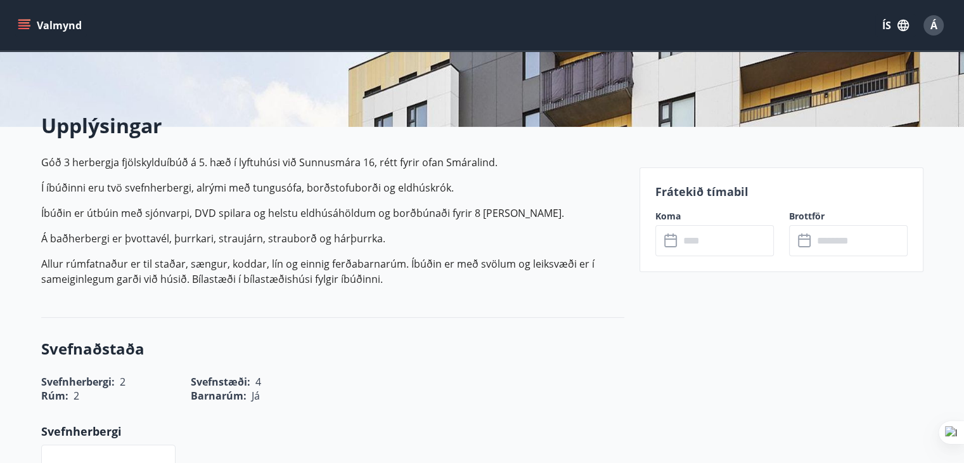
click at [705, 239] on input "text" at bounding box center [726, 240] width 94 height 31
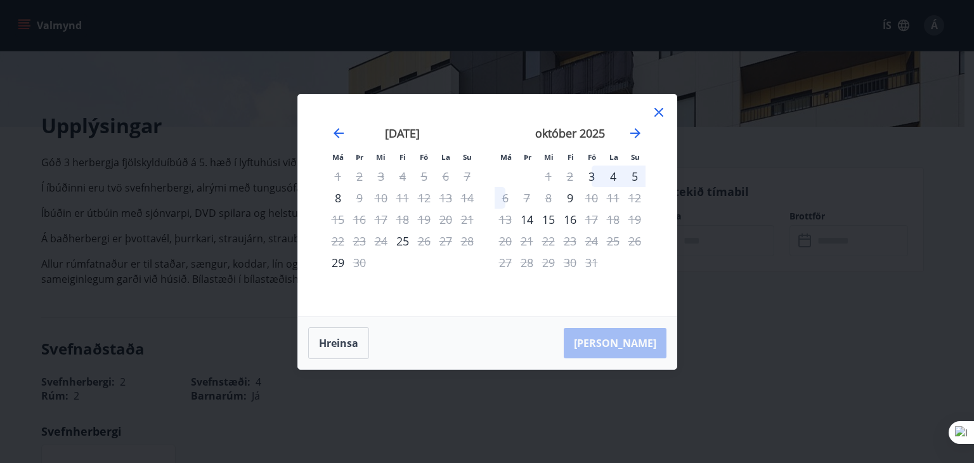
click at [662, 110] on icon at bounding box center [658, 112] width 15 height 15
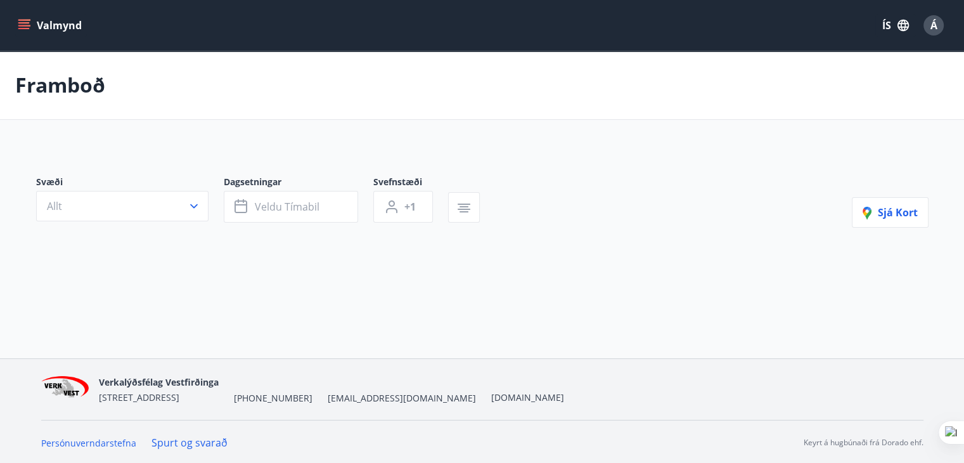
type input "*"
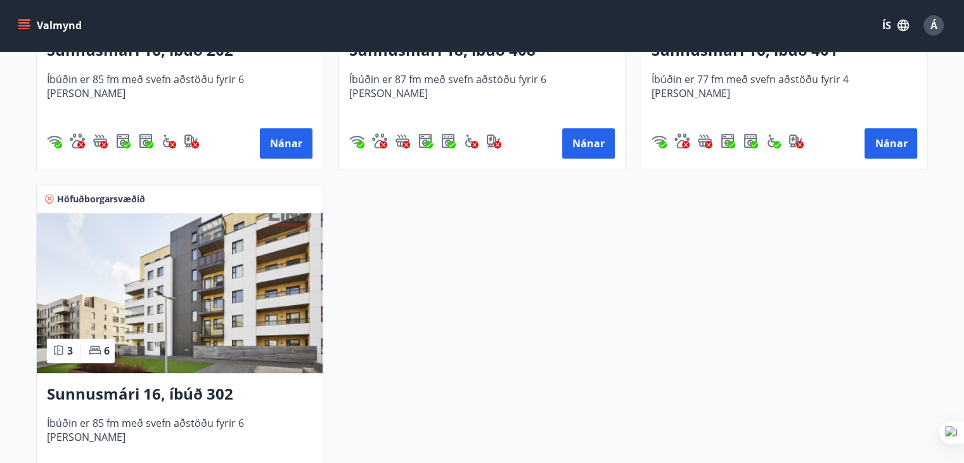
scroll to position [887, 0]
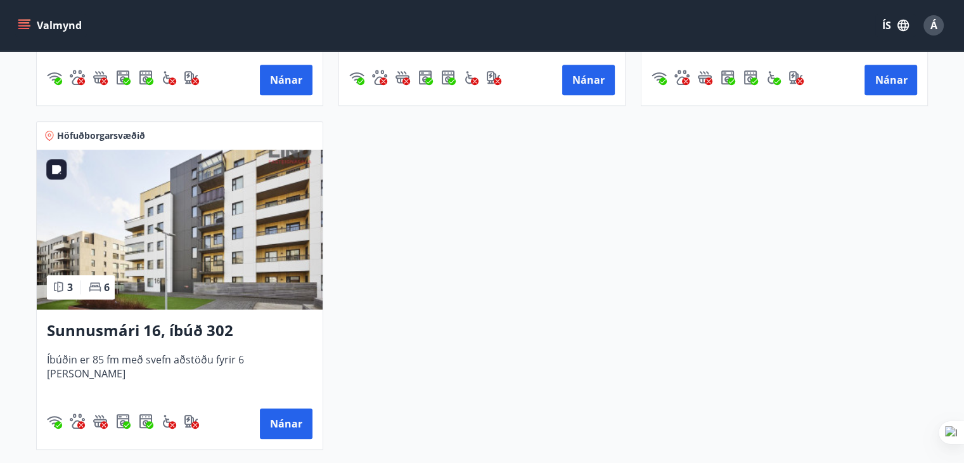
click at [181, 261] on img at bounding box center [180, 230] width 286 height 160
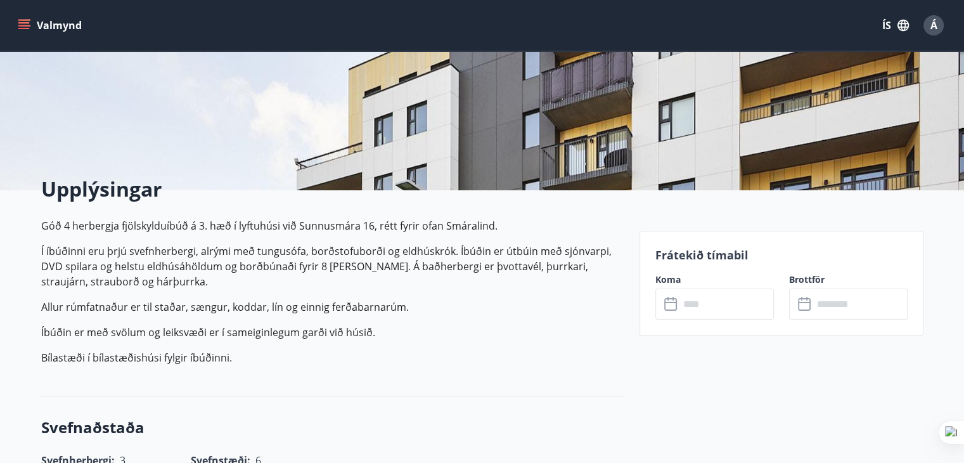
scroll to position [317, 0]
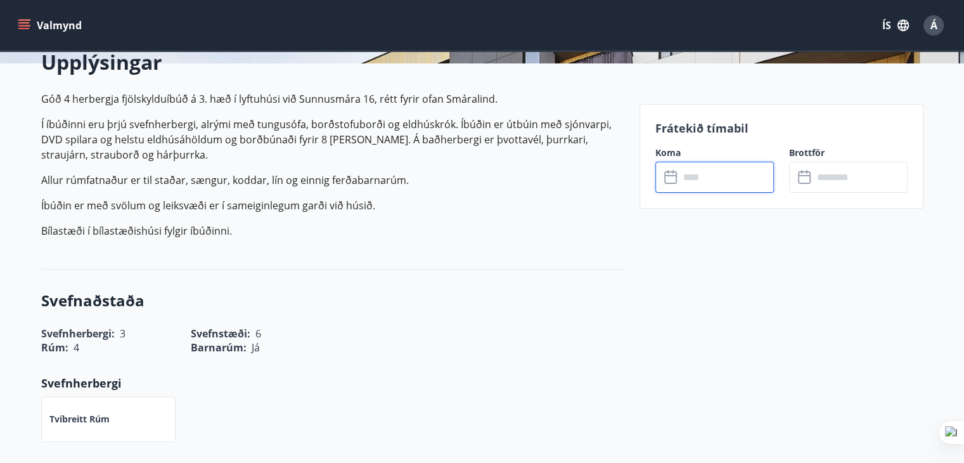
click at [716, 179] on input "text" at bounding box center [726, 177] width 94 height 31
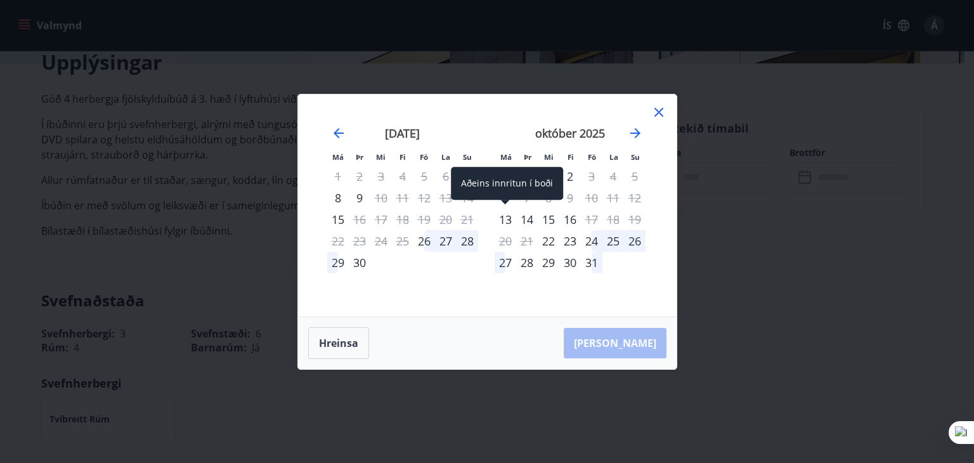
click at [502, 219] on div "13" at bounding box center [505, 220] width 22 height 22
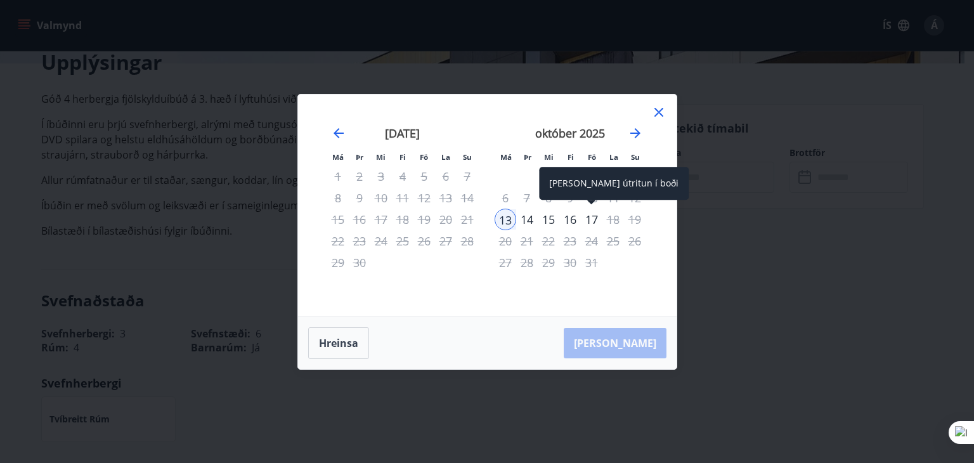
click at [593, 219] on div "17" at bounding box center [592, 220] width 22 height 22
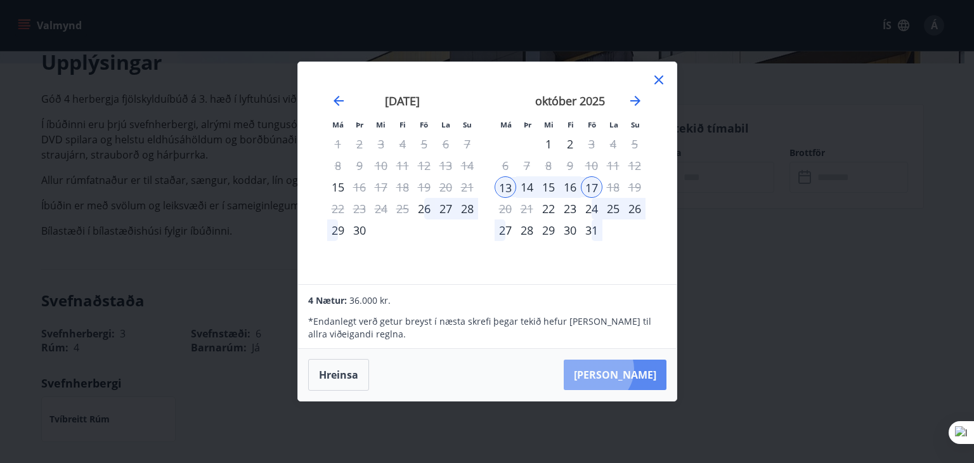
click at [635, 369] on button "[PERSON_NAME]" at bounding box center [614, 374] width 103 height 30
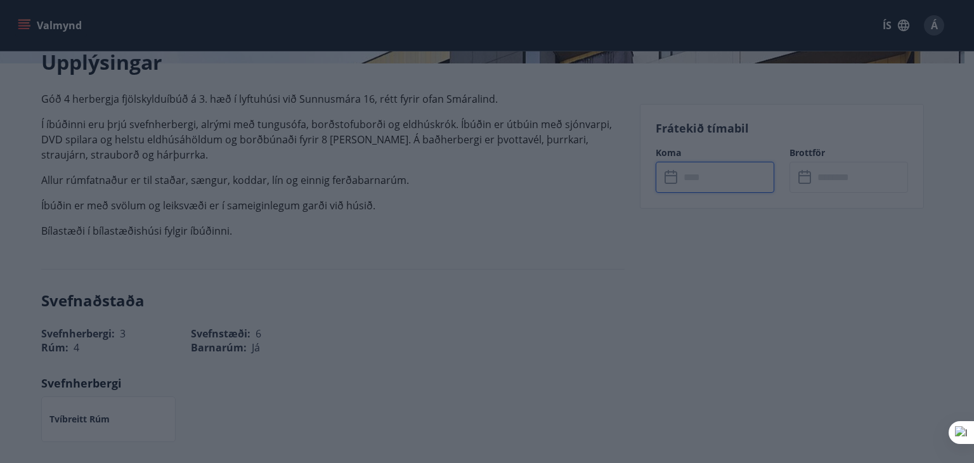
type input "******"
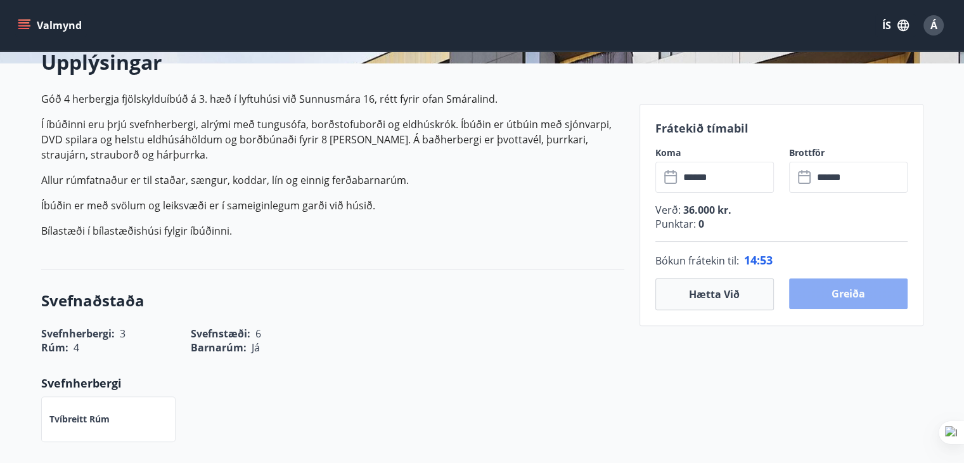
click at [846, 289] on button "Greiða" at bounding box center [848, 293] width 119 height 30
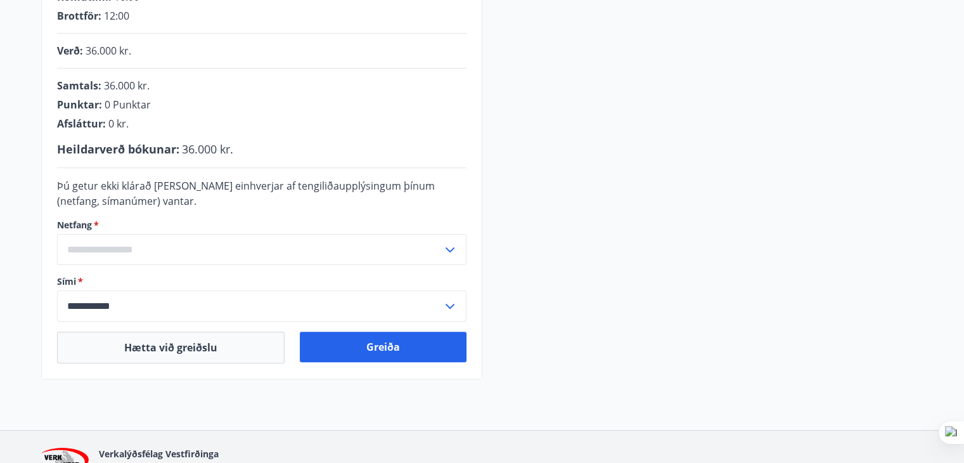
scroll to position [317, 0]
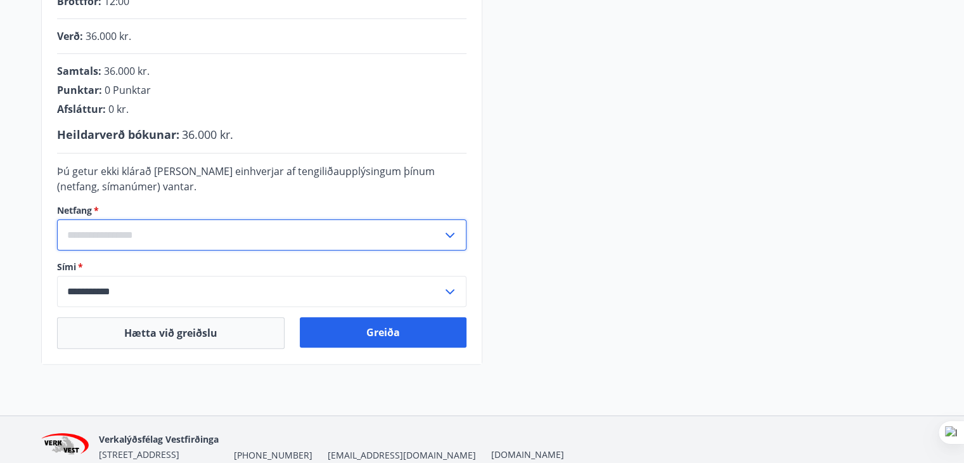
click at [100, 230] on input "text" at bounding box center [249, 234] width 385 height 31
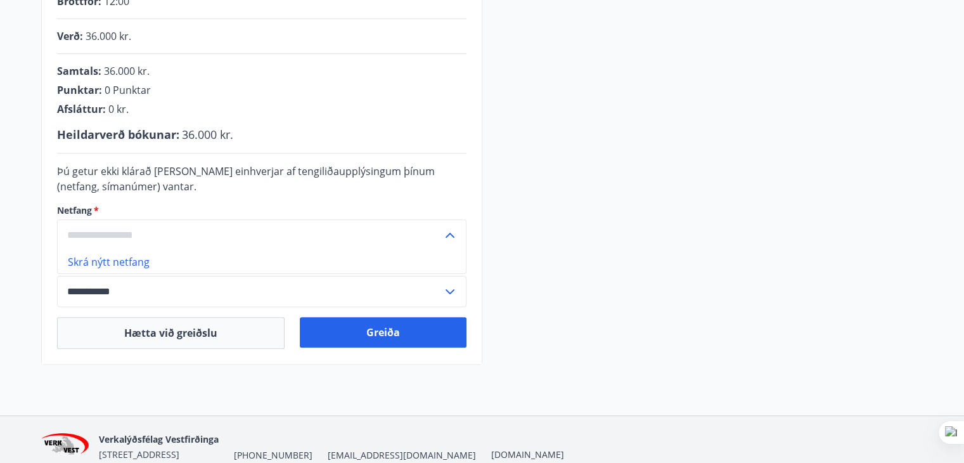
click at [106, 231] on input "text" at bounding box center [249, 234] width 385 height 31
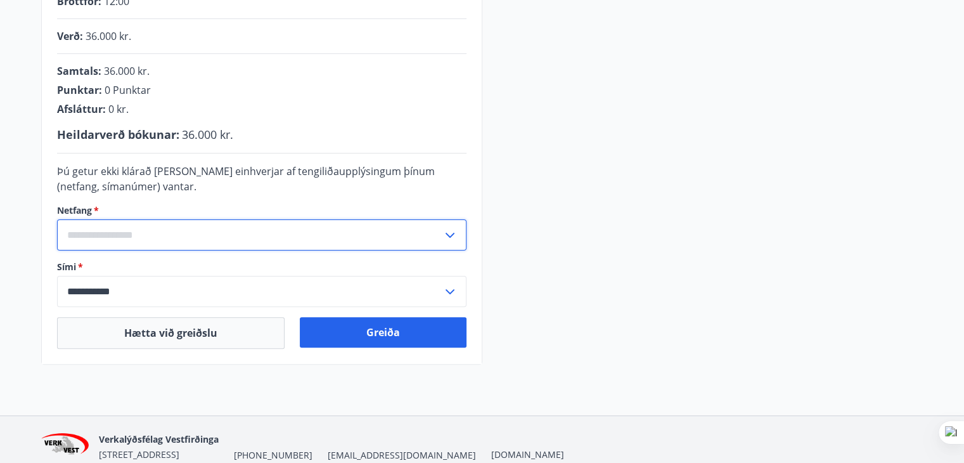
click at [134, 290] on input "**********" at bounding box center [249, 291] width 385 height 31
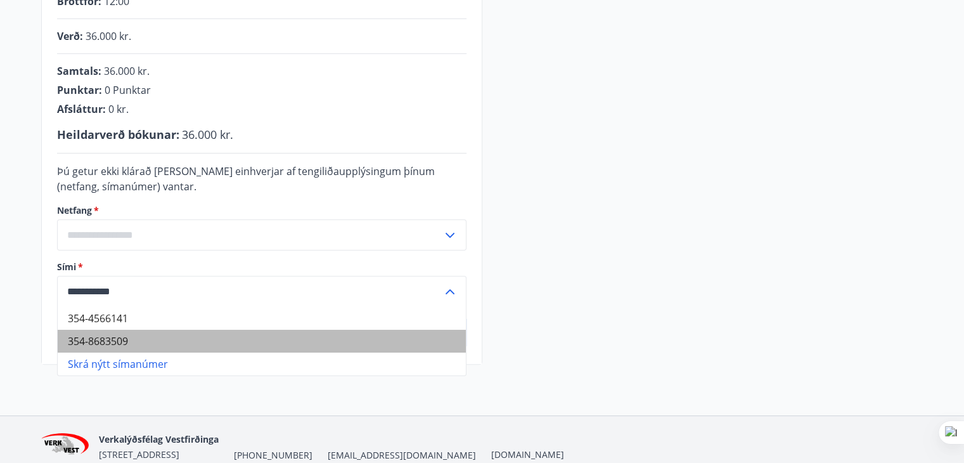
click at [101, 341] on li "354-8683509" at bounding box center [262, 341] width 408 height 23
type input "**********"
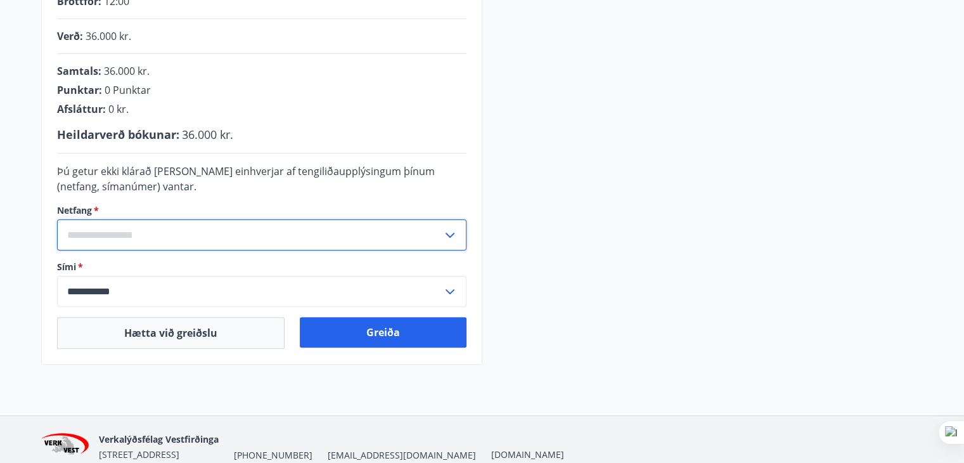
click at [127, 230] on input "text" at bounding box center [249, 234] width 385 height 31
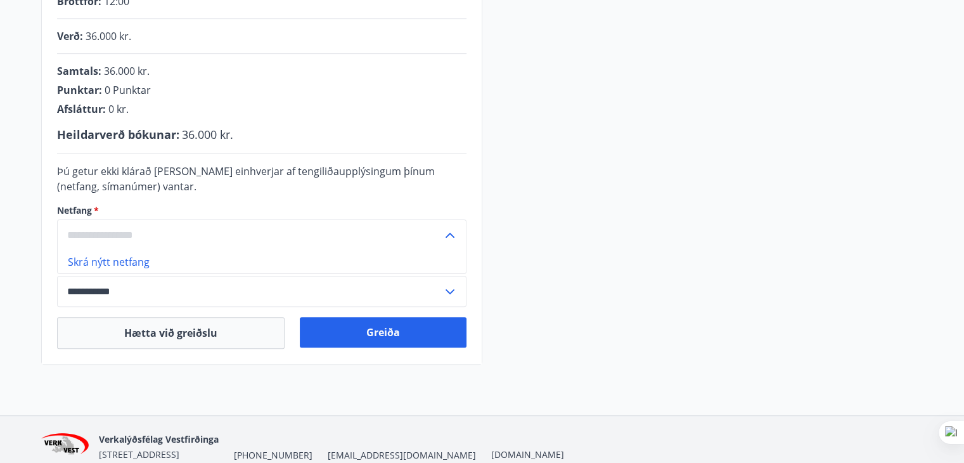
click at [116, 262] on li "Skrá nýtt netfang" at bounding box center [262, 261] width 408 height 23
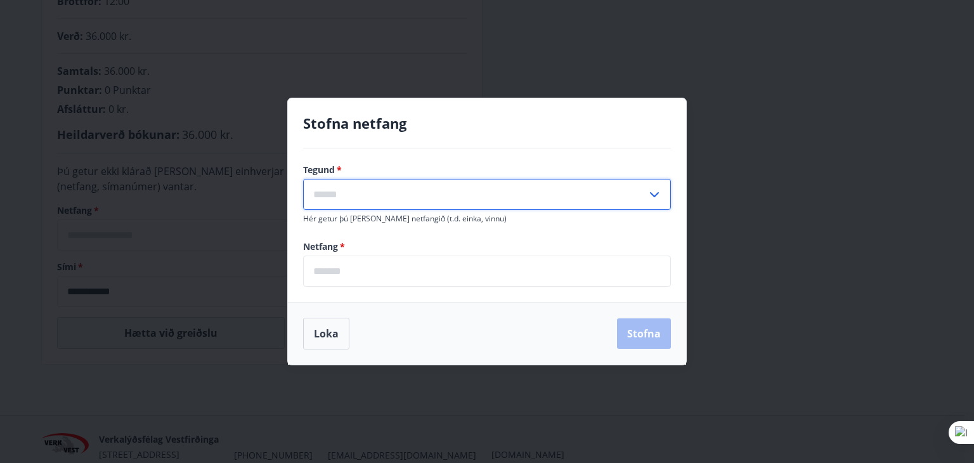
click at [347, 190] on input "text" at bounding box center [475, 194] width 344 height 31
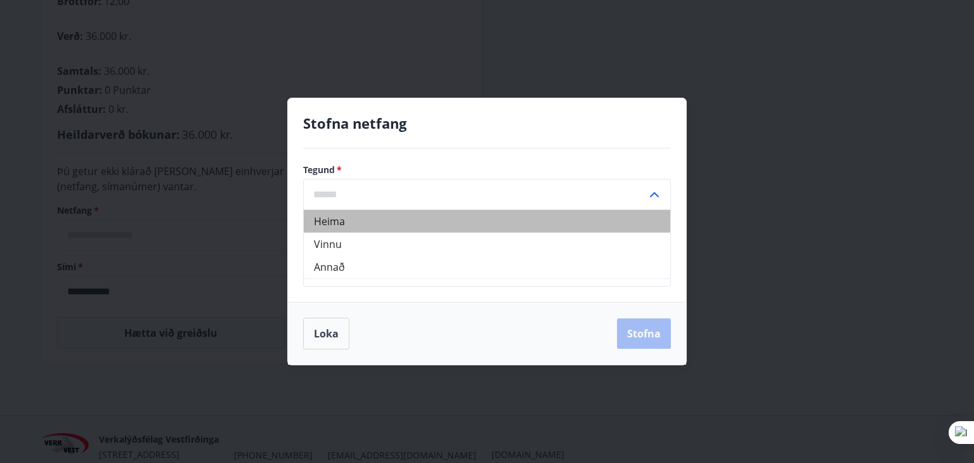
click at [339, 216] on li "Heima" at bounding box center [487, 221] width 366 height 23
type input "*****"
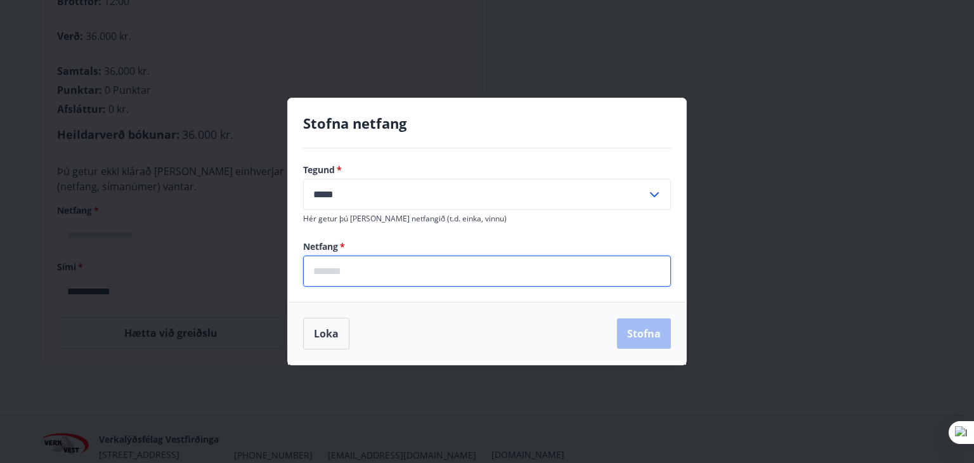
click at [333, 271] on input "email" at bounding box center [487, 270] width 368 height 31
type input "**********"
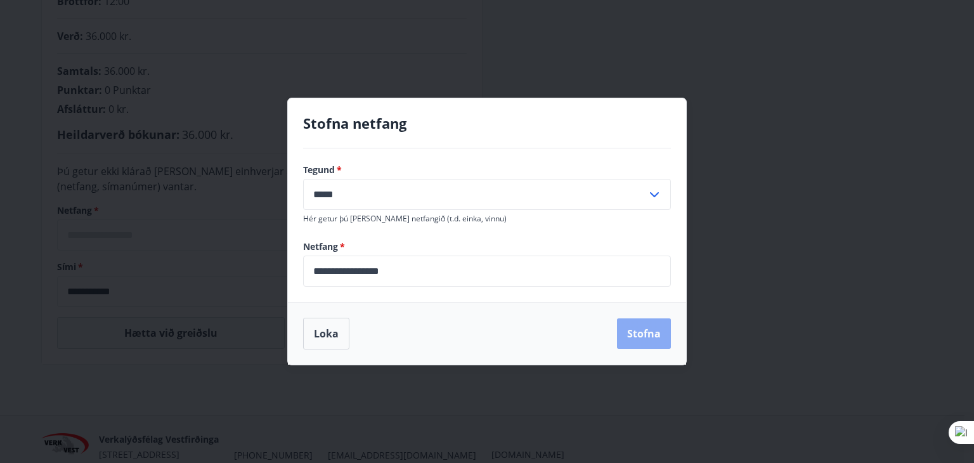
click at [647, 332] on button "Stofna" at bounding box center [644, 333] width 54 height 30
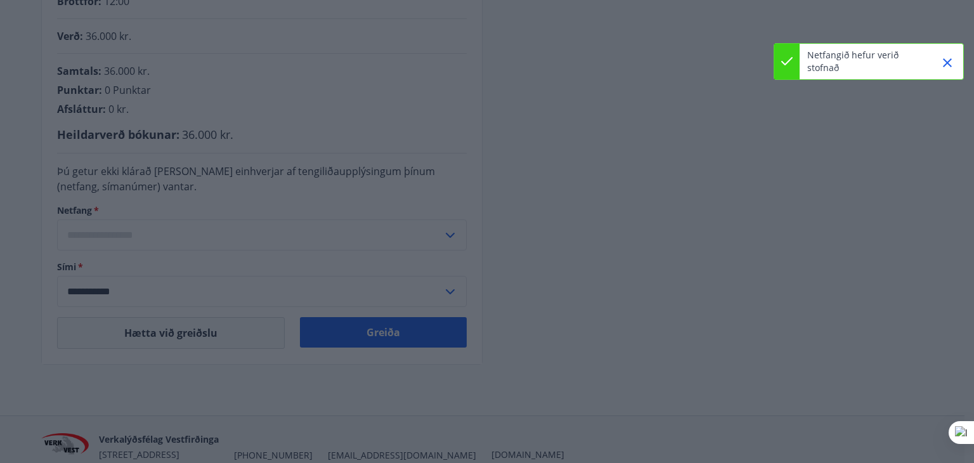
type input "**********"
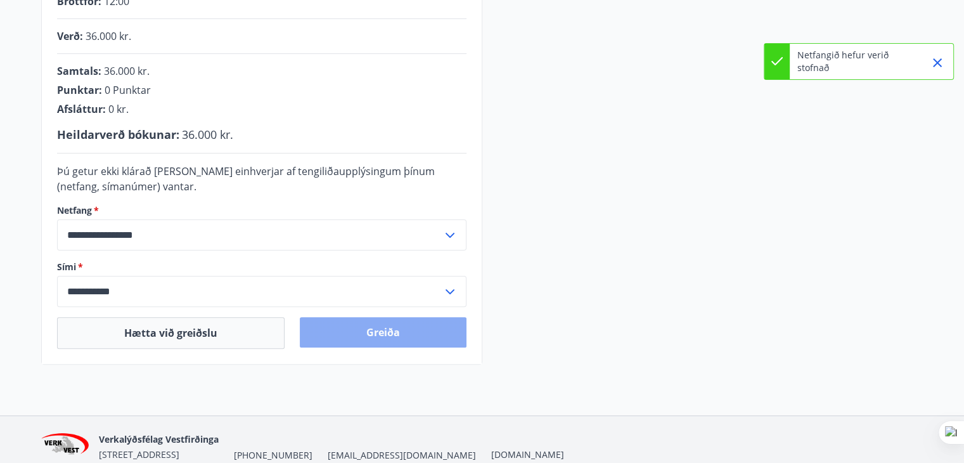
click at [393, 331] on button "Greiða" at bounding box center [383, 332] width 167 height 30
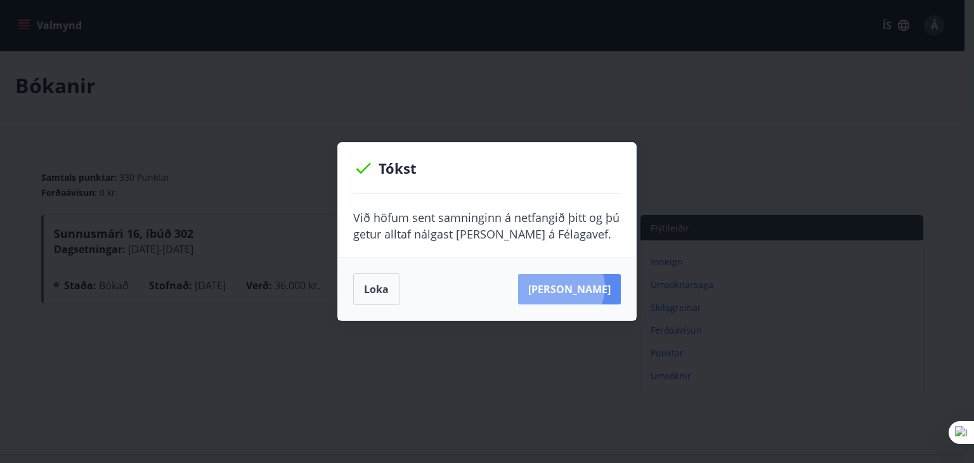
click at [581, 287] on button "Sjá samning" at bounding box center [569, 289] width 103 height 30
